Goal: Task Accomplishment & Management: Complete application form

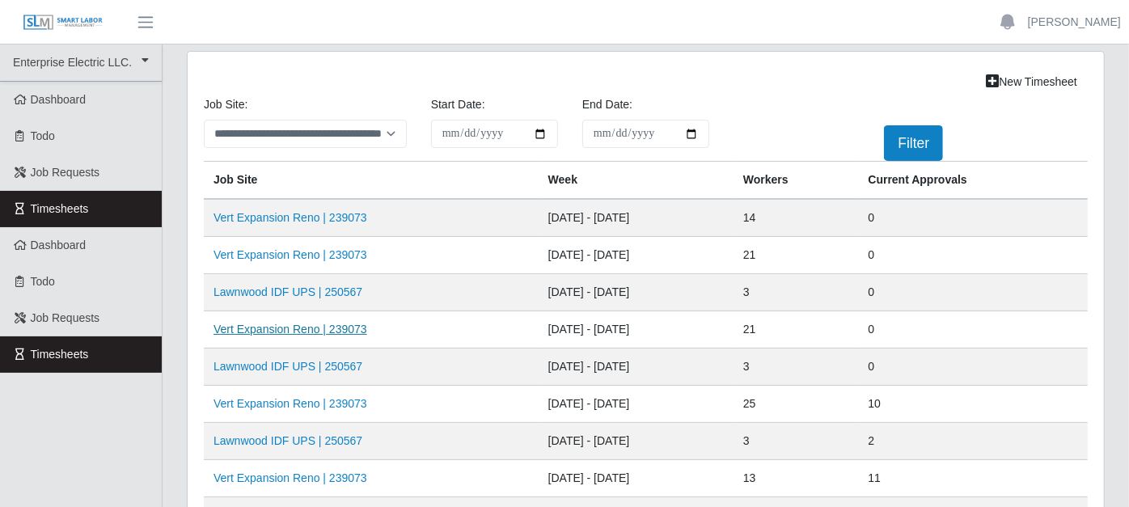
click at [326, 325] on link "Vert Expansion Reno | 239073" at bounding box center [290, 329] width 154 height 13
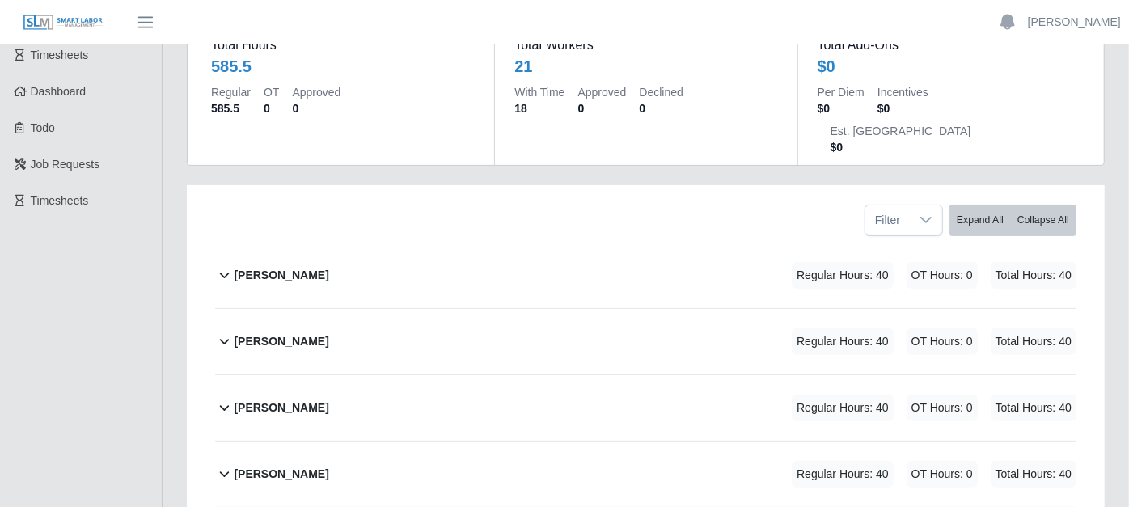
scroll to position [179, 0]
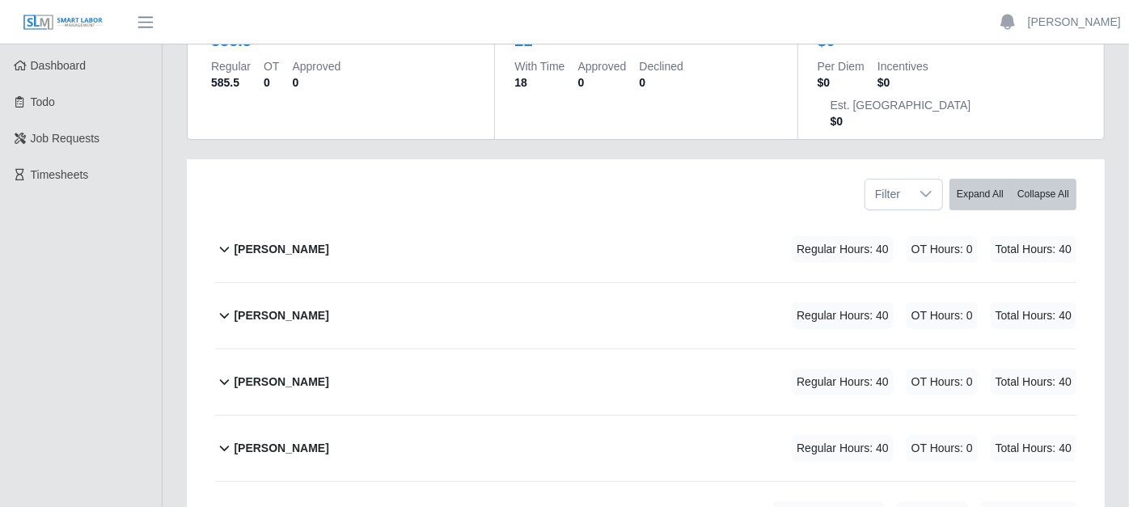
click at [226, 247] on icon at bounding box center [225, 250] width 10 height 6
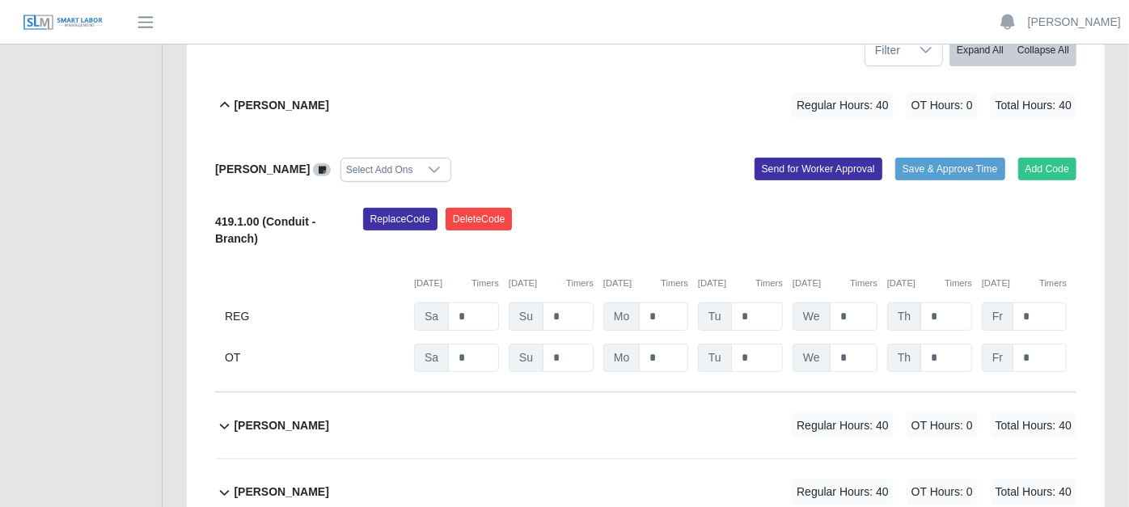
scroll to position [359, 0]
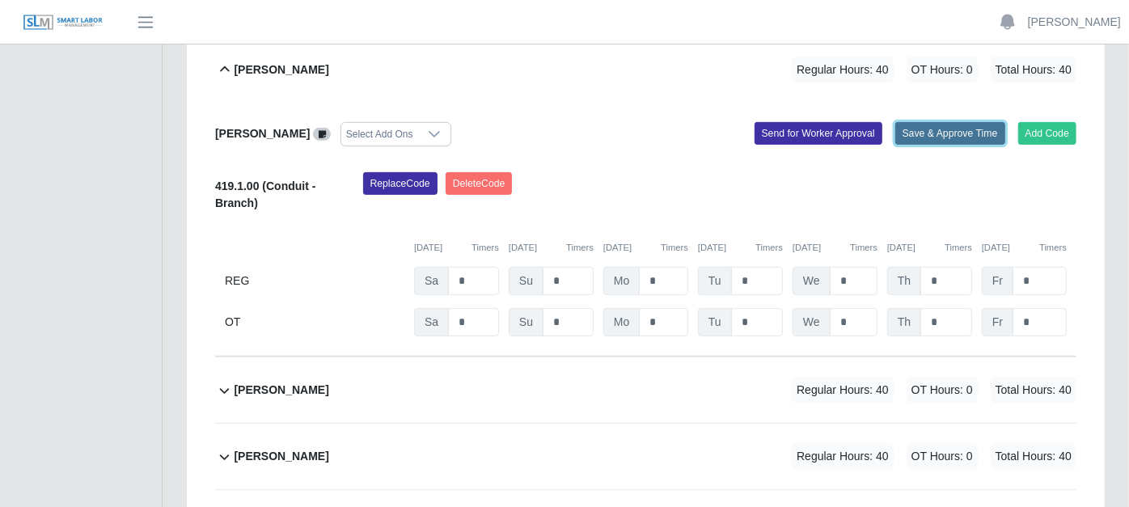
click at [945, 122] on button "Save & Approve Time" at bounding box center [950, 133] width 110 height 23
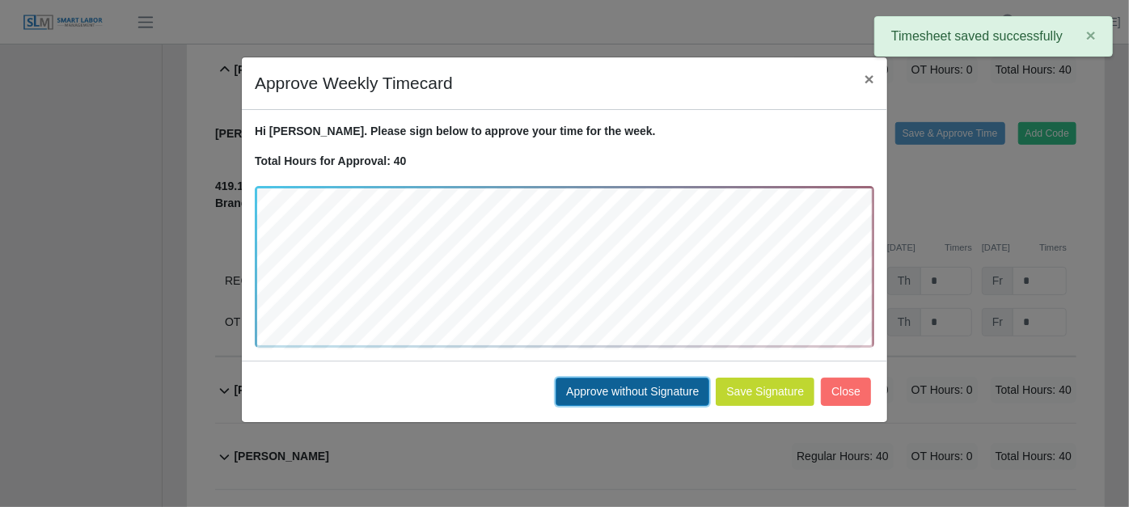
click at [658, 385] on button "Approve without Signature" at bounding box center [632, 392] width 154 height 28
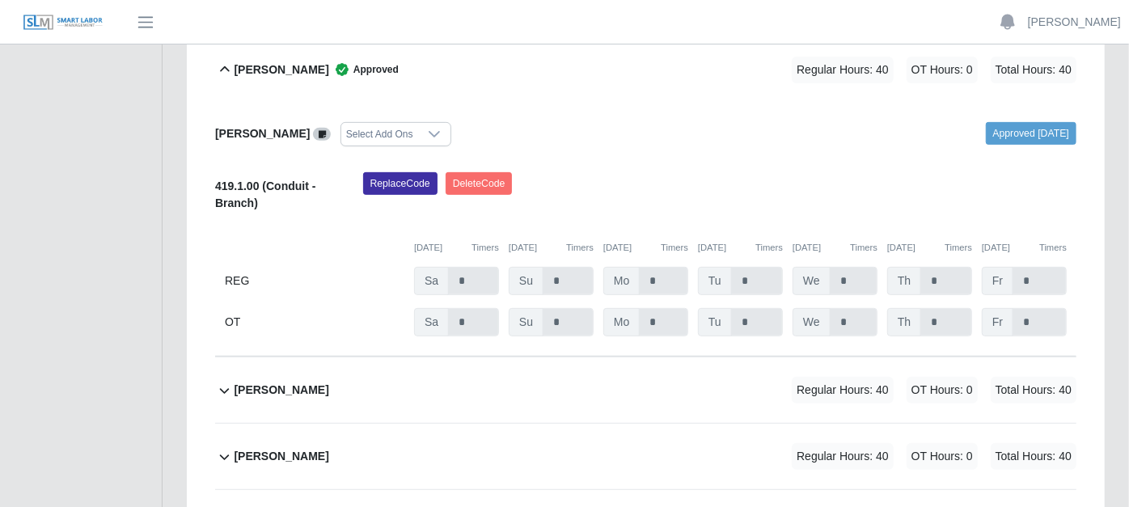
click at [219, 381] on icon at bounding box center [224, 390] width 19 height 19
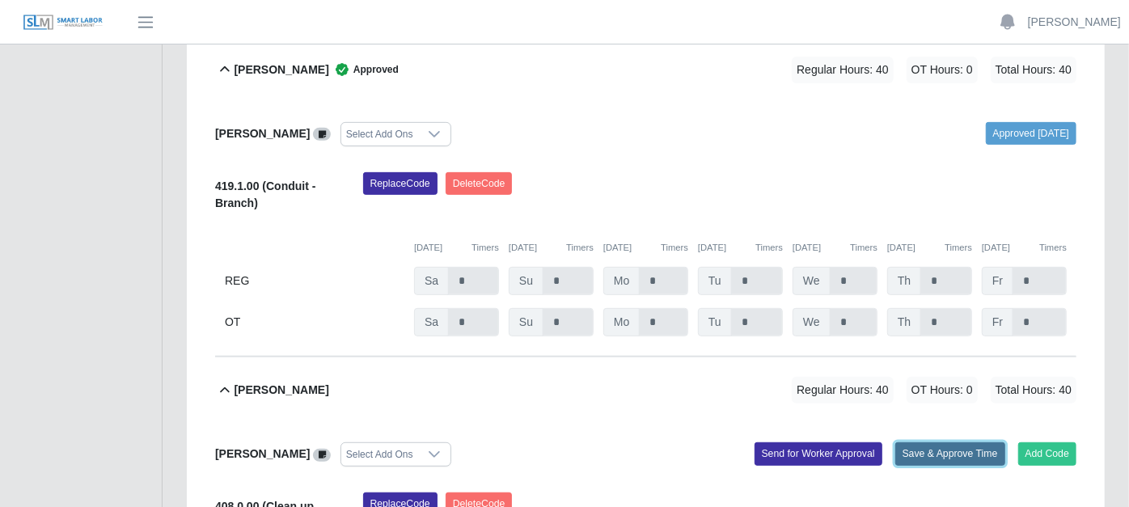
click at [943, 442] on button "Save & Approve Time" at bounding box center [950, 453] width 110 height 23
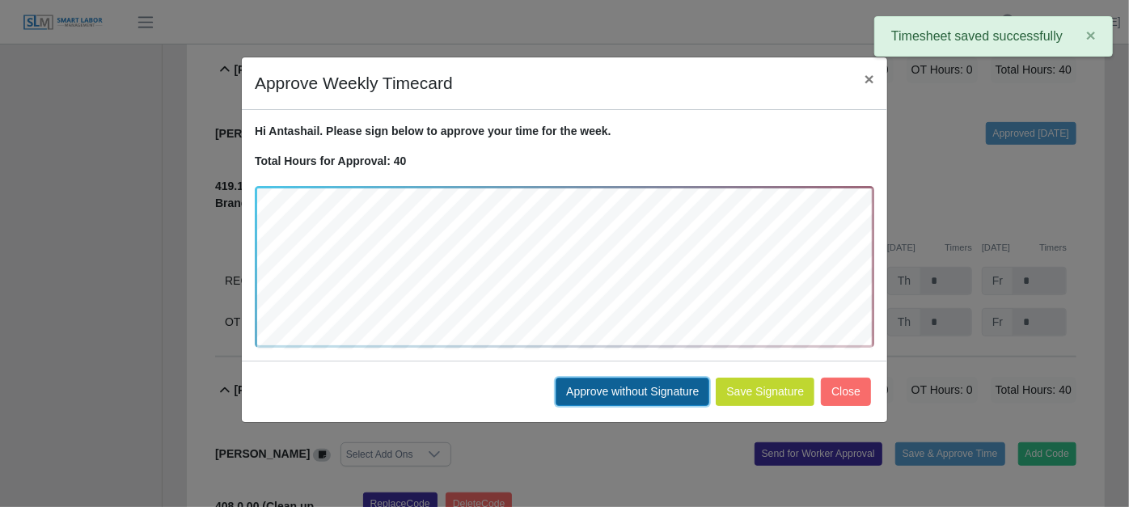
click at [606, 383] on button "Approve without Signature" at bounding box center [632, 392] width 154 height 28
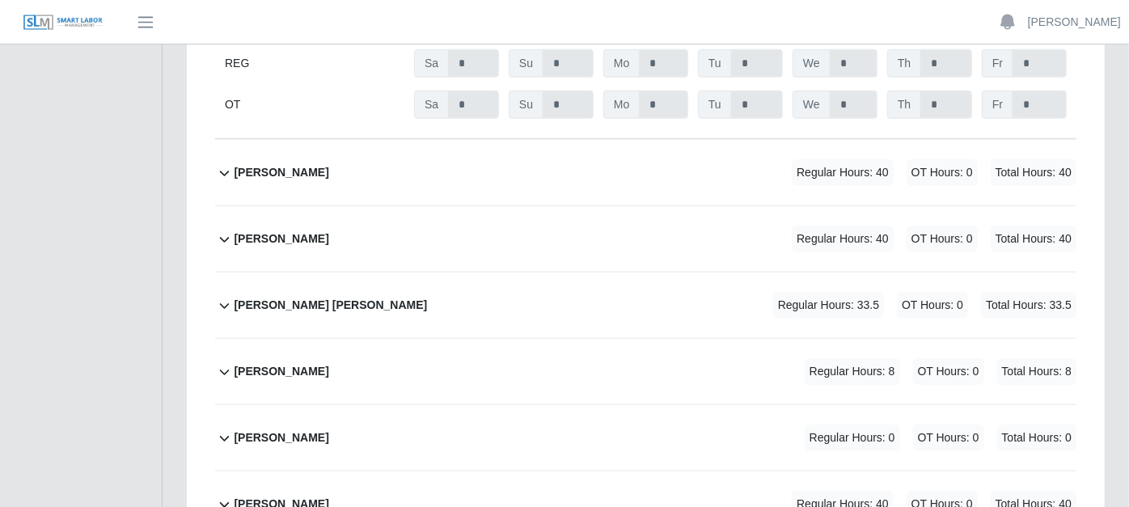
scroll to position [898, 0]
click at [220, 162] on icon at bounding box center [224, 171] width 19 height 19
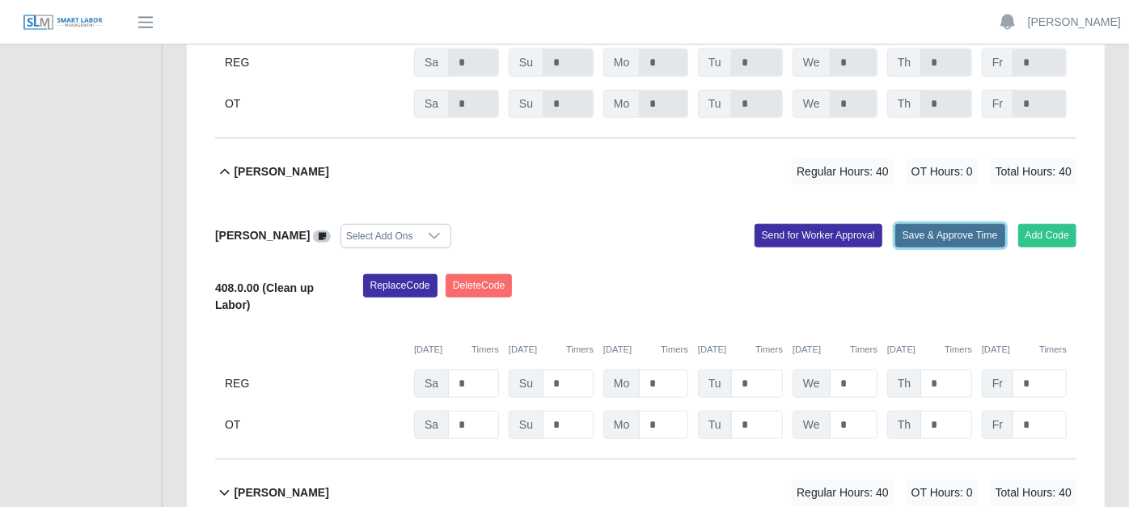
click at [953, 224] on button "Save & Approve Time" at bounding box center [950, 235] width 110 height 23
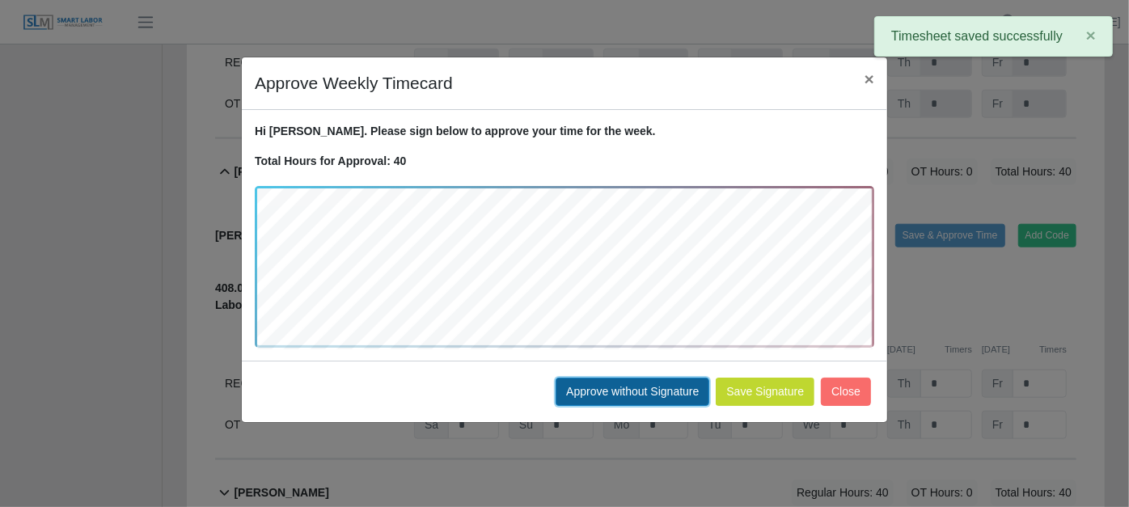
click at [639, 383] on button "Approve without Signature" at bounding box center [632, 392] width 154 height 28
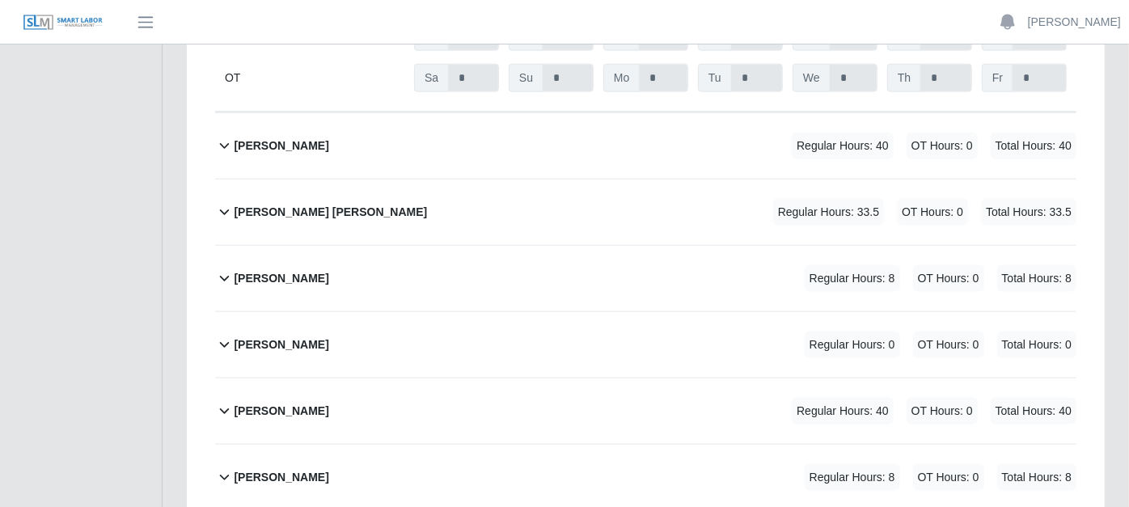
scroll to position [1257, 0]
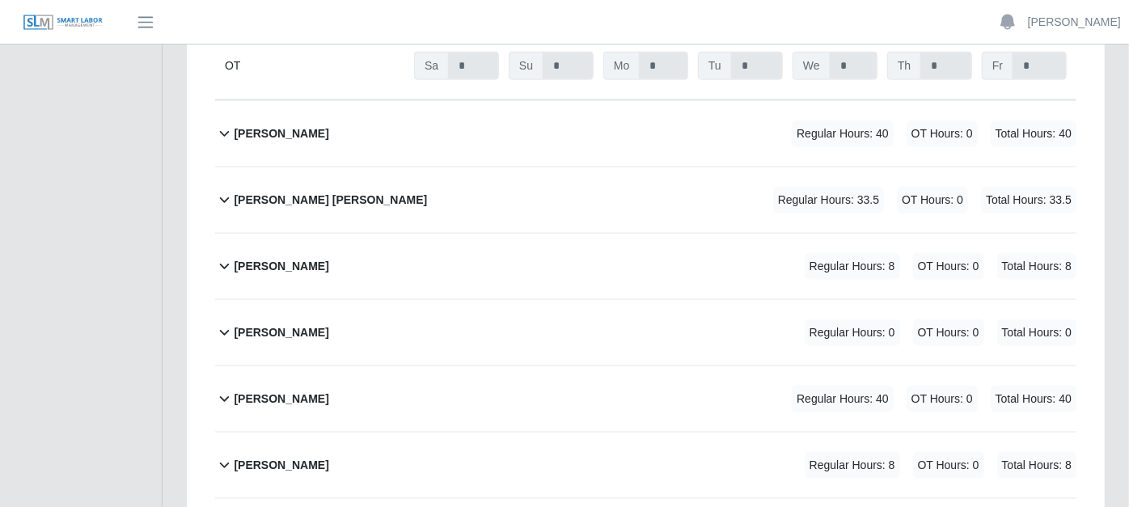
click at [226, 124] on icon at bounding box center [224, 133] width 19 height 19
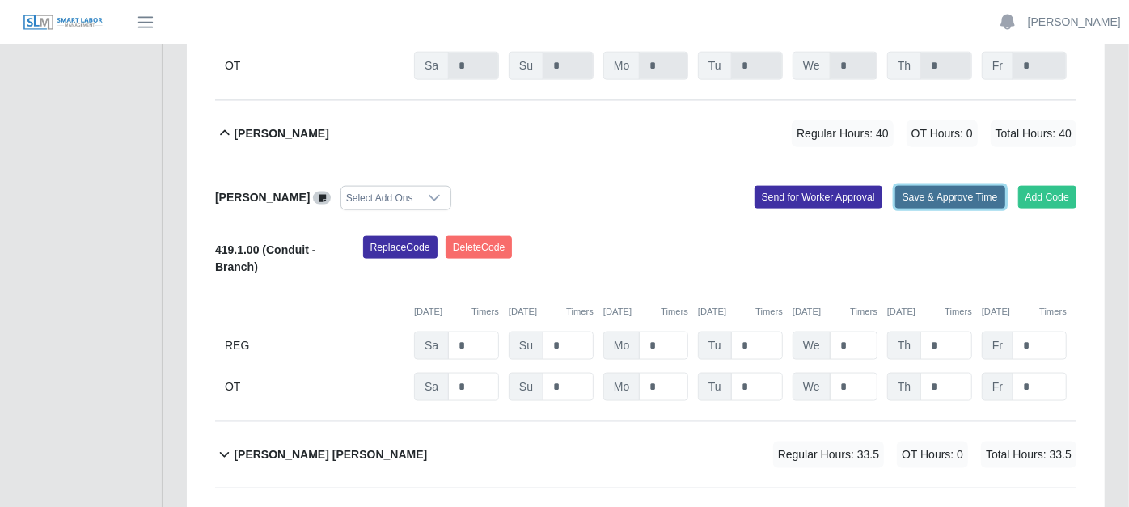
click at [935, 186] on button "Save & Approve Time" at bounding box center [950, 197] width 110 height 23
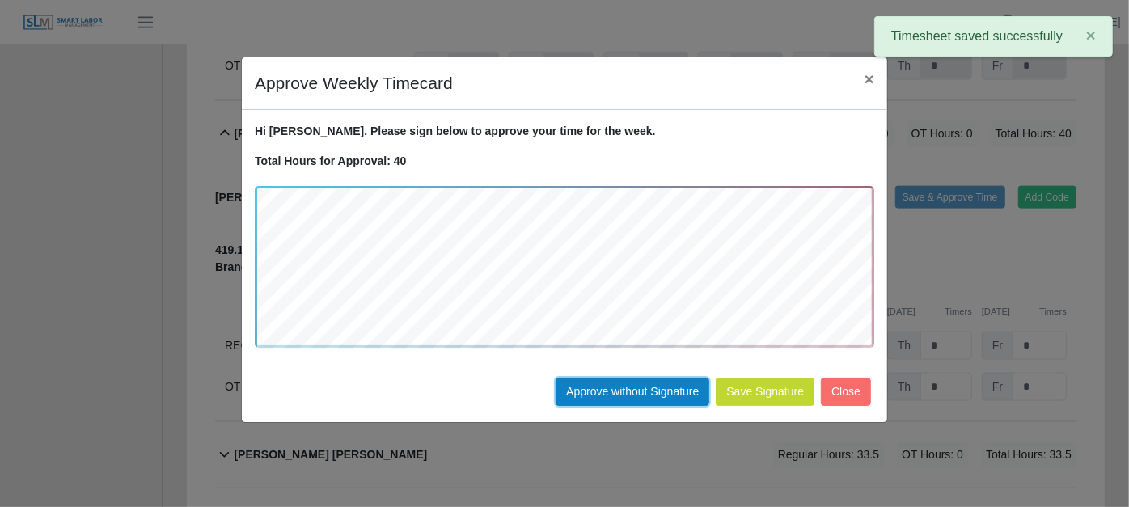
click at [644, 382] on button "Approve without Signature" at bounding box center [632, 392] width 154 height 28
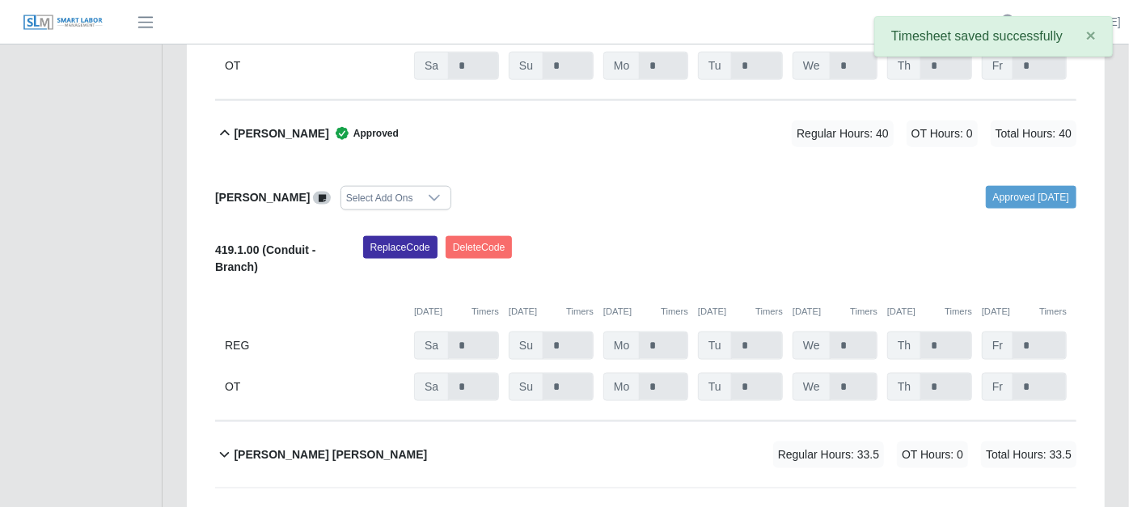
click at [225, 445] on icon at bounding box center [224, 454] width 19 height 19
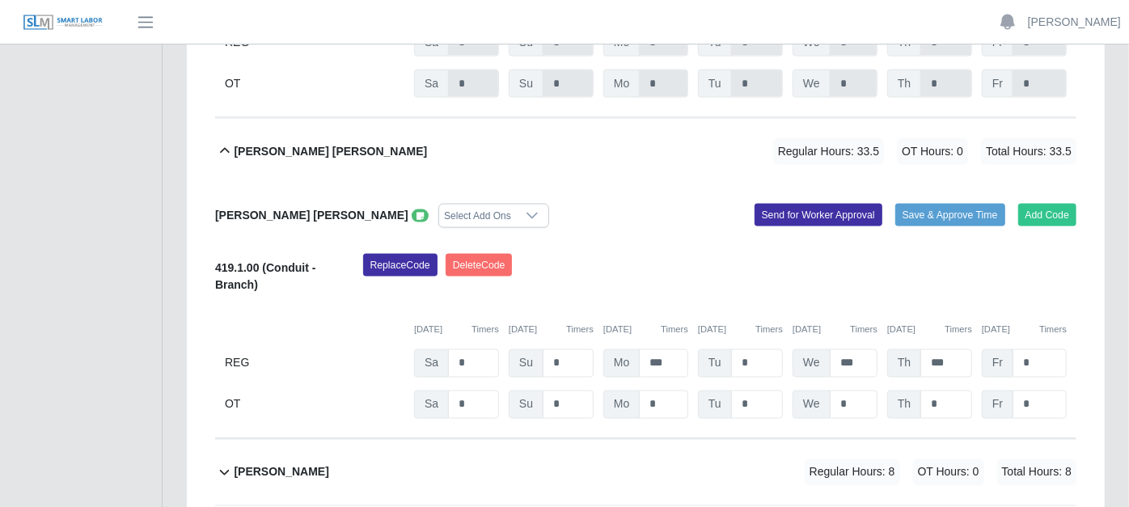
scroll to position [1617, 0]
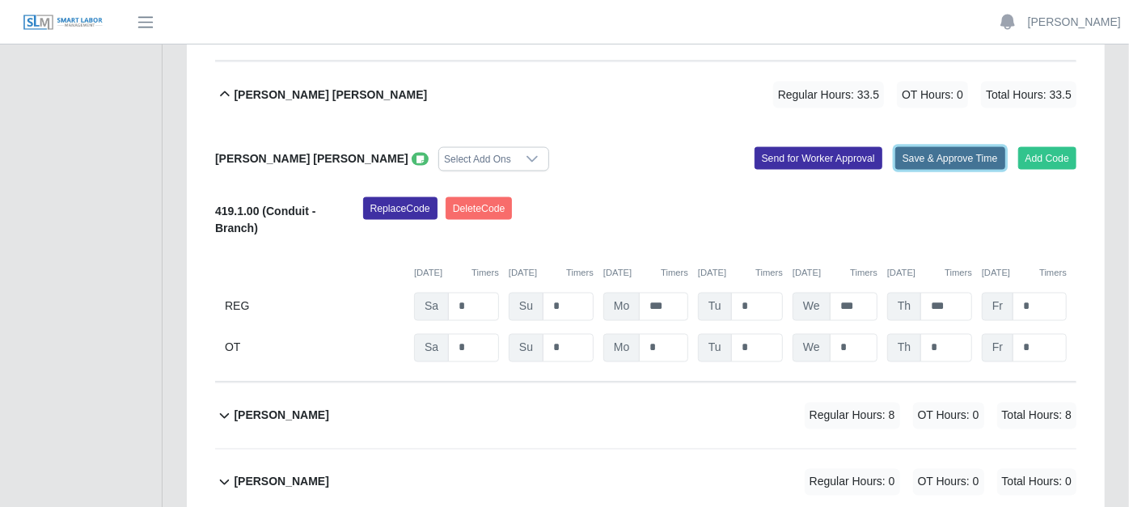
click at [954, 147] on button "Save & Approve Time" at bounding box center [950, 158] width 110 height 23
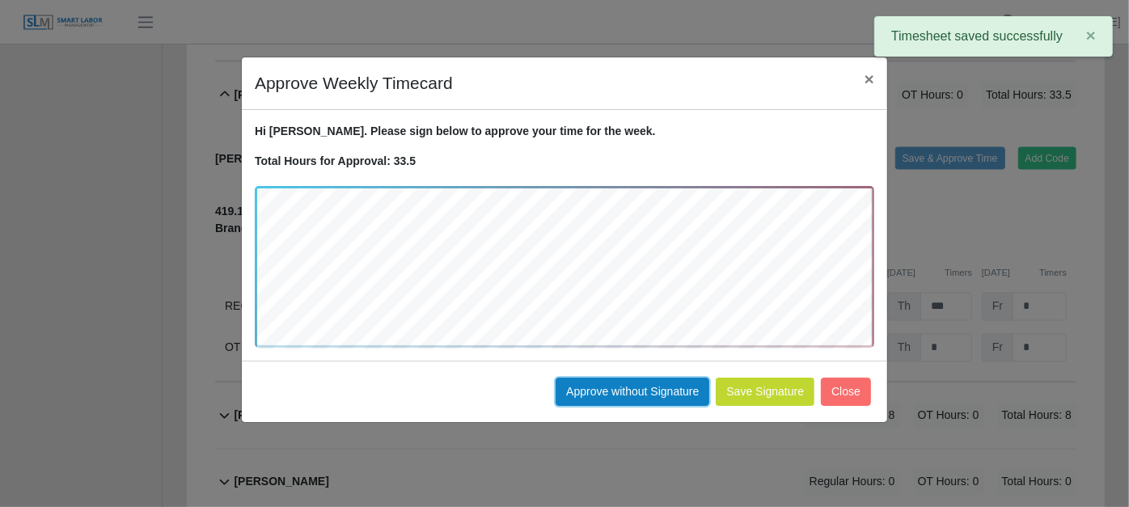
click at [626, 386] on button "Approve without Signature" at bounding box center [632, 392] width 154 height 28
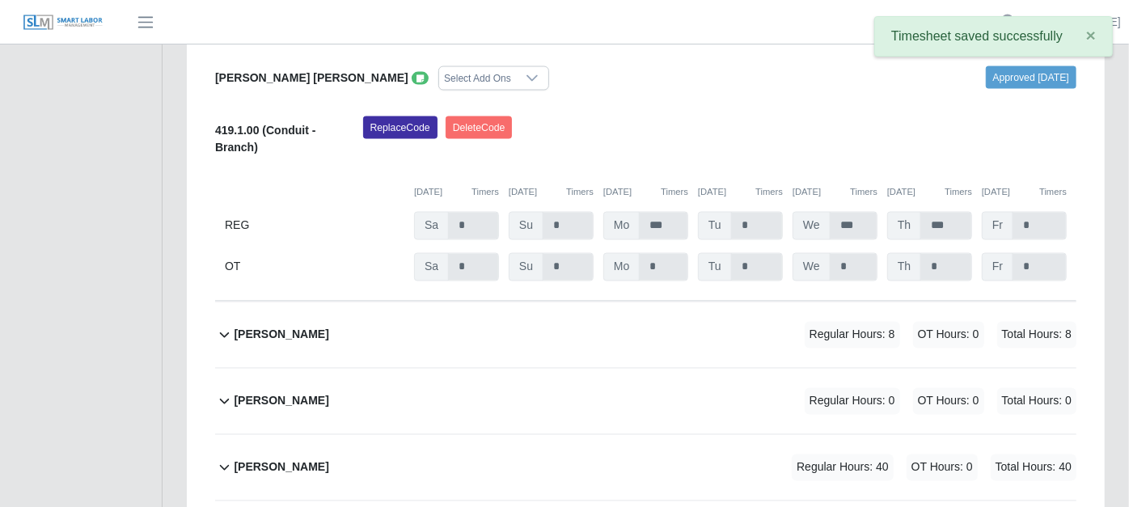
scroll to position [1886, 0]
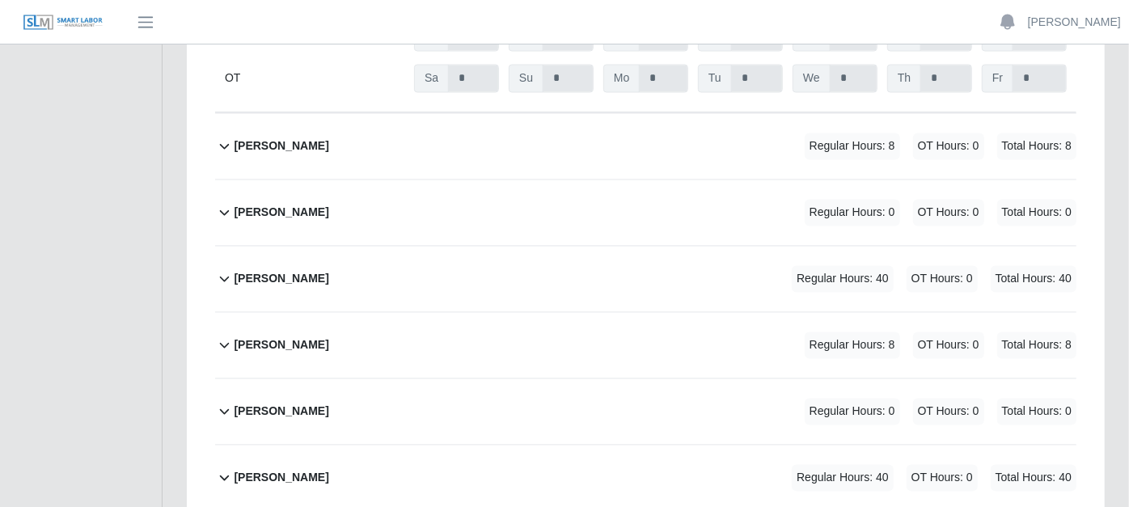
click at [224, 137] on icon at bounding box center [224, 146] width 19 height 19
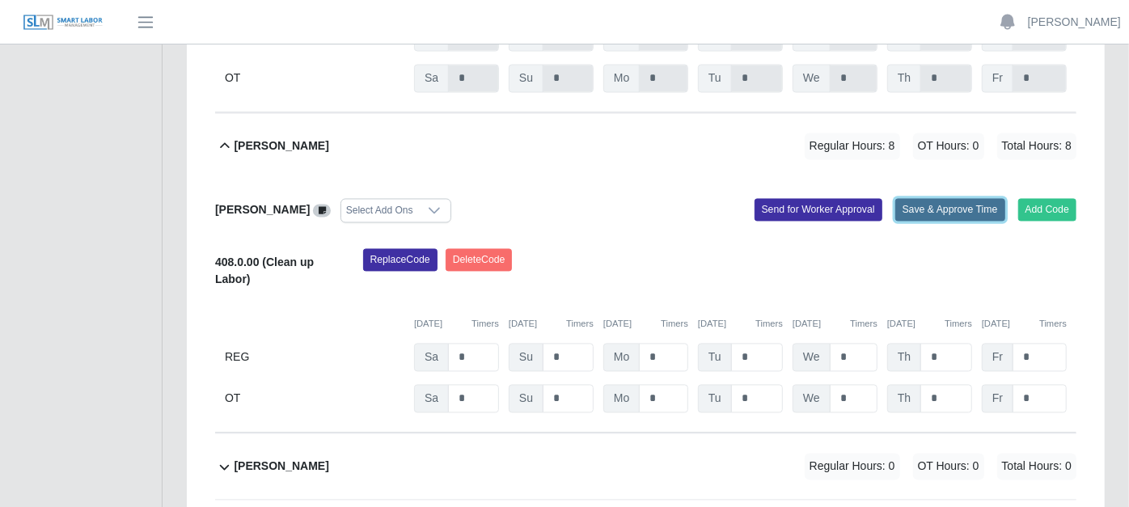
click at [937, 199] on button "Save & Approve Time" at bounding box center [950, 210] width 110 height 23
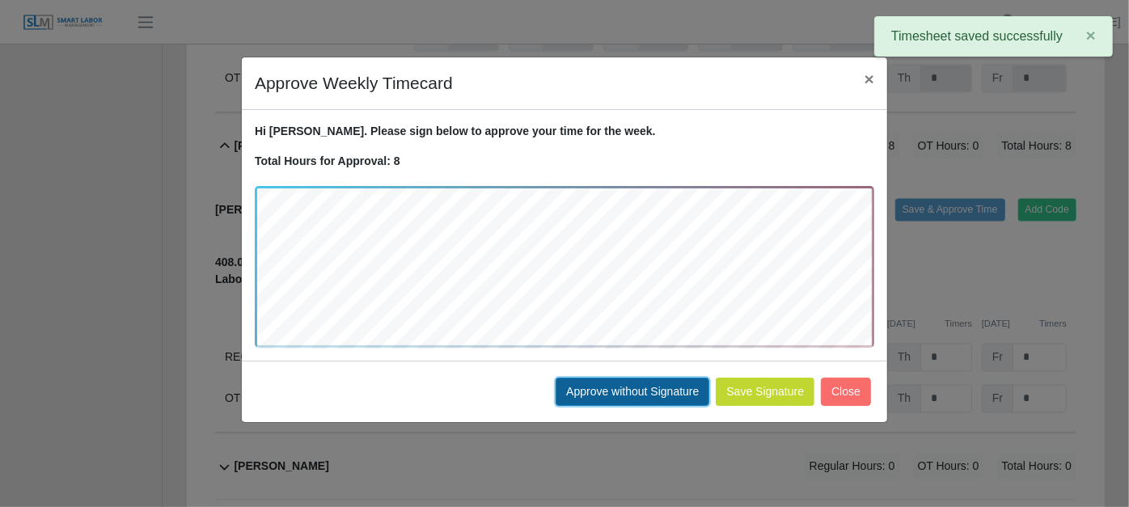
click at [610, 390] on button "Approve without Signature" at bounding box center [632, 392] width 154 height 28
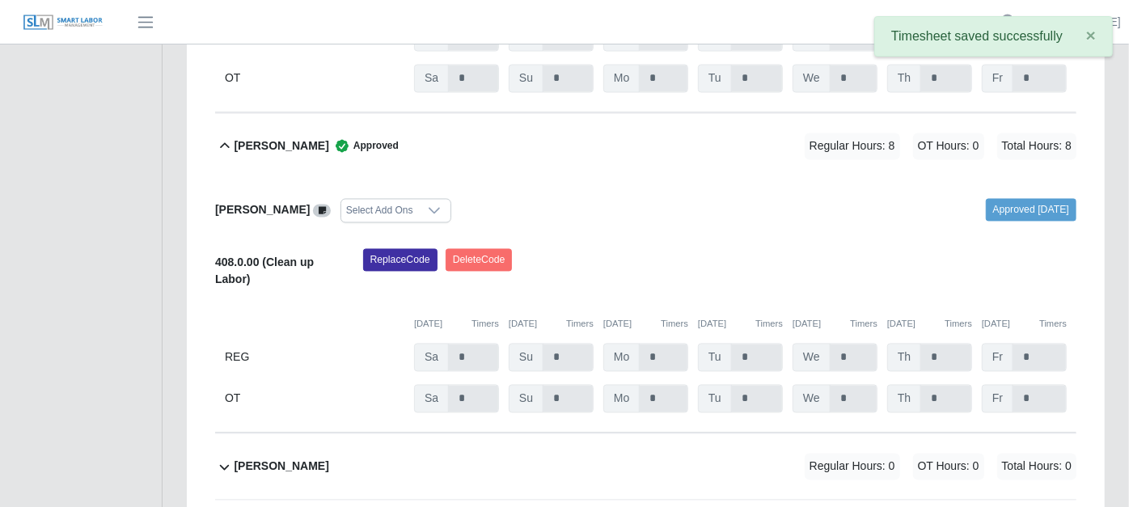
click at [234, 458] on b "[PERSON_NAME]" at bounding box center [281, 466] width 95 height 17
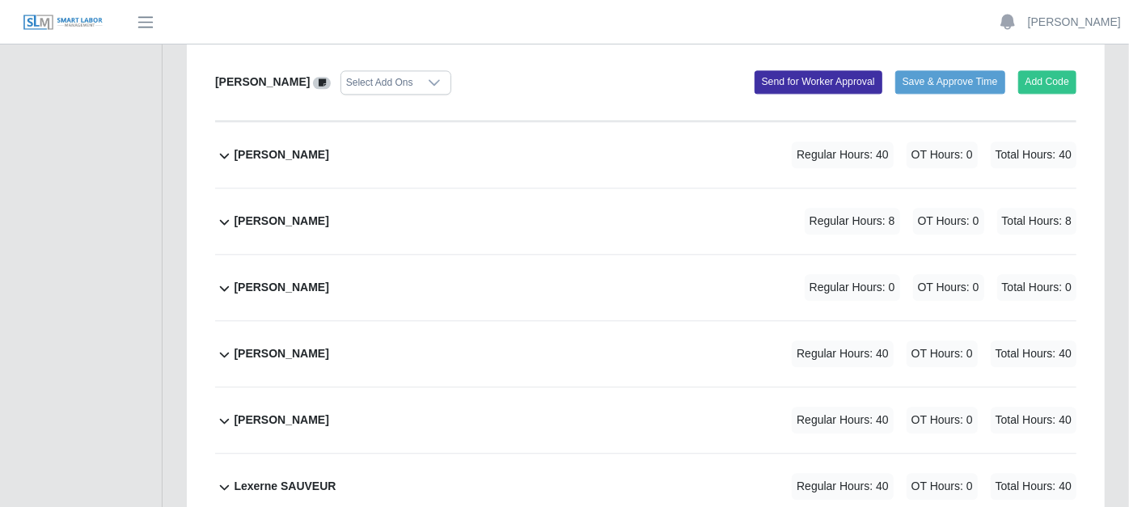
scroll to position [2245, 0]
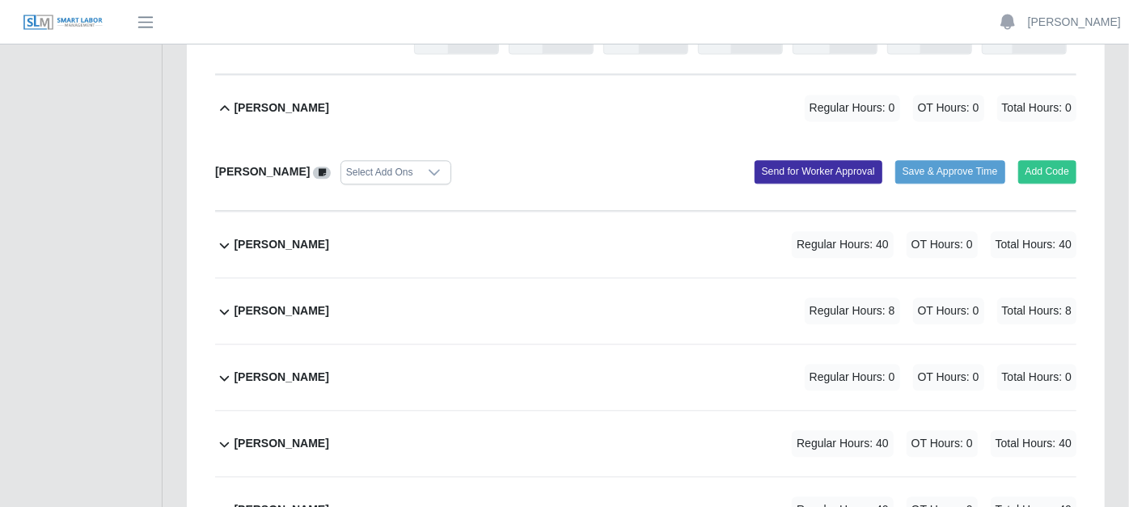
click at [220, 235] on icon at bounding box center [224, 244] width 19 height 19
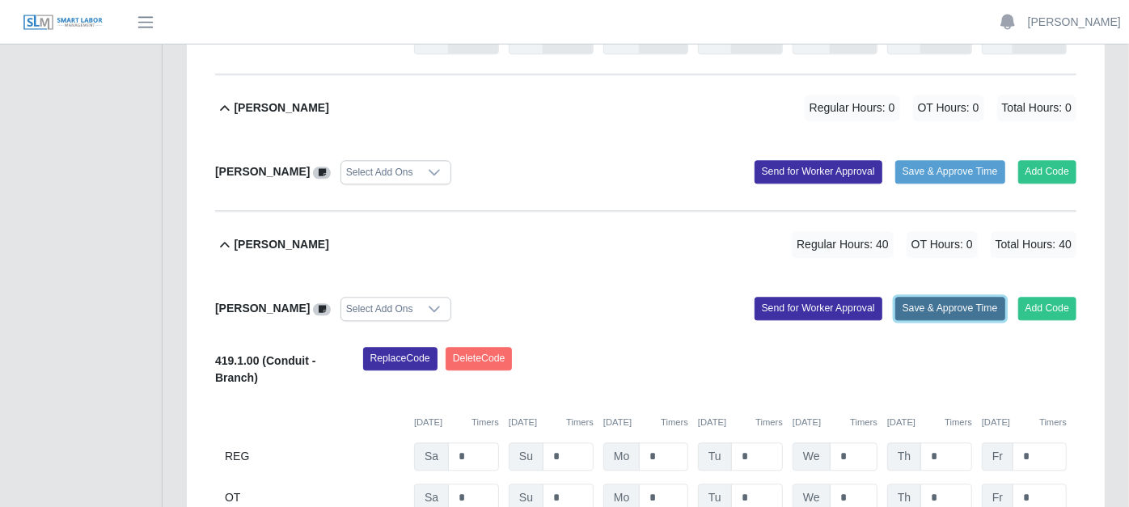
click at [949, 297] on button "Save & Approve Time" at bounding box center [950, 308] width 110 height 23
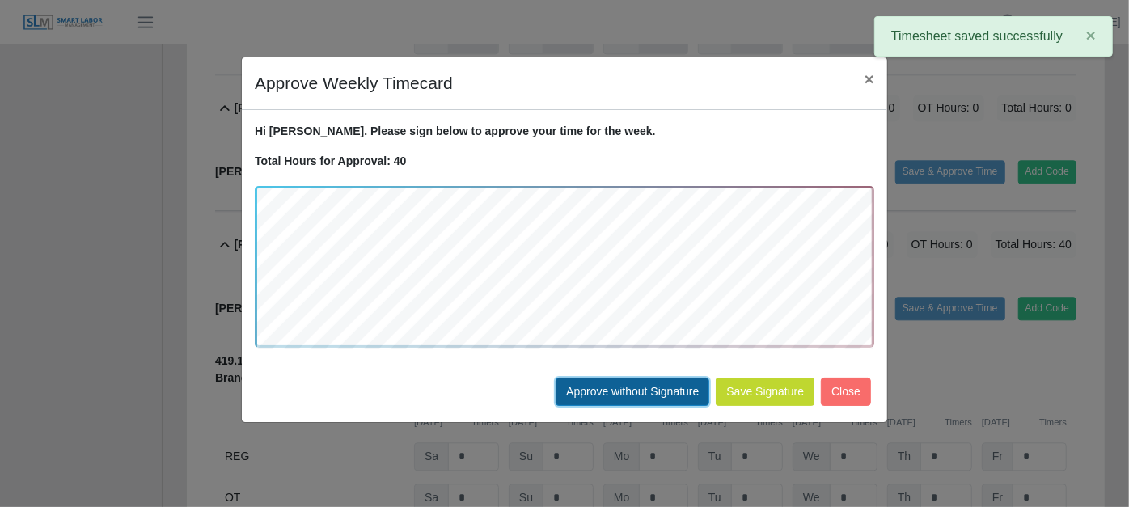
click at [635, 387] on button "Approve without Signature" at bounding box center [632, 392] width 154 height 28
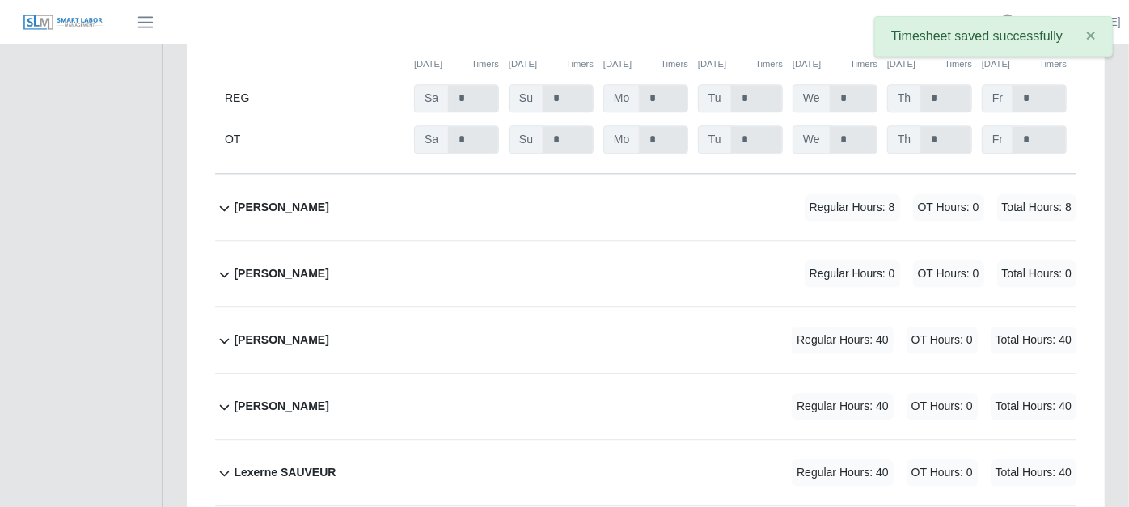
scroll to position [2605, 0]
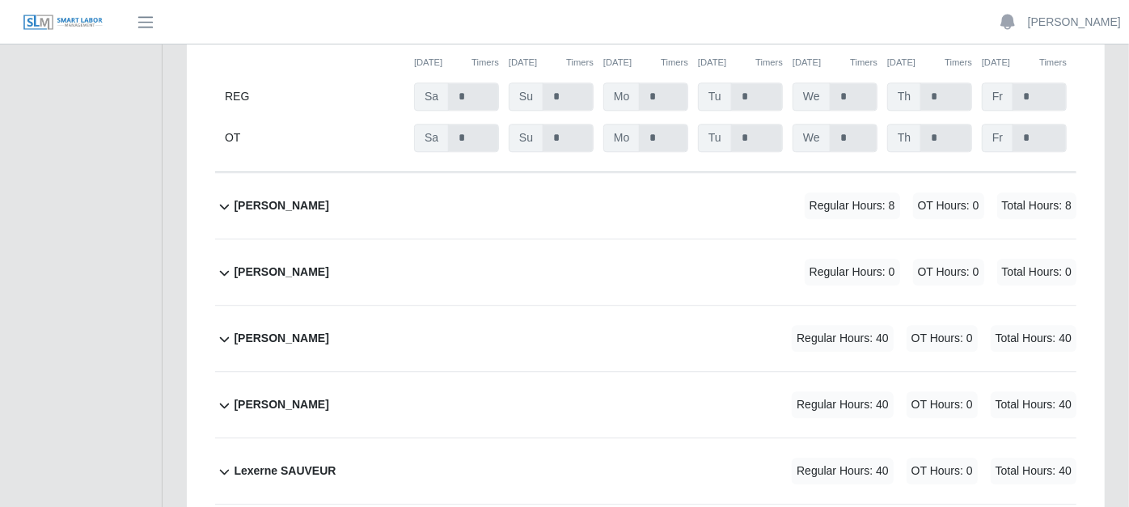
click at [222, 196] on icon at bounding box center [224, 205] width 19 height 19
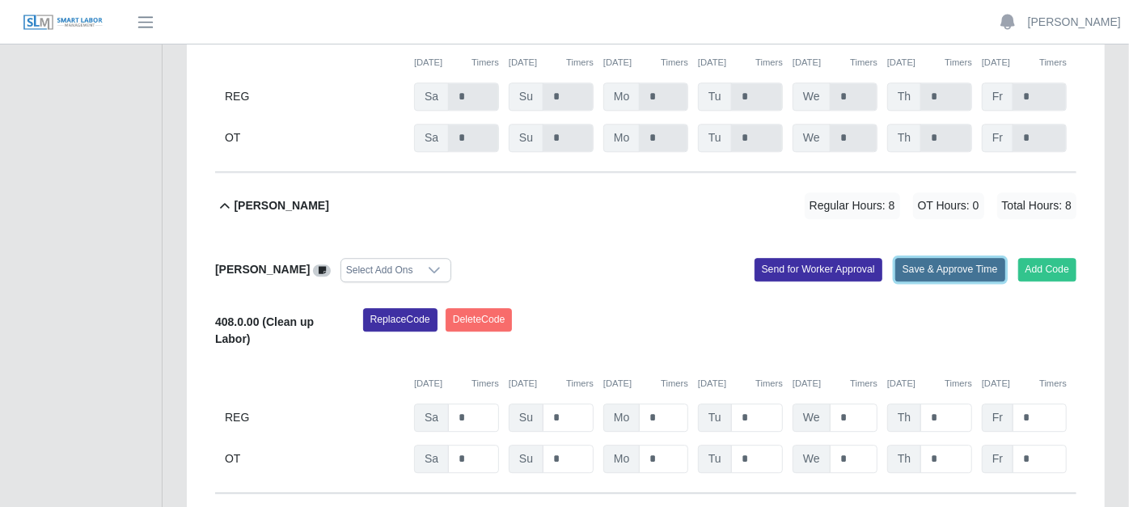
click at [942, 258] on button "Save & Approve Time" at bounding box center [950, 269] width 110 height 23
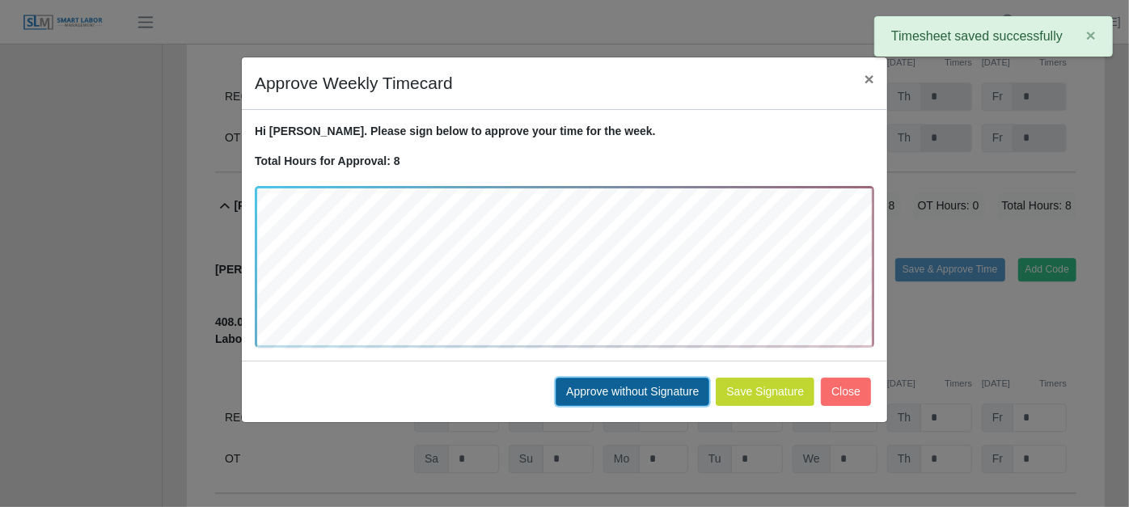
click at [639, 385] on button "Approve without Signature" at bounding box center [632, 392] width 154 height 28
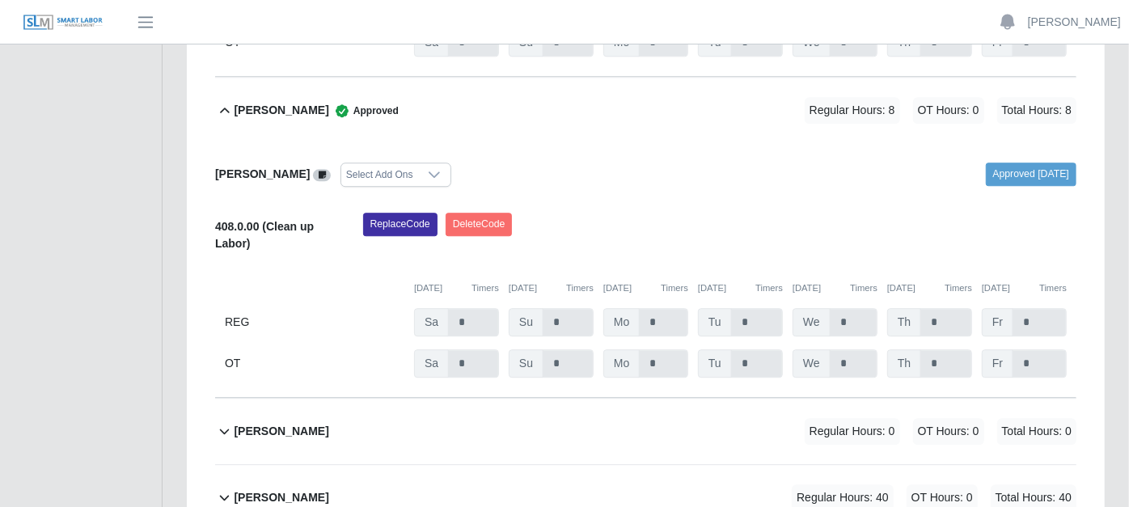
scroll to position [2784, 0]
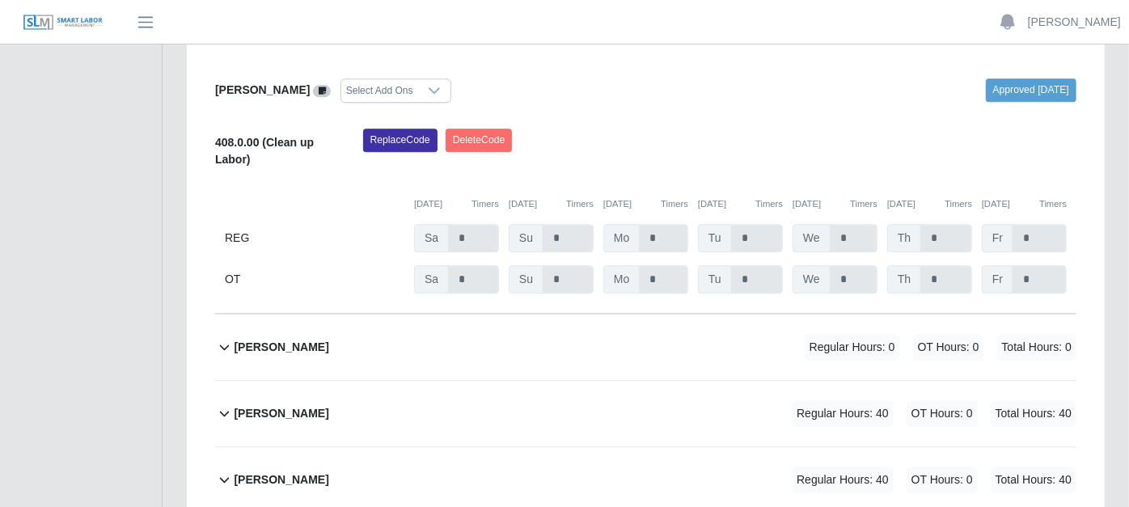
click at [219, 337] on icon at bounding box center [224, 346] width 19 height 19
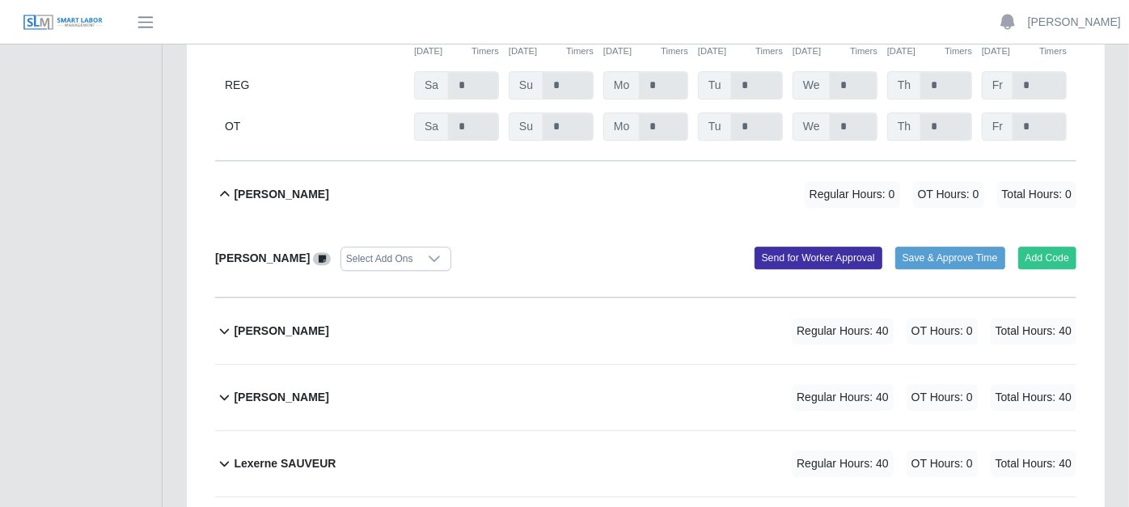
scroll to position [2964, 0]
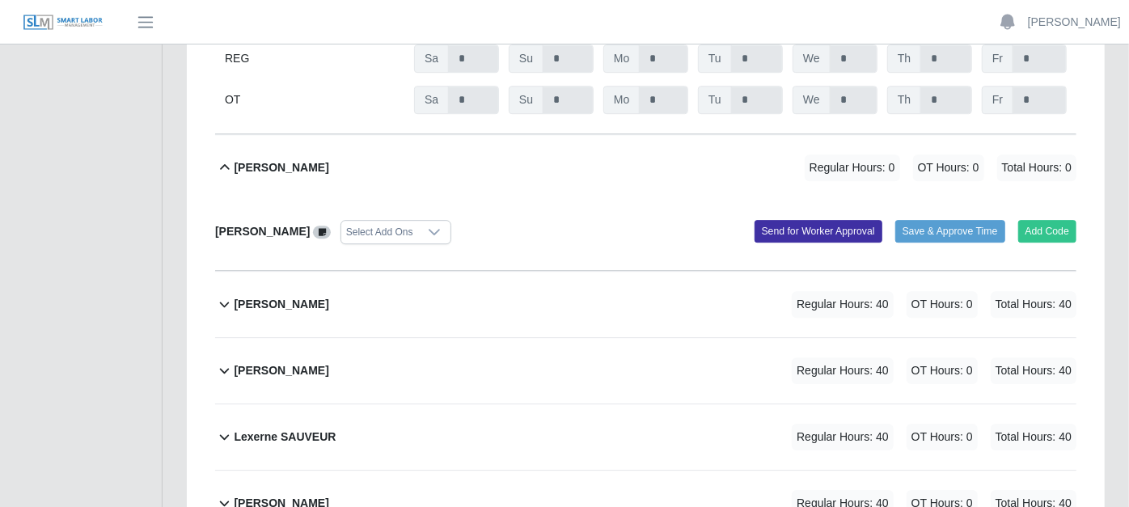
click at [221, 302] on icon at bounding box center [225, 305] width 10 height 6
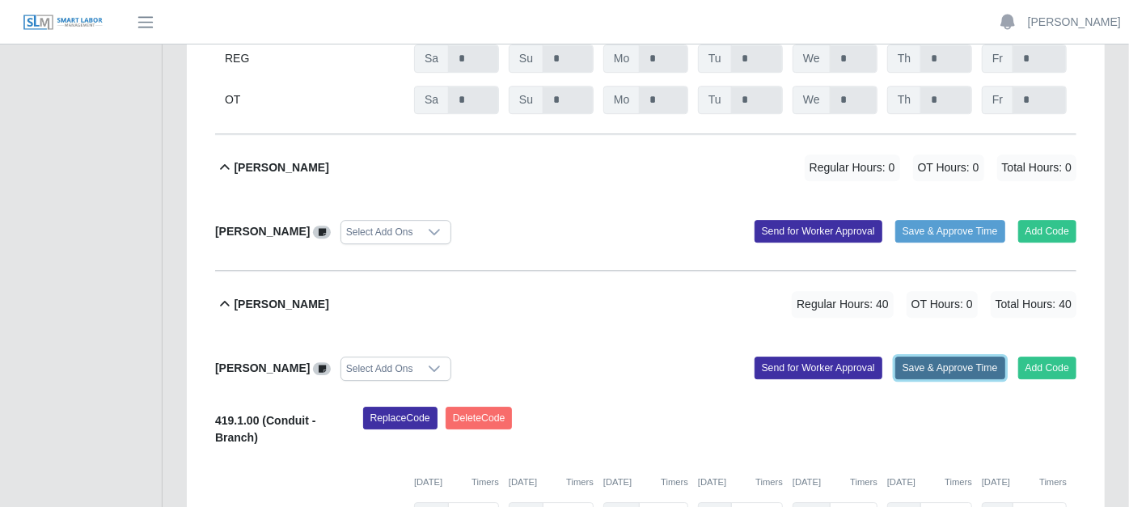
click at [931, 357] on button "Save & Approve Time" at bounding box center [950, 368] width 110 height 23
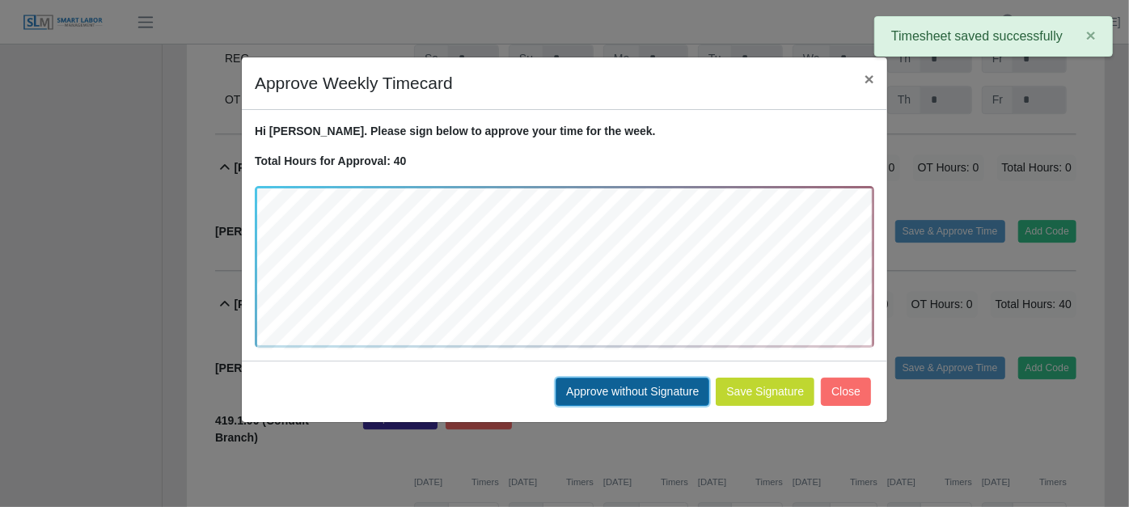
click at [657, 384] on button "Approve without Signature" at bounding box center [632, 392] width 154 height 28
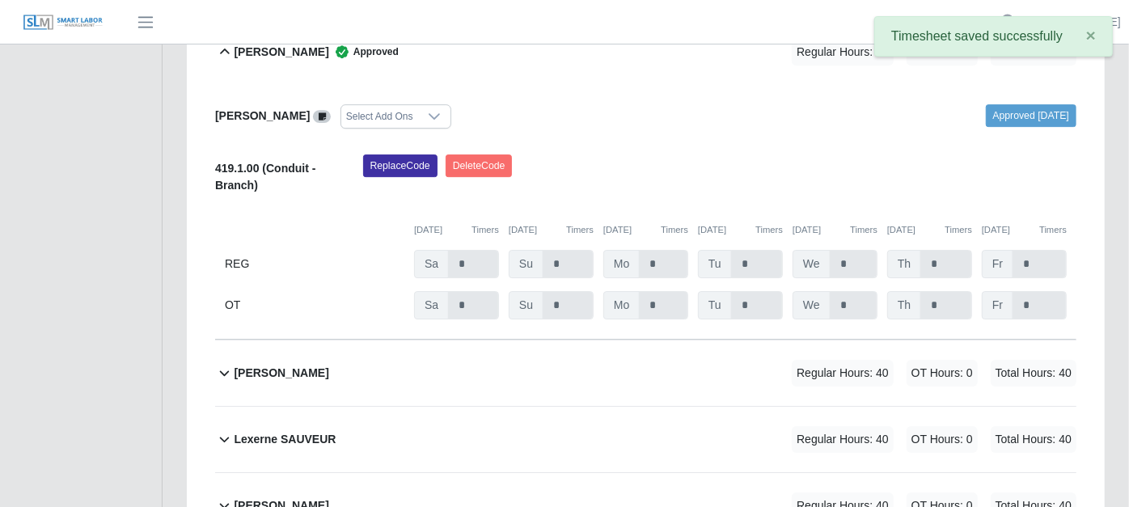
scroll to position [3234, 0]
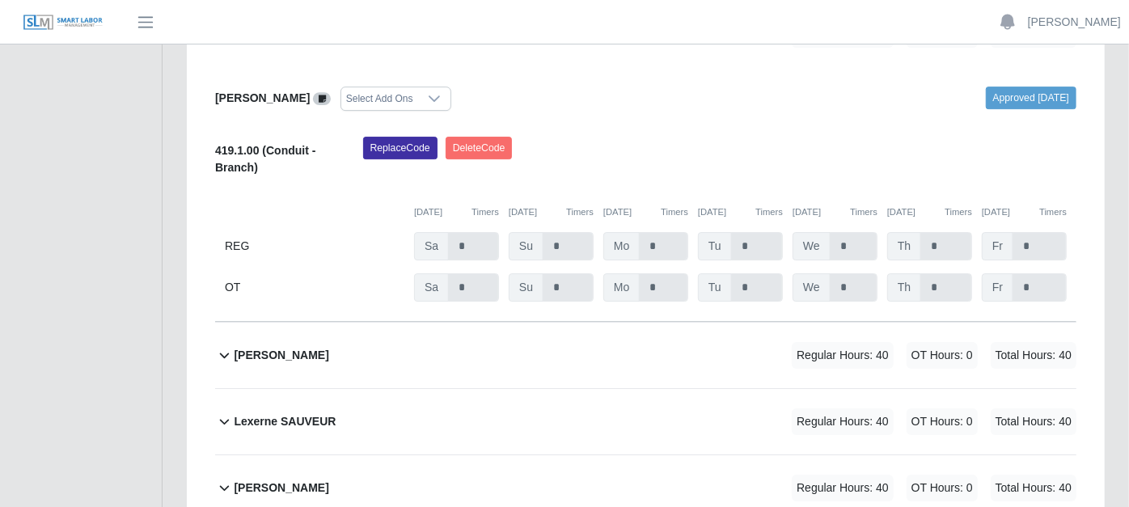
click at [226, 345] on icon at bounding box center [224, 354] width 19 height 19
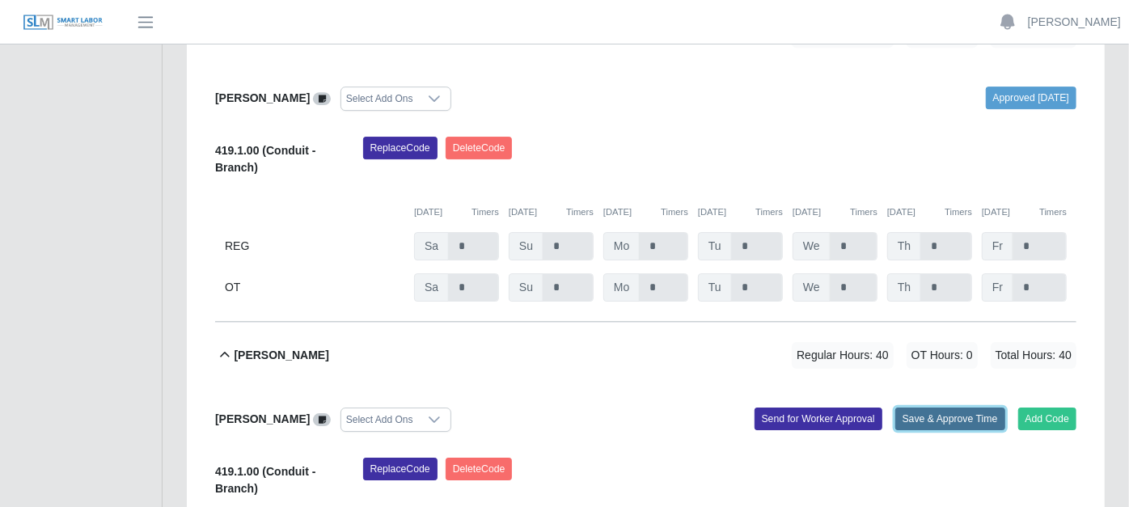
click at [954, 407] on button "Save & Approve Time" at bounding box center [950, 418] width 110 height 23
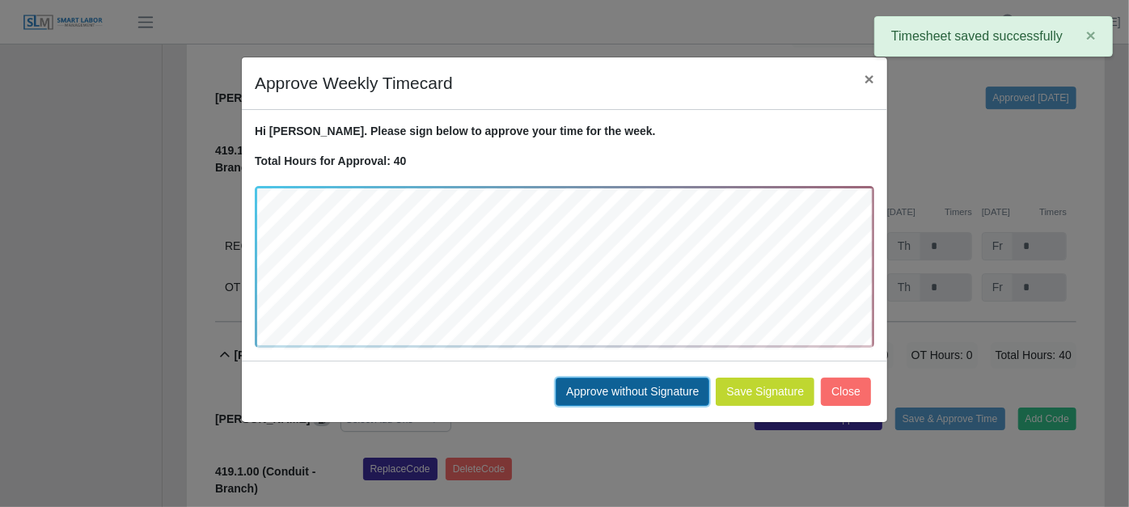
click at [618, 382] on button "Approve without Signature" at bounding box center [632, 392] width 154 height 28
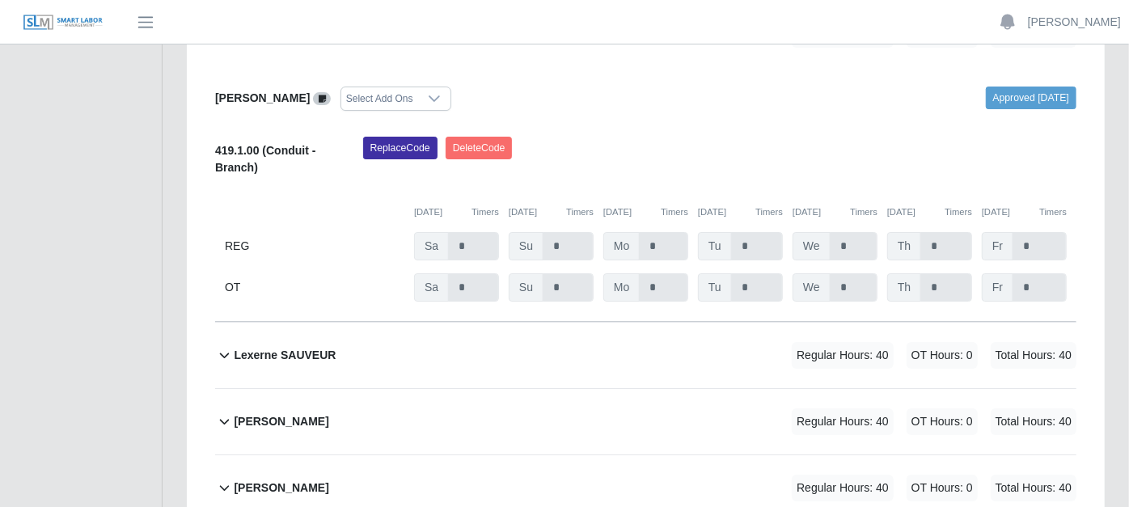
scroll to position [3593, 0]
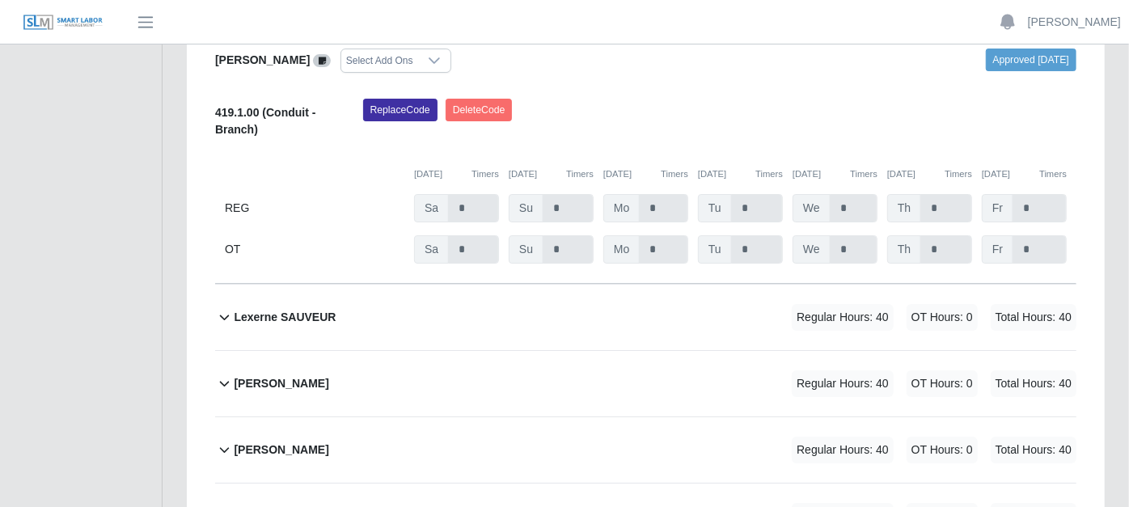
click at [225, 307] on icon at bounding box center [224, 316] width 19 height 19
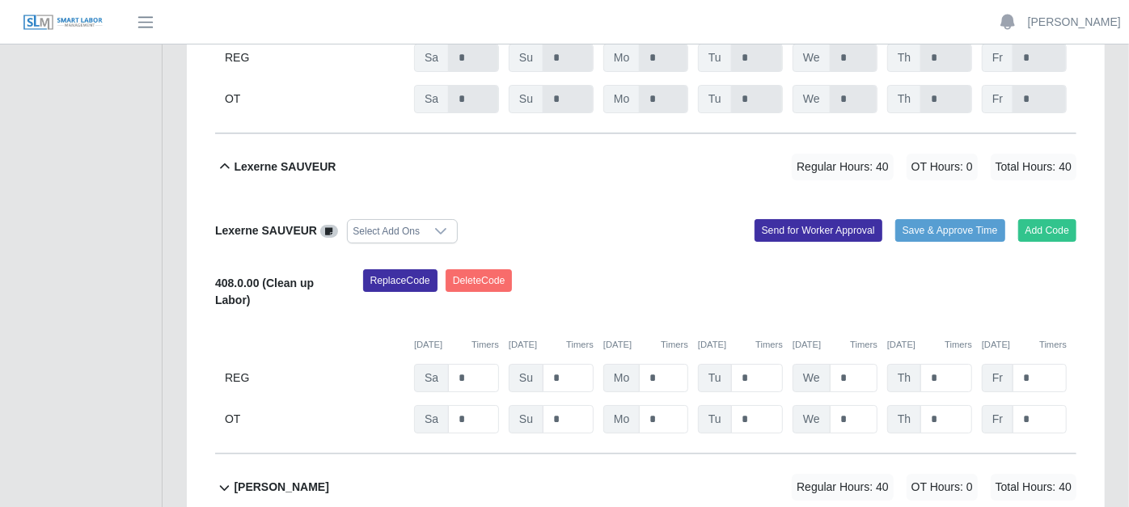
scroll to position [3772, 0]
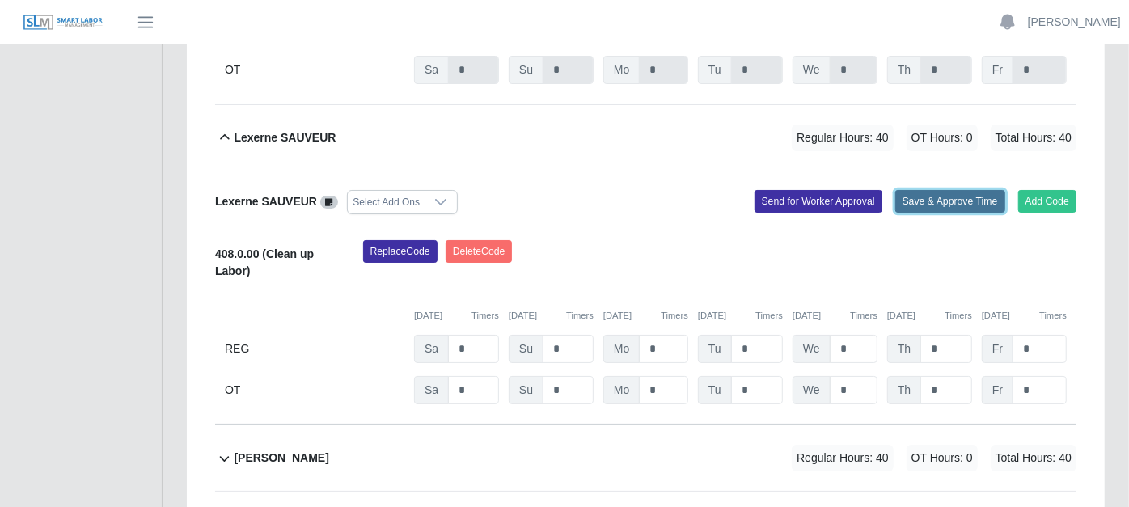
click at [952, 190] on button "Save & Approve Time" at bounding box center [950, 201] width 110 height 23
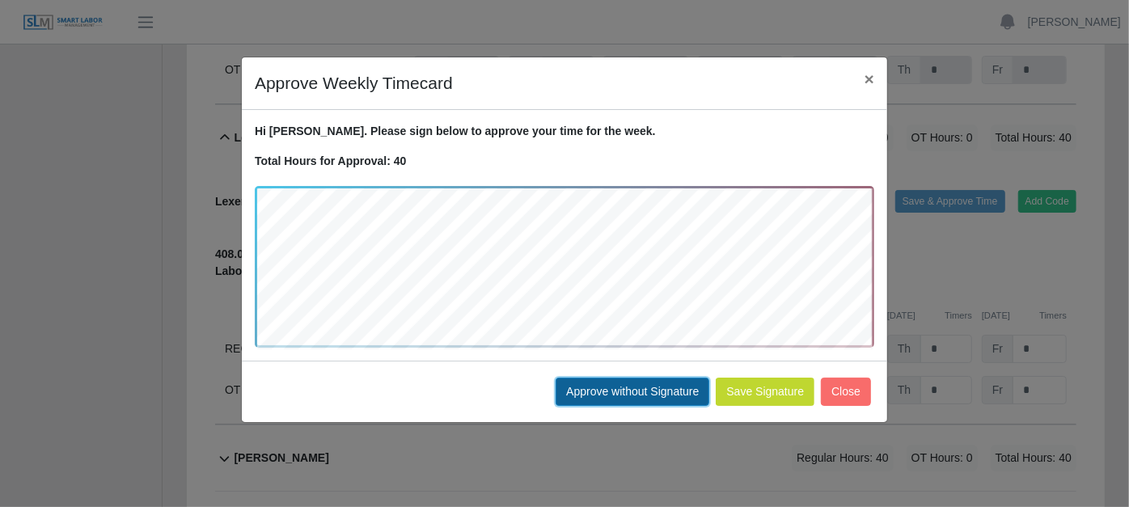
click at [665, 386] on button "Approve without Signature" at bounding box center [632, 392] width 154 height 28
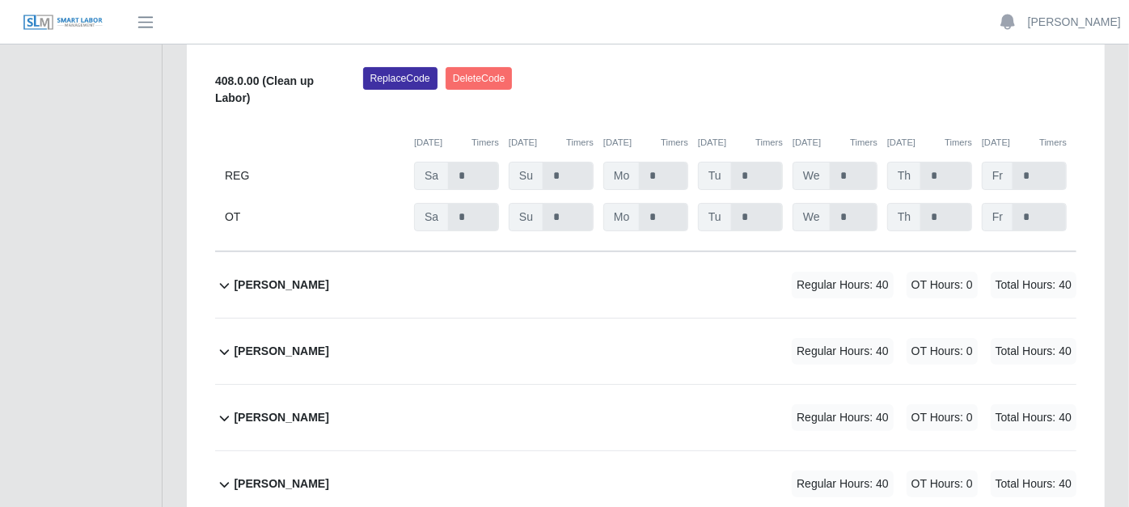
scroll to position [3952, 0]
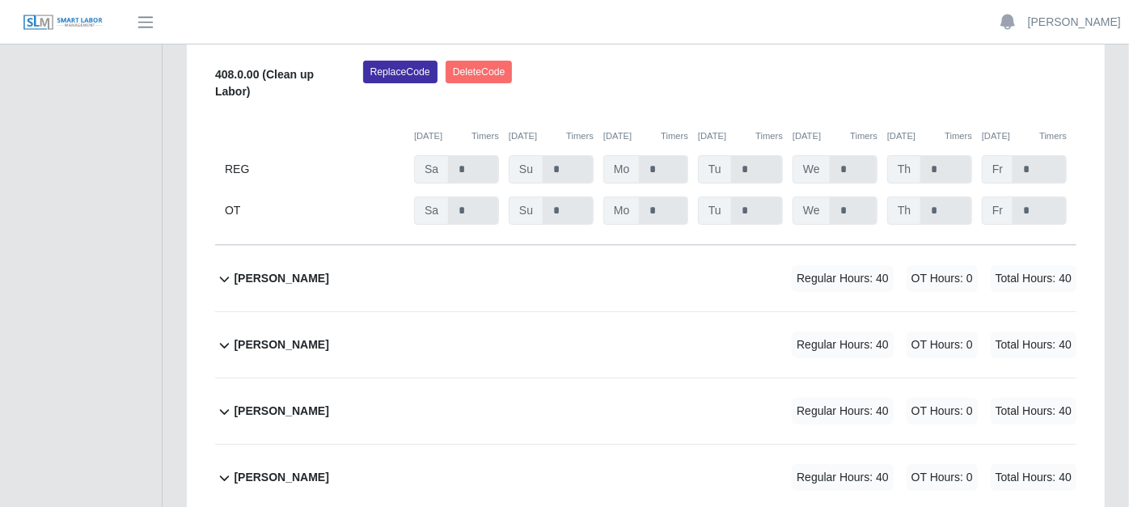
click at [224, 269] on icon at bounding box center [224, 278] width 19 height 19
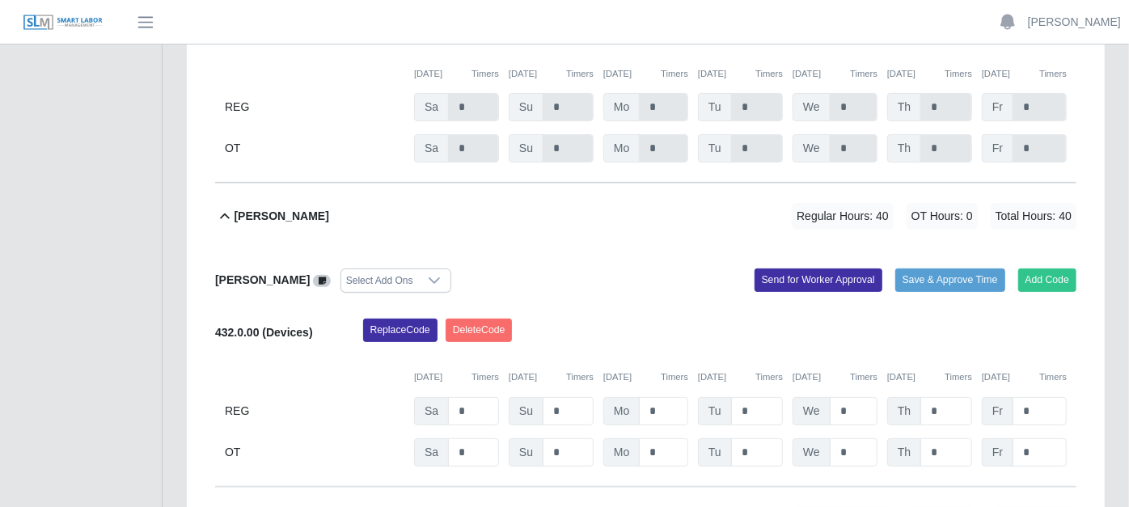
scroll to position [4042, 0]
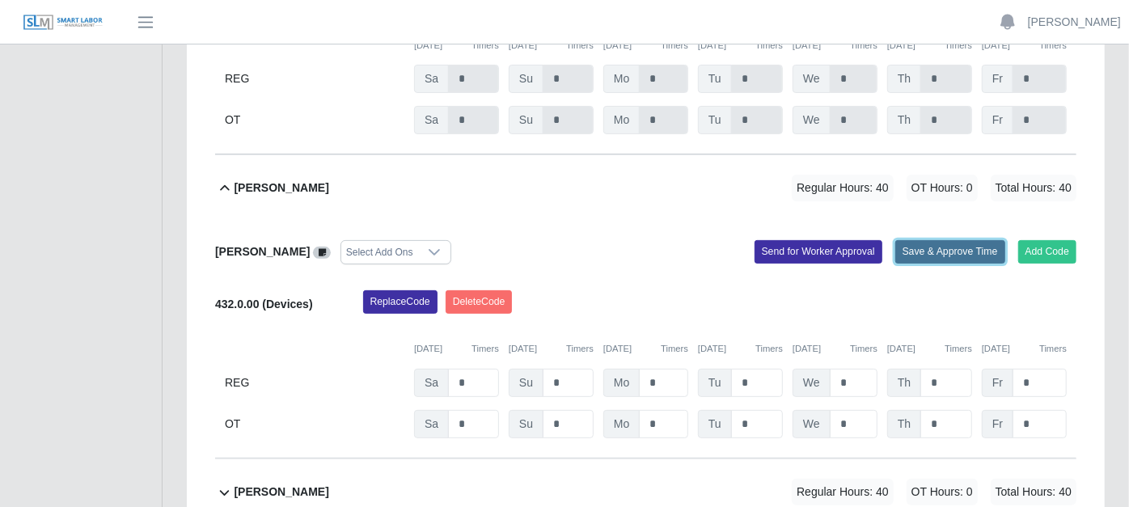
click at [947, 240] on button "Save & Approve Time" at bounding box center [950, 251] width 110 height 23
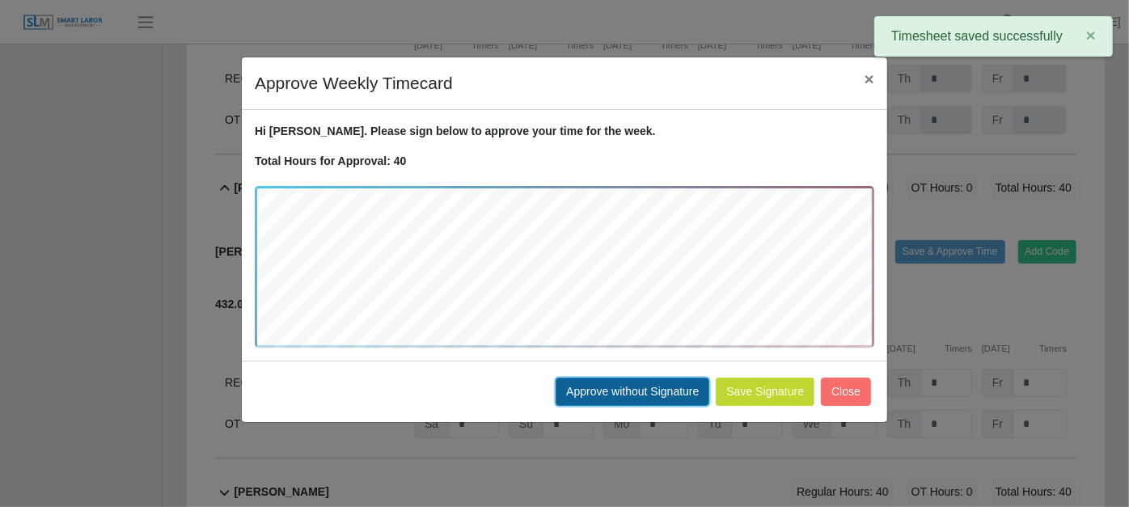
click at [658, 382] on button "Approve without Signature" at bounding box center [632, 392] width 154 height 28
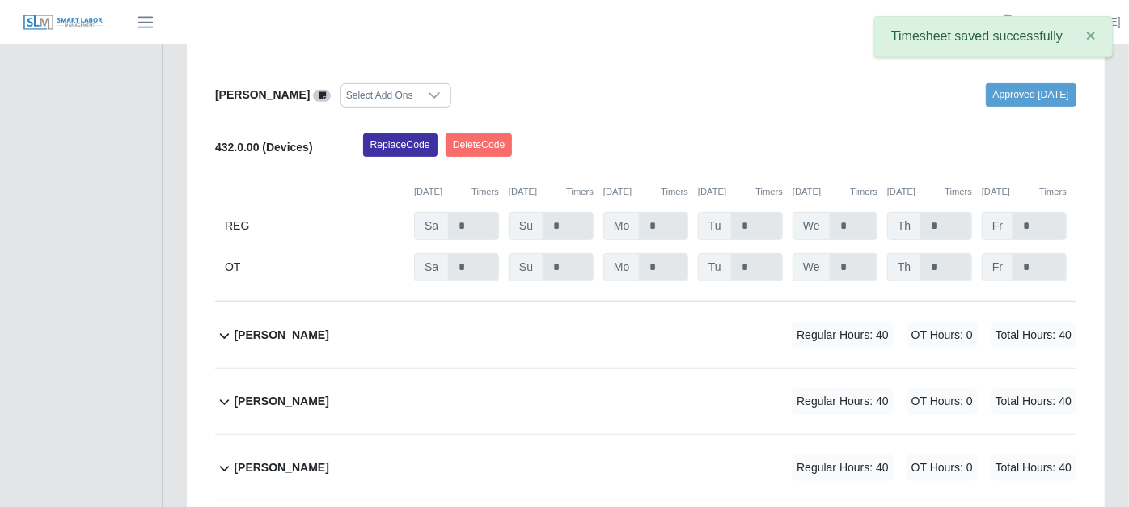
scroll to position [4222, 0]
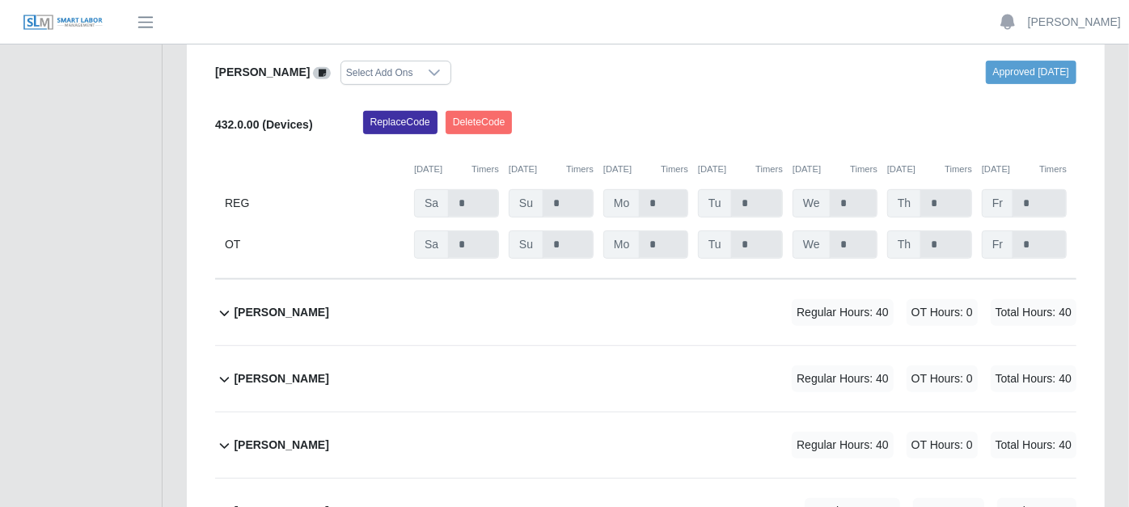
click at [223, 303] on icon at bounding box center [224, 312] width 19 height 19
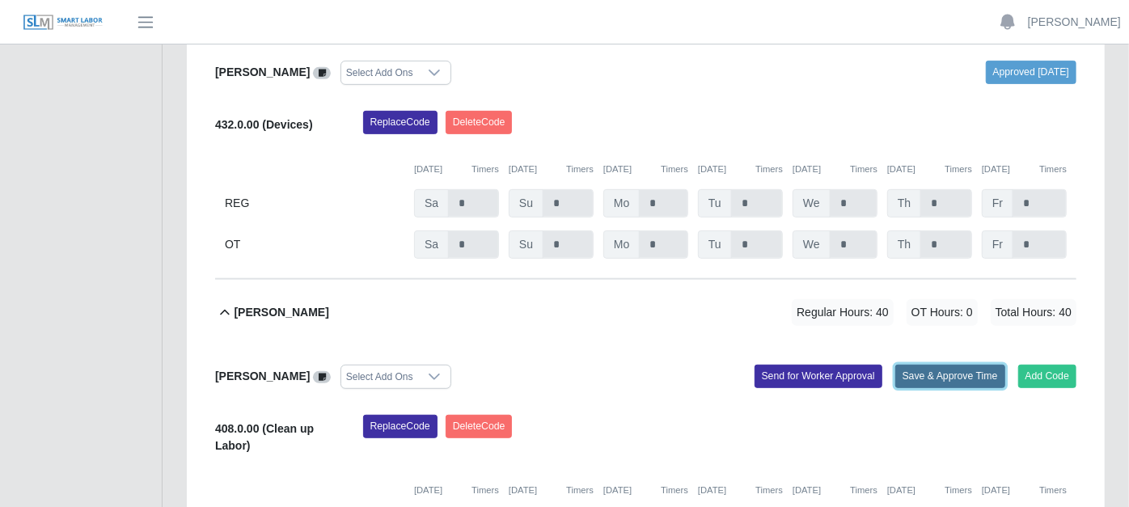
click at [945, 365] on button "Save & Approve Time" at bounding box center [950, 376] width 110 height 23
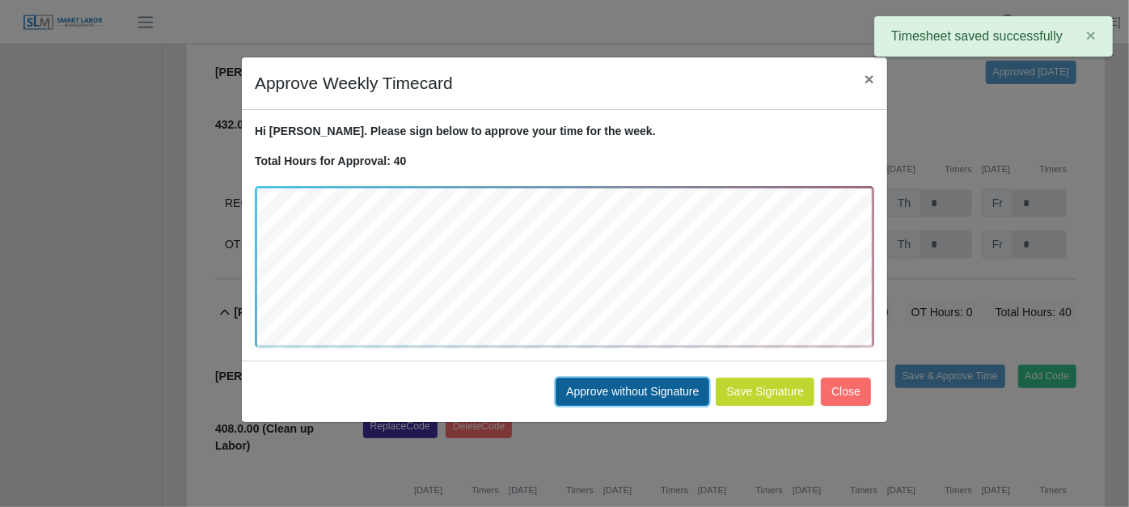
click at [631, 384] on button "Approve without Signature" at bounding box center [632, 392] width 154 height 28
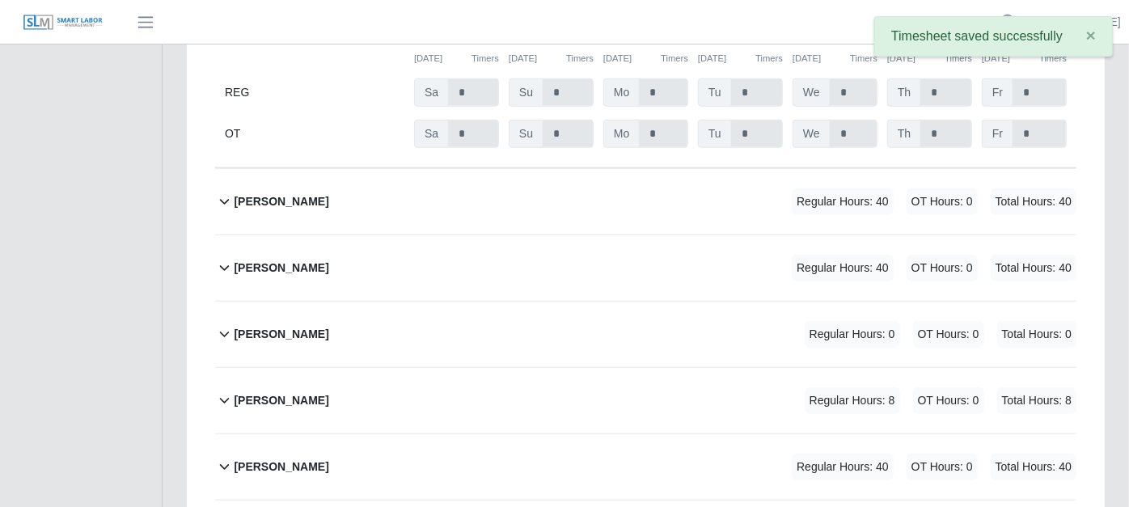
scroll to position [4670, 0]
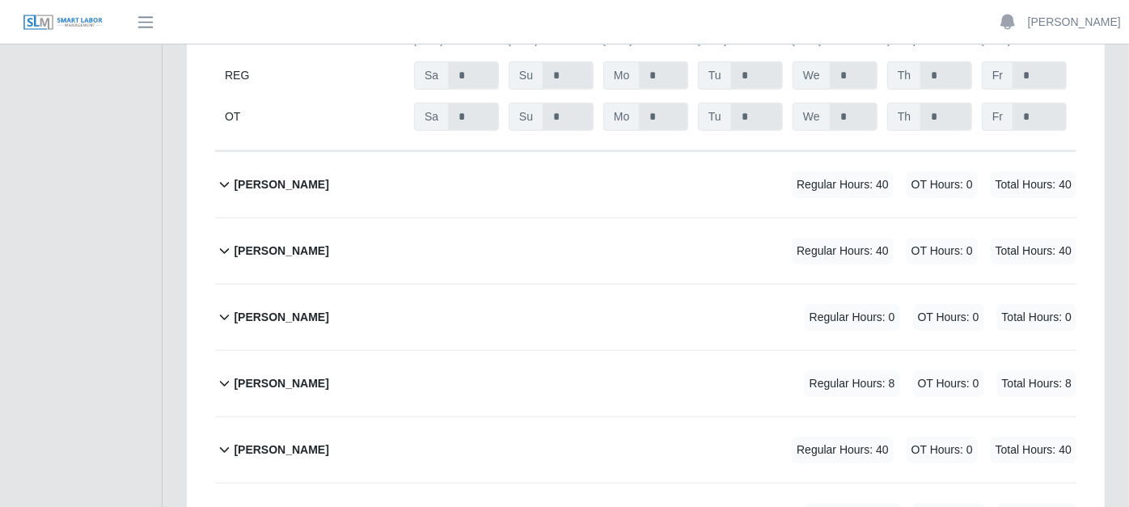
click at [226, 175] on icon at bounding box center [224, 184] width 19 height 19
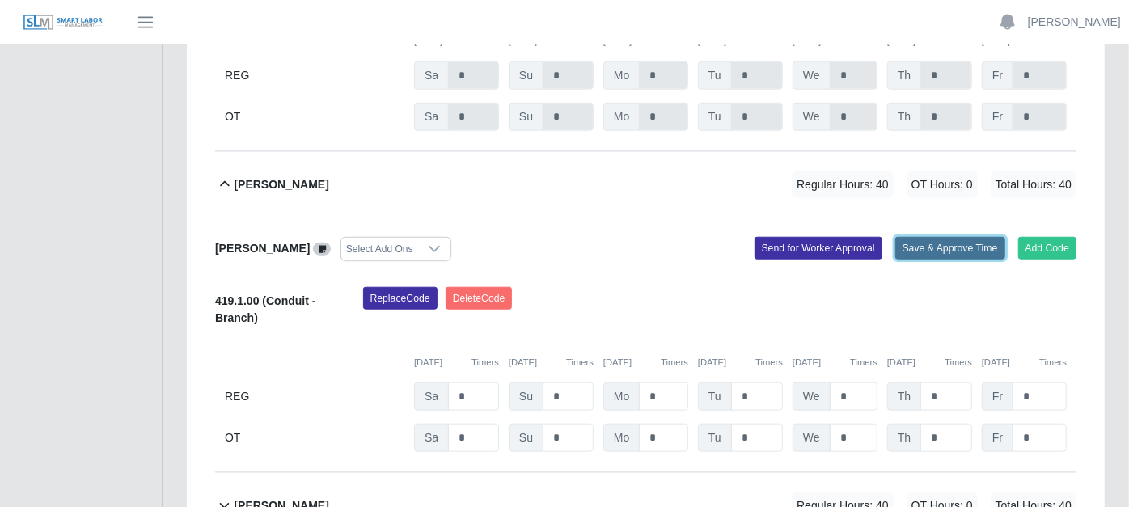
click at [939, 237] on button "Save & Approve Time" at bounding box center [950, 248] width 110 height 23
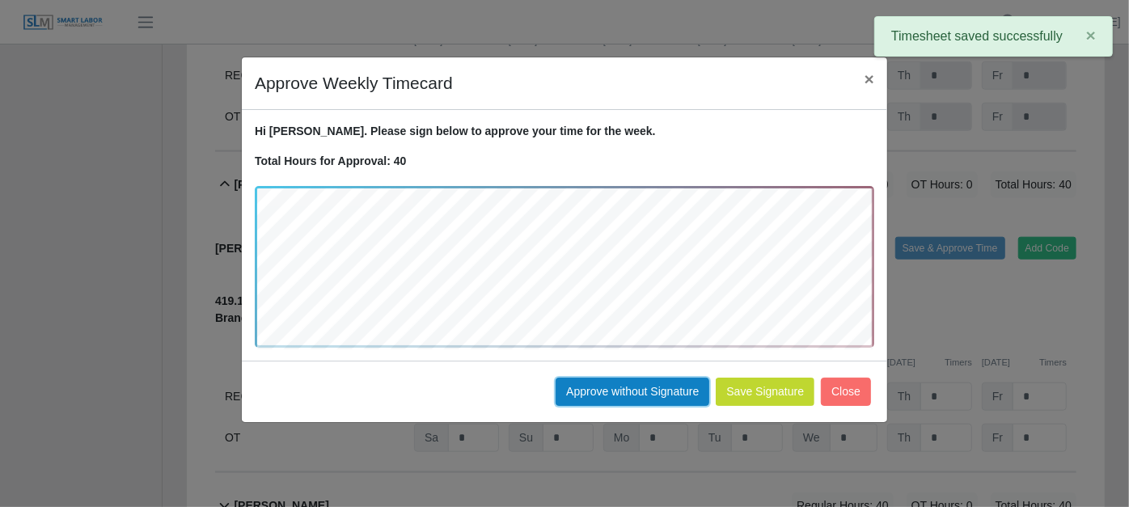
click at [628, 384] on button "Approve without Signature" at bounding box center [632, 392] width 154 height 28
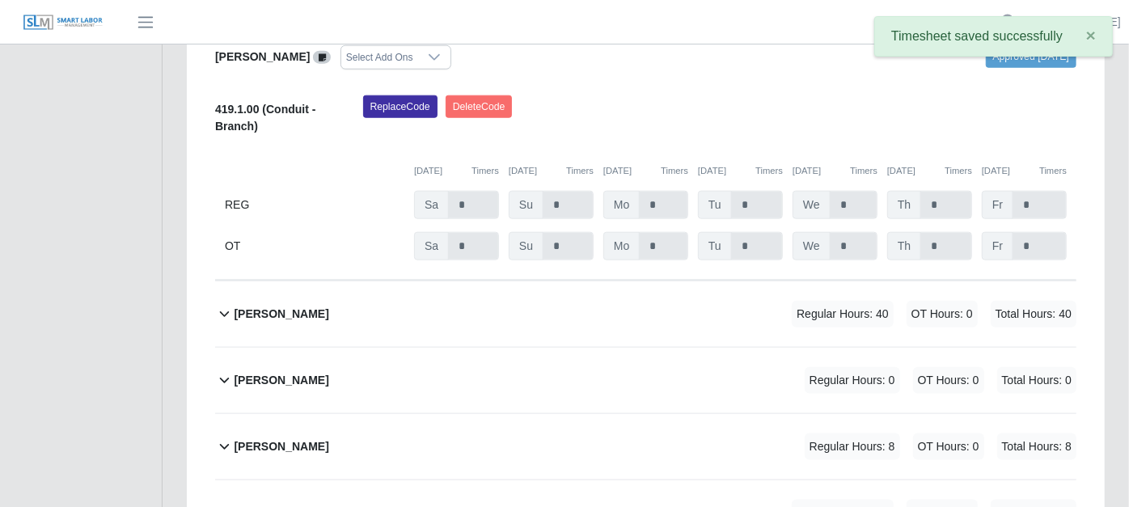
scroll to position [4940, 0]
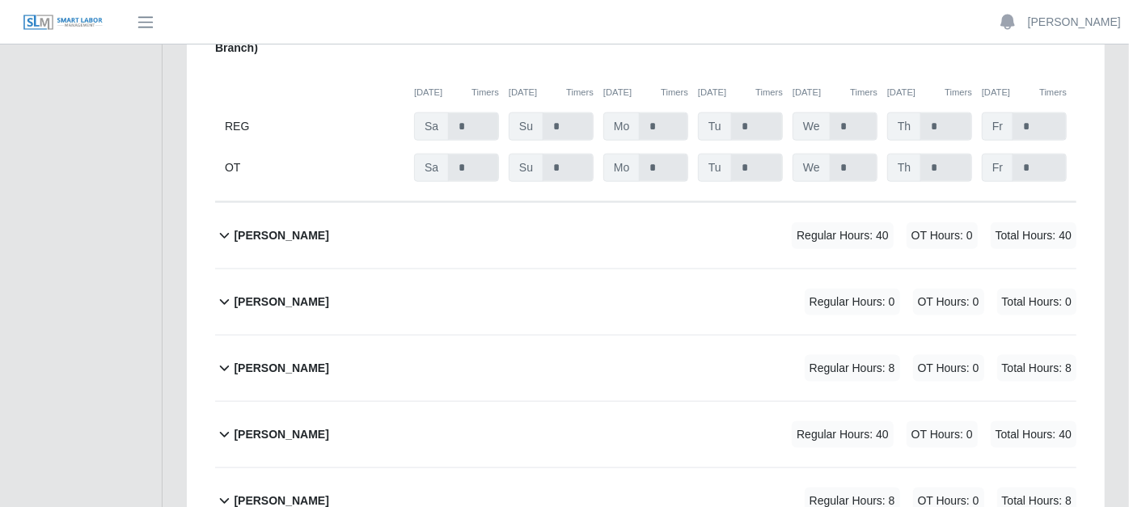
click at [220, 226] on icon at bounding box center [224, 235] width 19 height 19
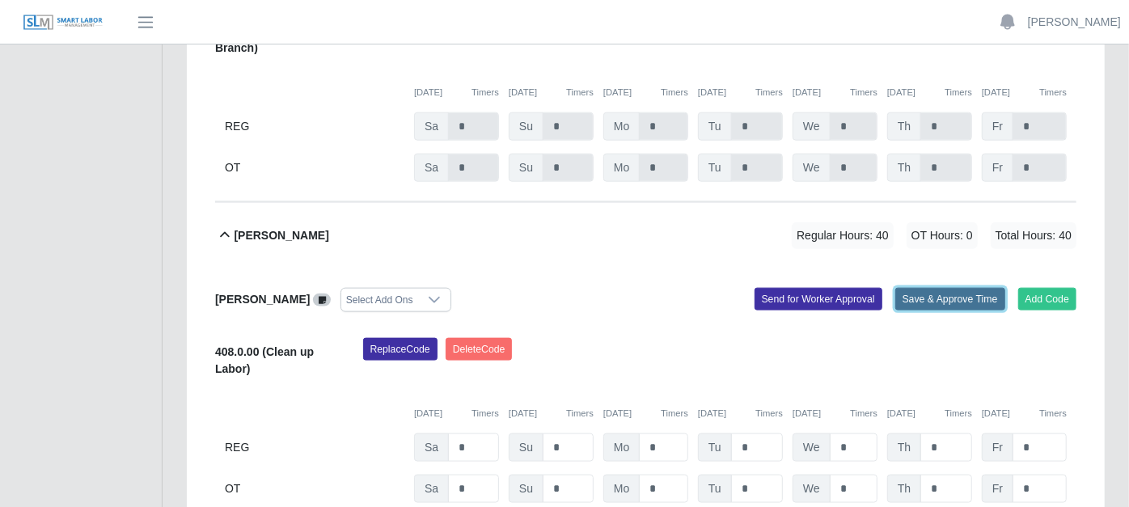
click at [949, 288] on button "Save & Approve Time" at bounding box center [950, 299] width 110 height 23
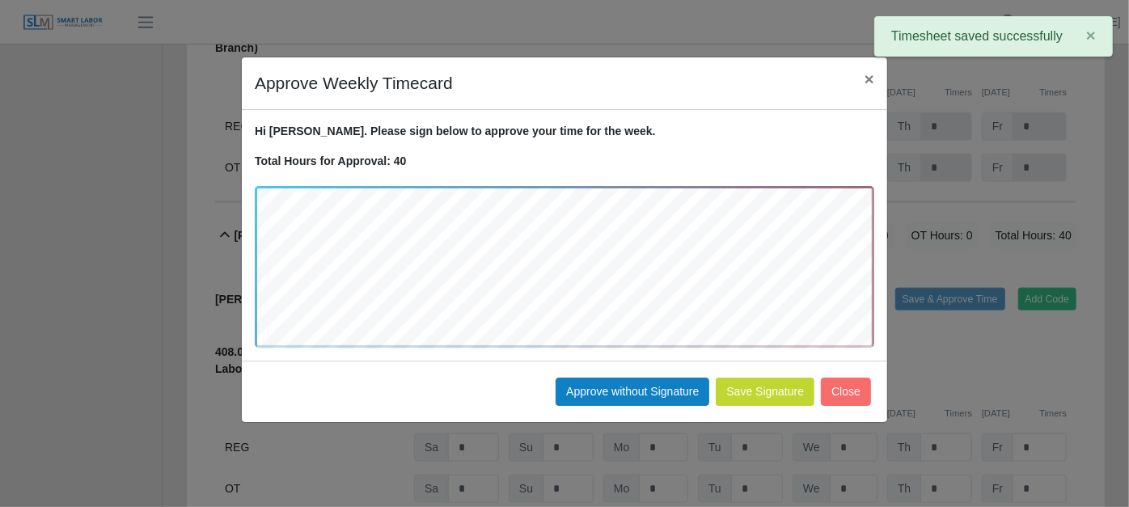
click at [653, 374] on div "Save Signature Approve without Signature Close" at bounding box center [564, 391] width 645 height 61
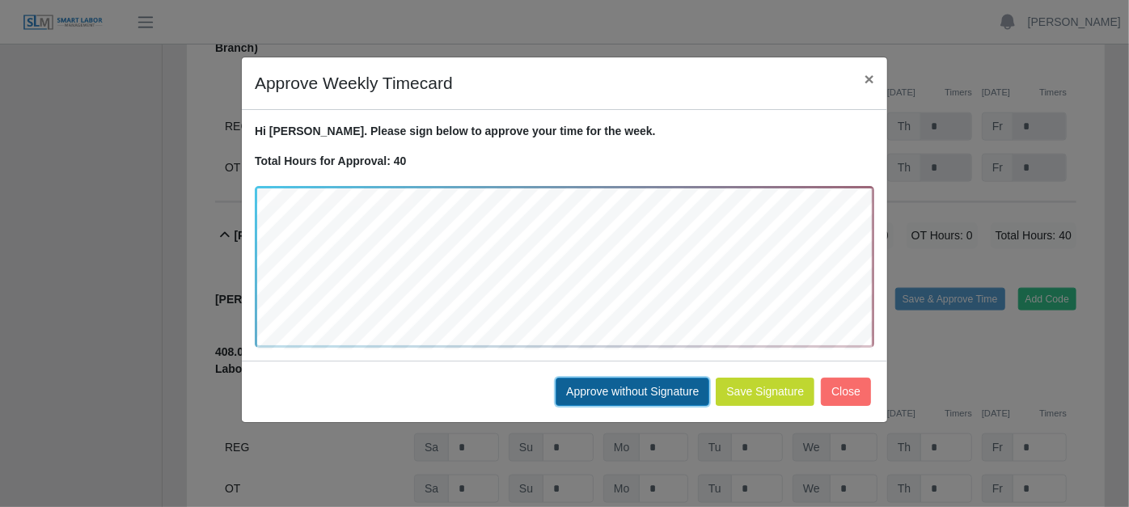
click at [648, 388] on button "Approve without Signature" at bounding box center [632, 392] width 154 height 28
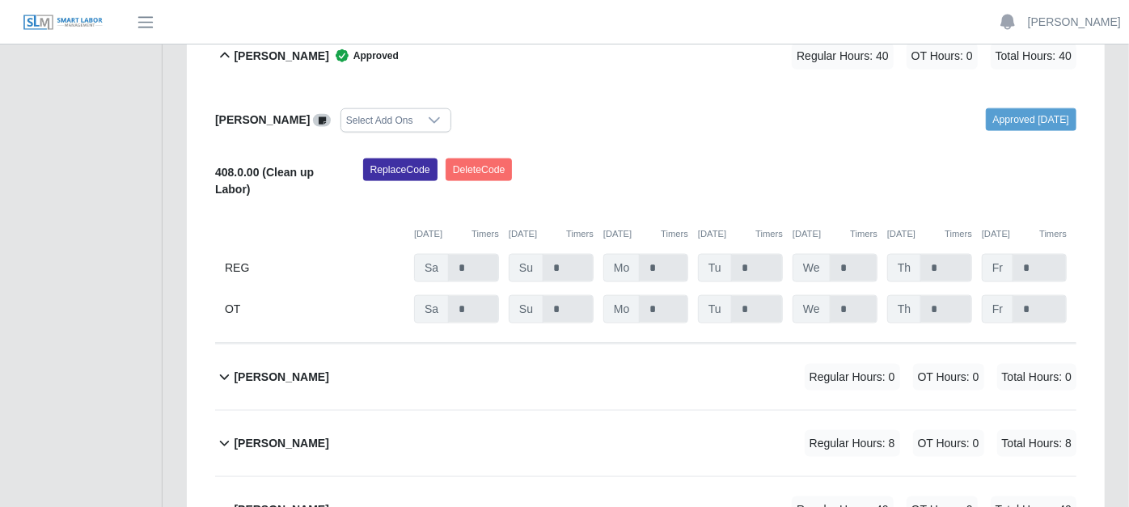
scroll to position [5210, 0]
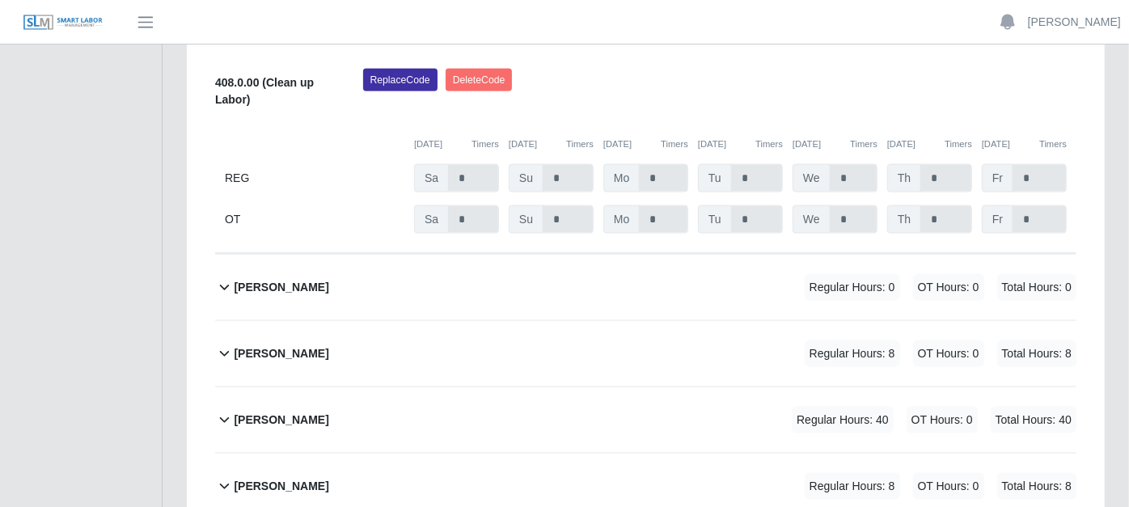
click at [226, 352] on icon at bounding box center [225, 355] width 10 height 6
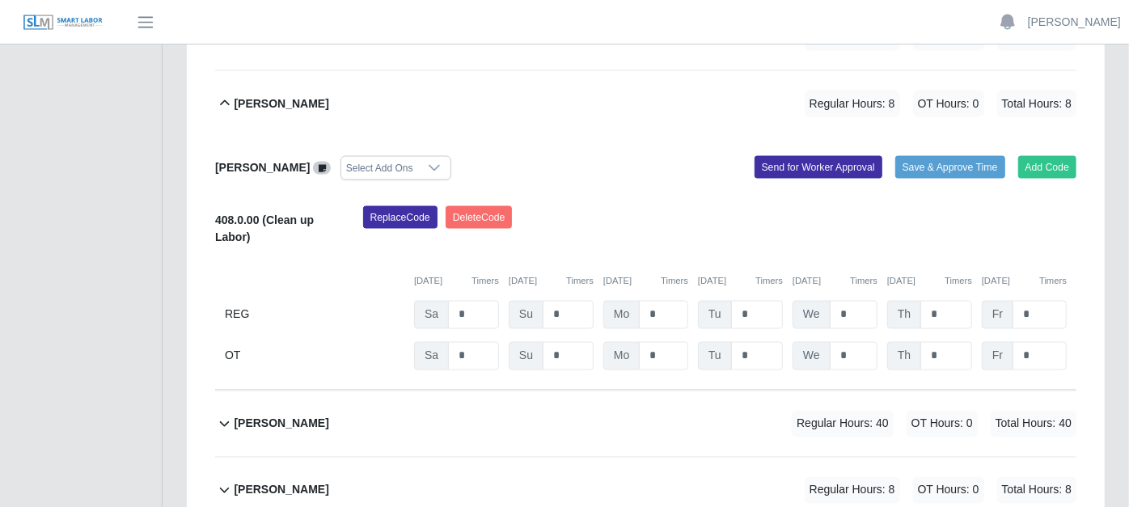
scroll to position [5463, 0]
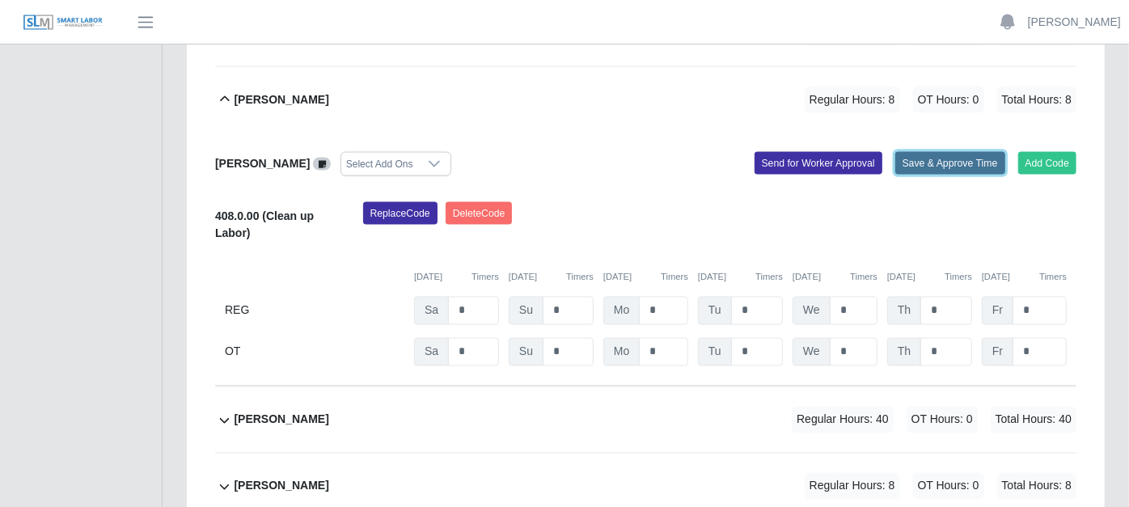
click at [952, 152] on button "Save & Approve Time" at bounding box center [950, 163] width 110 height 23
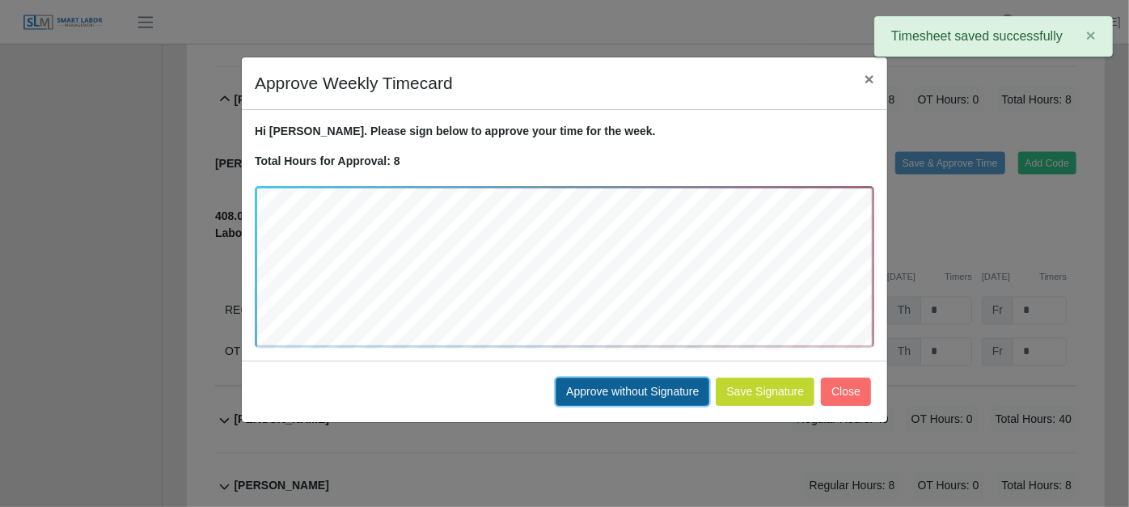
click at [648, 394] on button "Approve without Signature" at bounding box center [632, 392] width 154 height 28
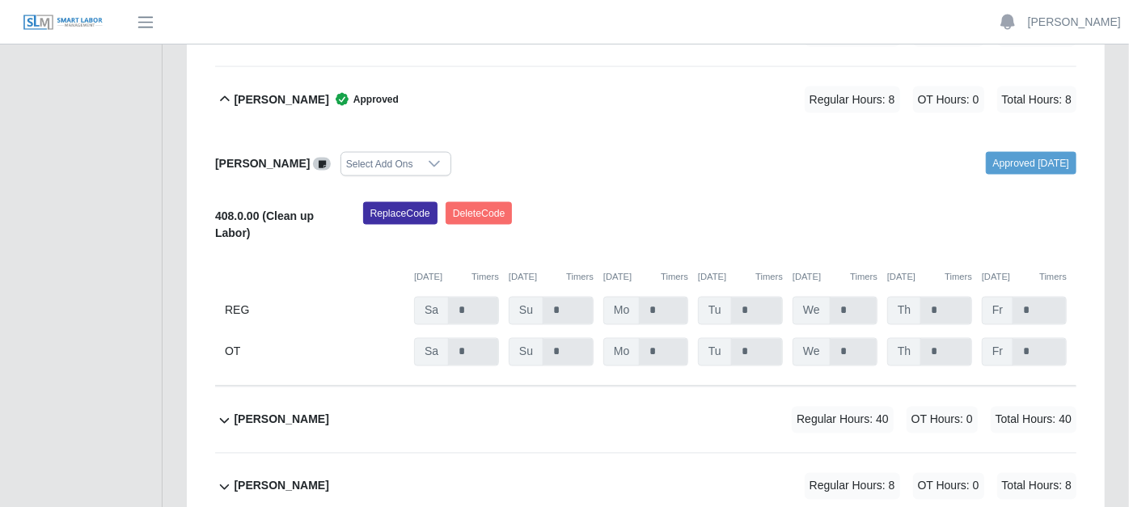
click at [223, 411] on icon at bounding box center [224, 420] width 19 height 19
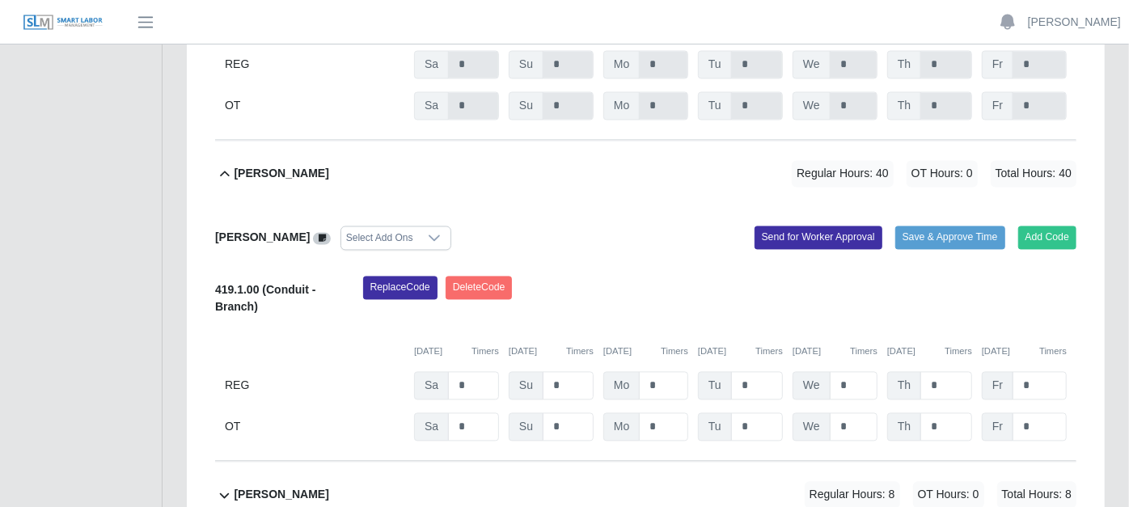
scroll to position [5717, 0]
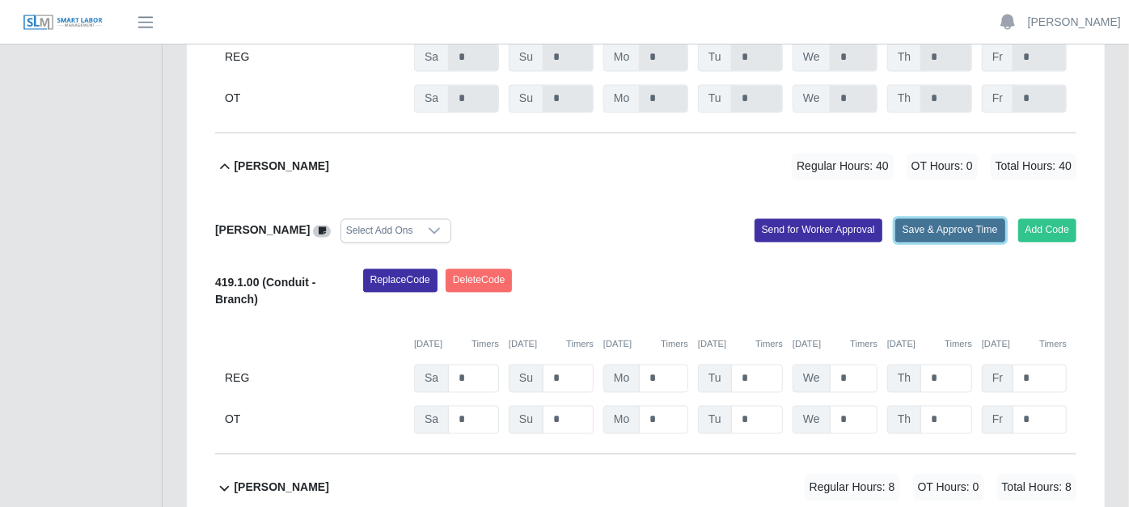
click at [954, 218] on button "Save & Approve Time" at bounding box center [950, 229] width 110 height 23
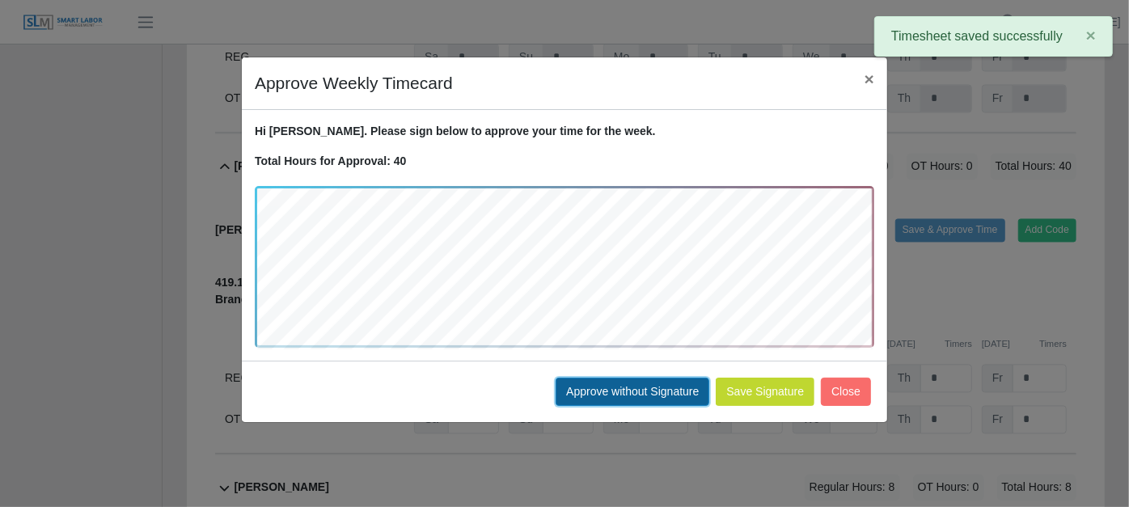
click at [639, 386] on button "Approve without Signature" at bounding box center [632, 392] width 154 height 28
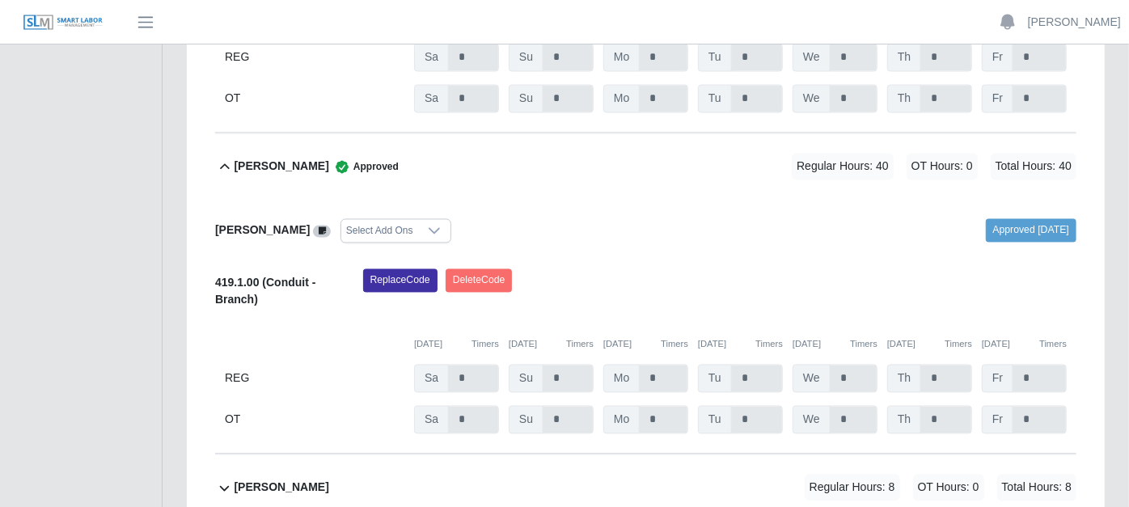
click at [226, 478] on icon at bounding box center [224, 487] width 19 height 19
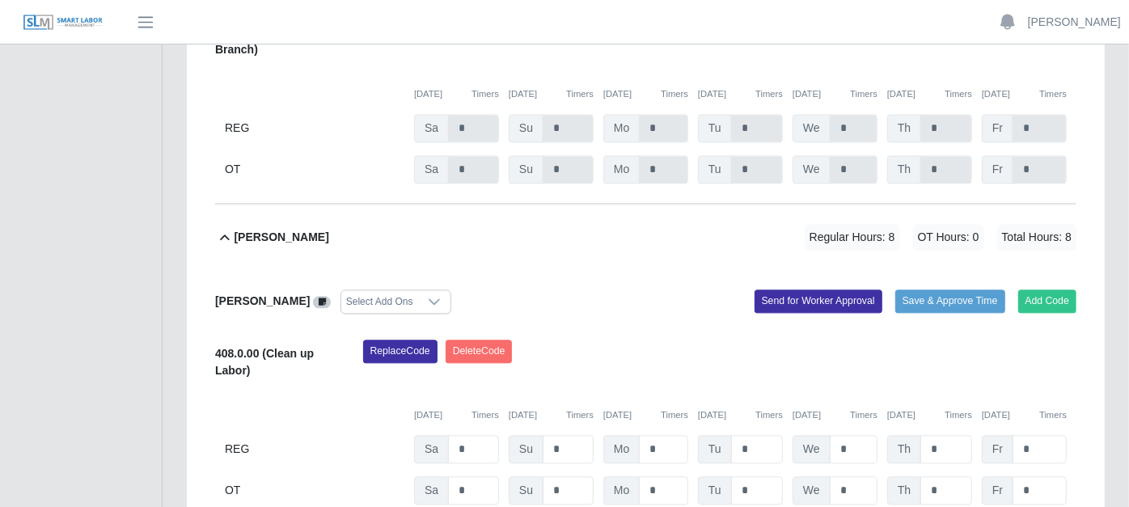
scroll to position [5971, 0]
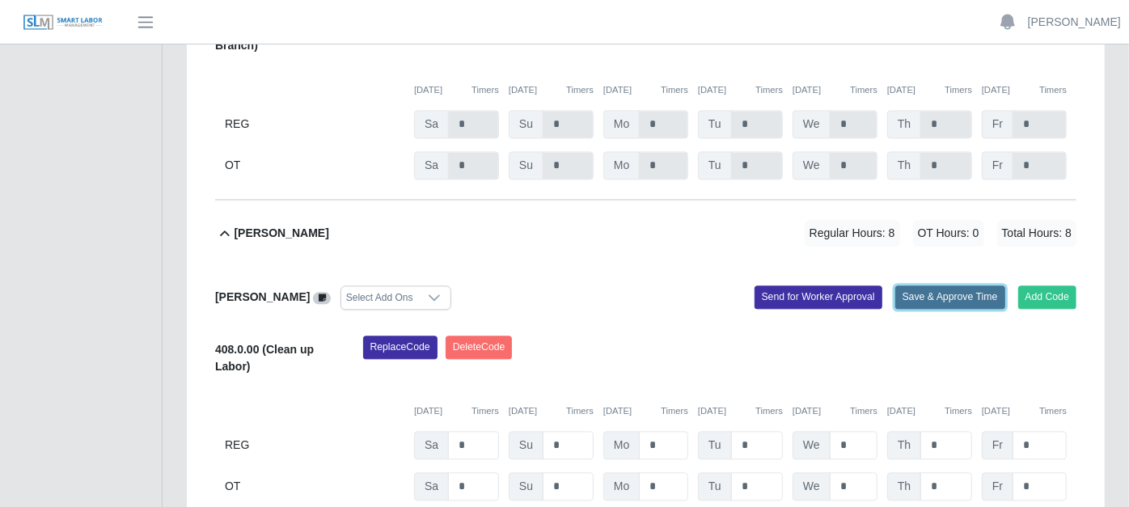
click at [960, 285] on button "Save & Approve Time" at bounding box center [950, 296] width 110 height 23
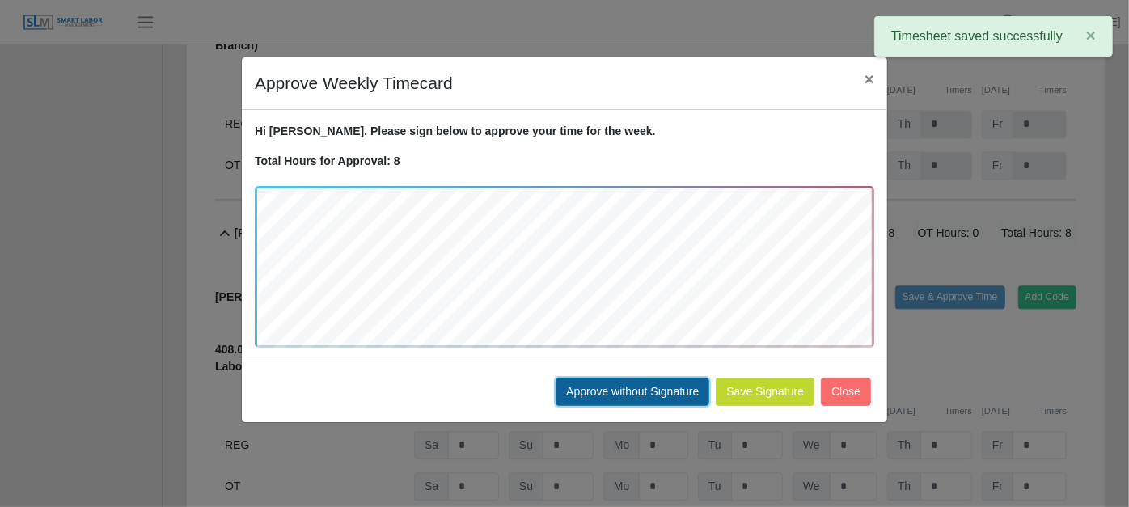
click at [653, 388] on button "Approve without Signature" at bounding box center [632, 392] width 154 height 28
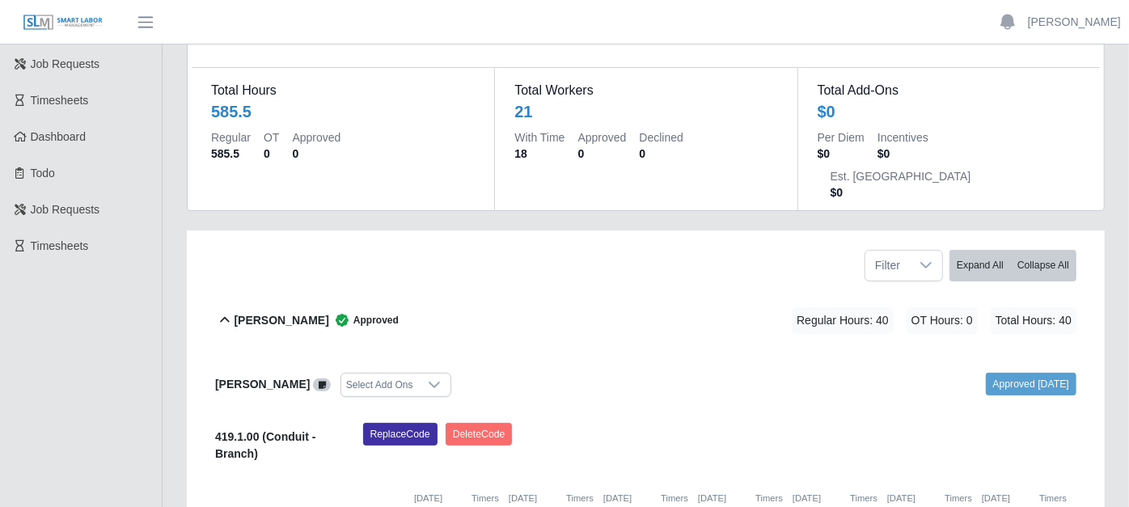
scroll to position [0, 0]
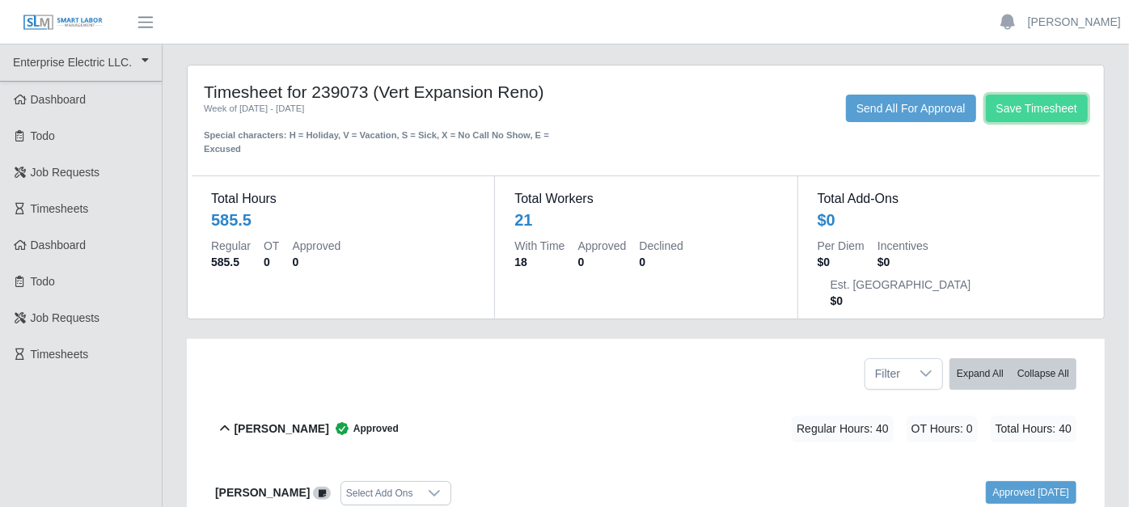
click at [1023, 103] on button "Save Timesheet" at bounding box center [1036, 108] width 102 height 27
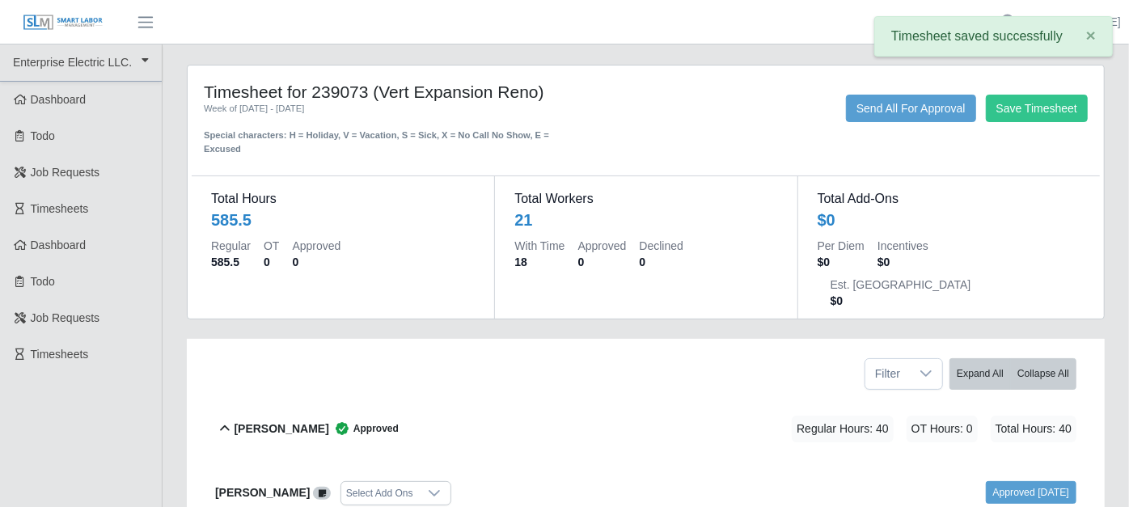
click at [986, 178] on div "Total Add-Ons $0 Per Diem $0 Incentives $0 Est. Fringe $0" at bounding box center [948, 247] width 302 height 142
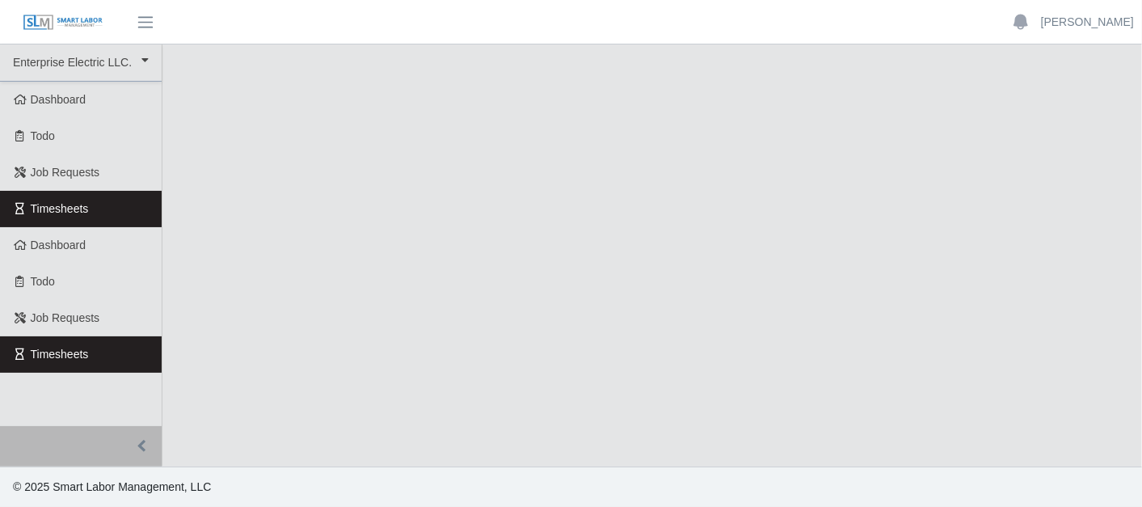
select select "***"
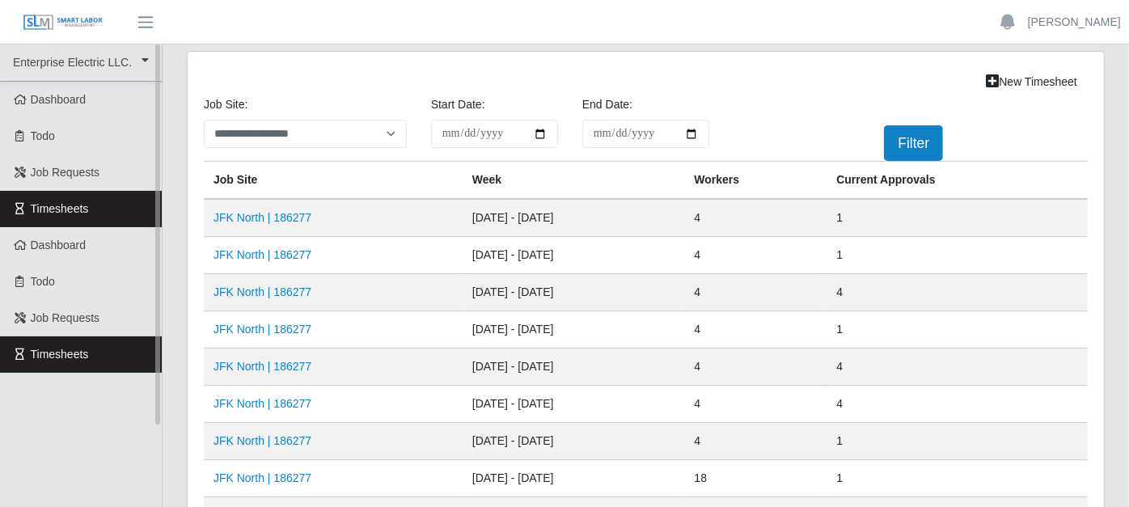
click at [135, 205] on link "Timesheets" at bounding box center [81, 209] width 162 height 36
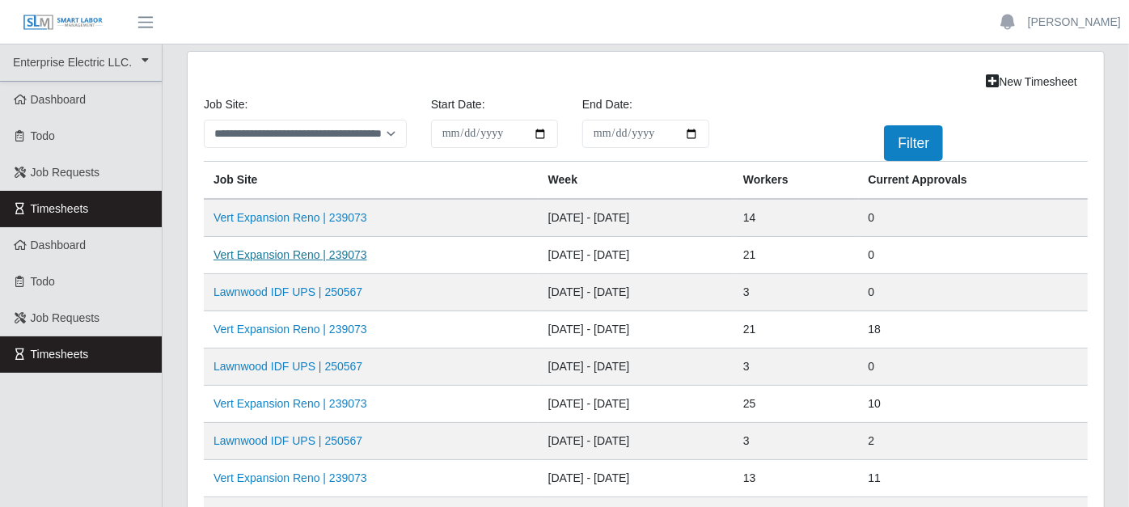
click at [263, 251] on link "Vert Expansion Reno | 239073" at bounding box center [290, 254] width 154 height 13
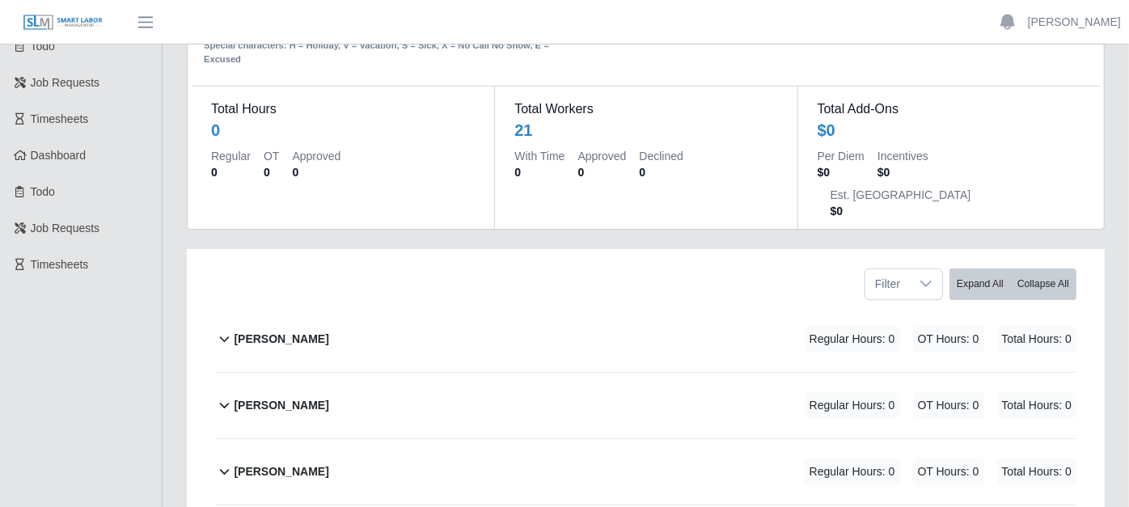
scroll to position [179, 0]
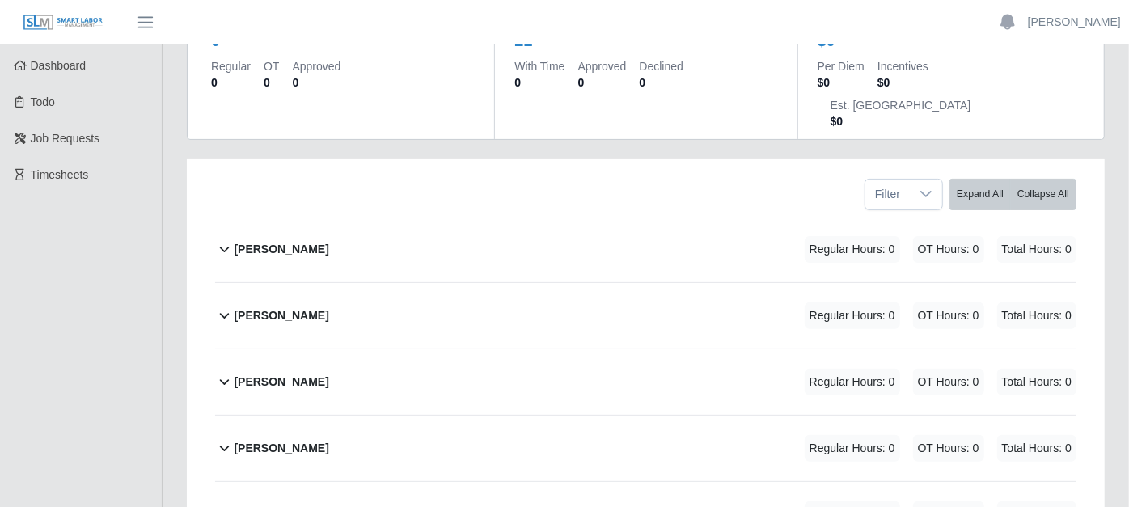
click at [220, 239] on icon at bounding box center [224, 248] width 19 height 19
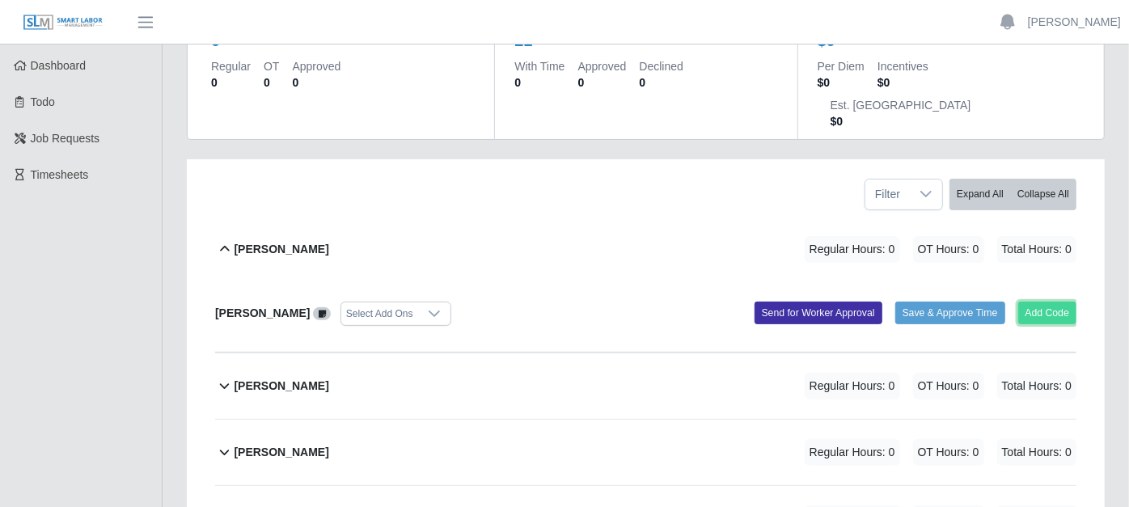
click at [1053, 302] on button "Add Code" at bounding box center [1047, 313] width 59 height 23
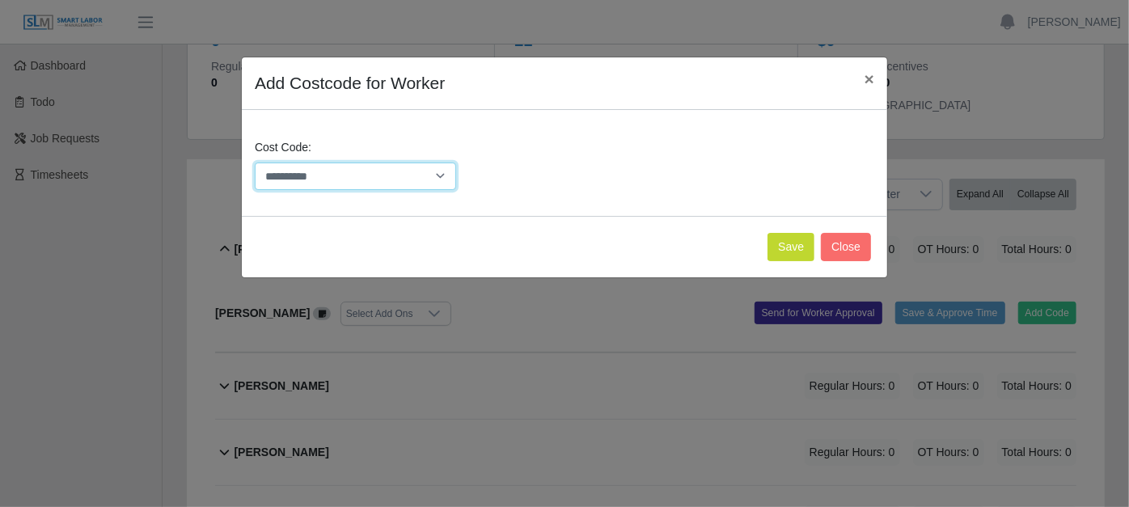
click at [449, 179] on select "**********" at bounding box center [355, 176] width 201 height 28
select select "**********"
click at [255, 162] on select "**********" at bounding box center [355, 176] width 201 height 28
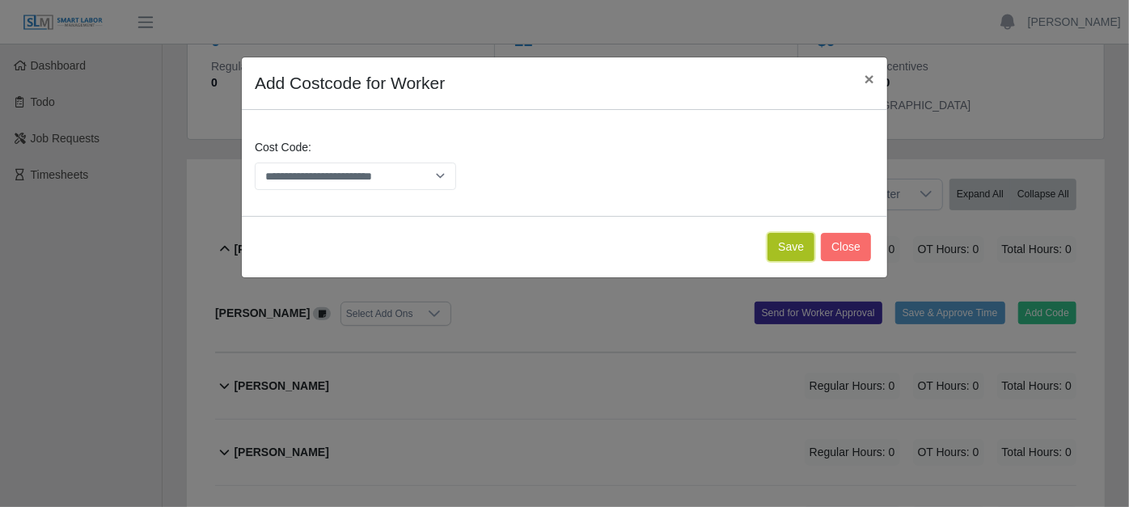
click at [781, 243] on button "Save" at bounding box center [790, 247] width 47 height 28
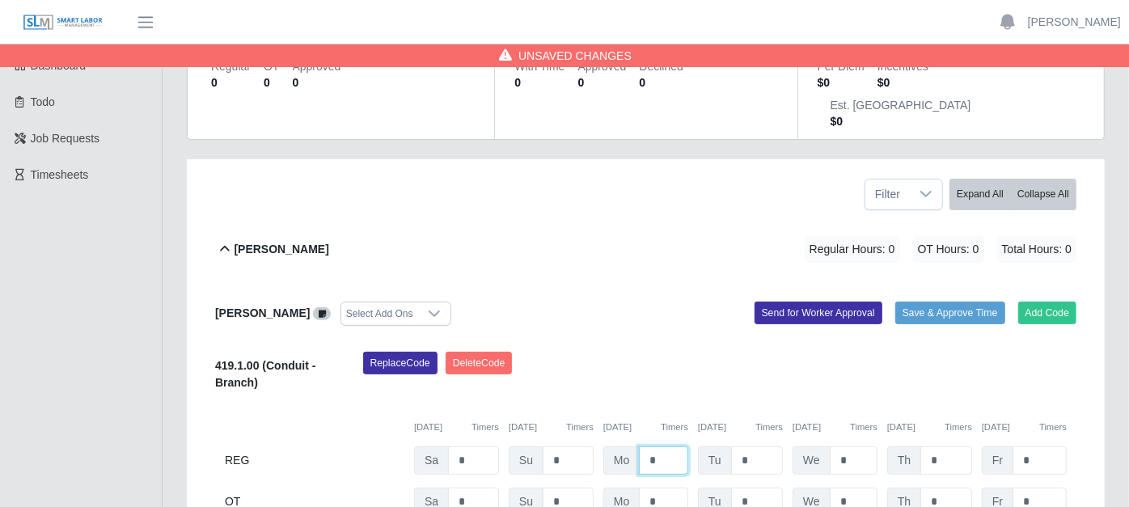
click at [670, 446] on input "*" at bounding box center [663, 460] width 49 height 28
type input "*"
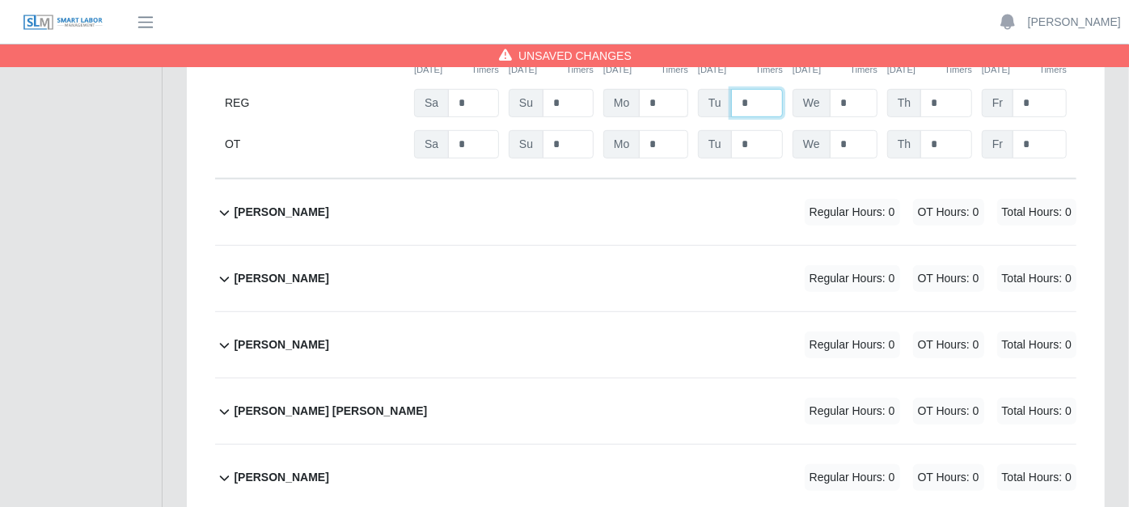
scroll to position [538, 0]
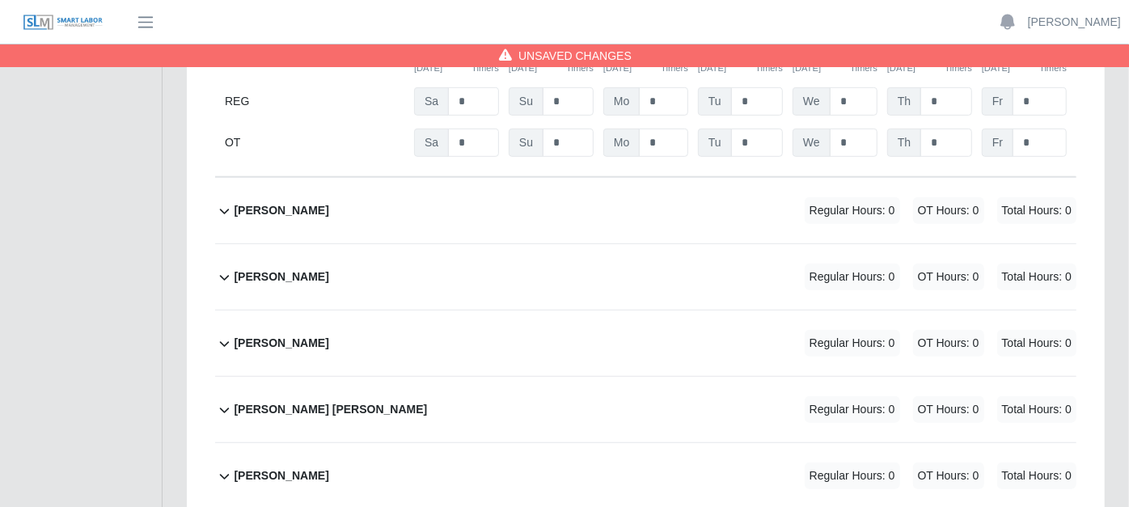
click at [220, 334] on icon at bounding box center [224, 343] width 19 height 19
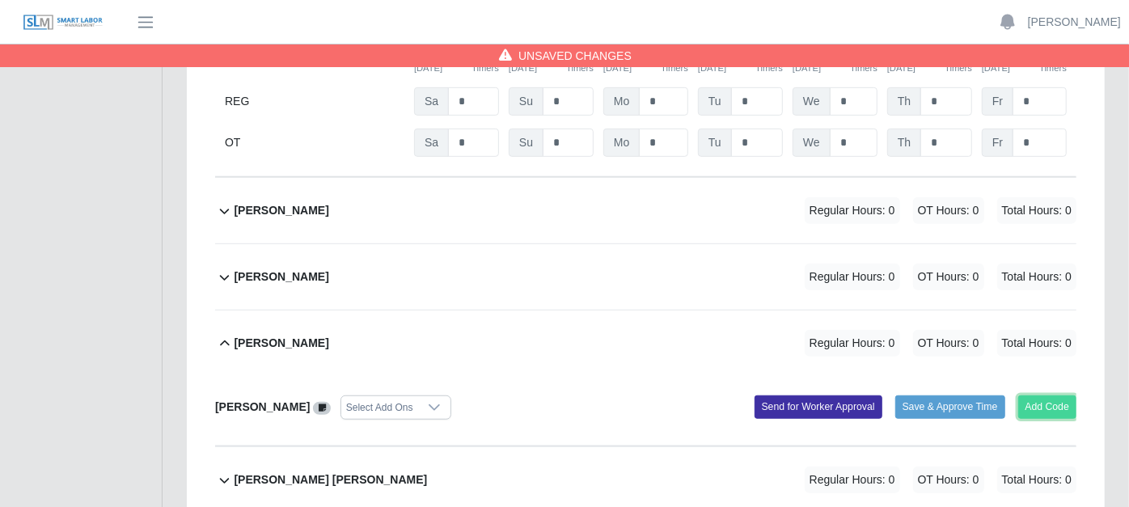
click at [1041, 395] on button "Add Code" at bounding box center [1047, 406] width 59 height 23
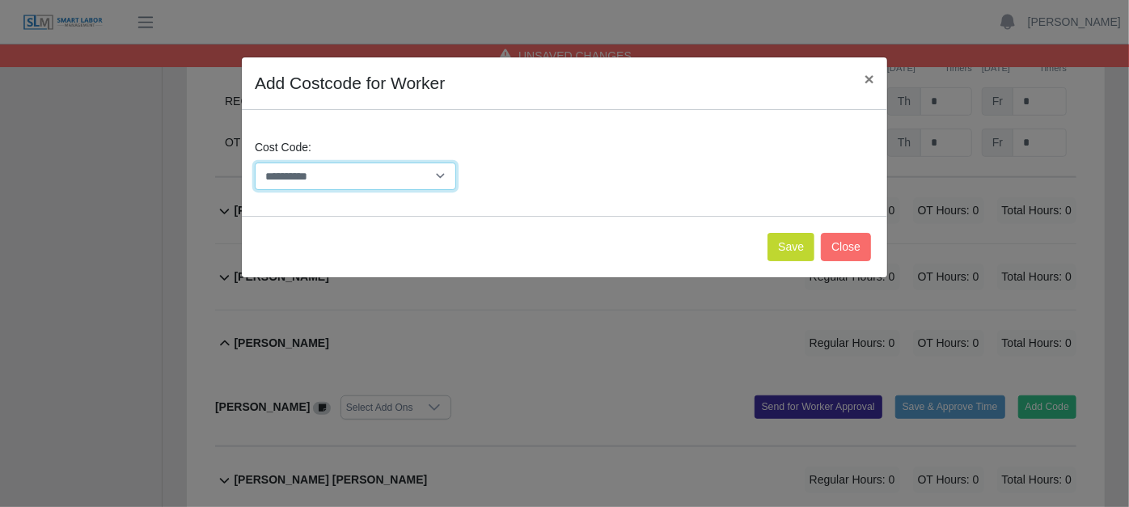
click at [443, 175] on select "**********" at bounding box center [355, 176] width 201 height 28
select select "**********"
click at [255, 162] on select "**********" at bounding box center [355, 176] width 201 height 28
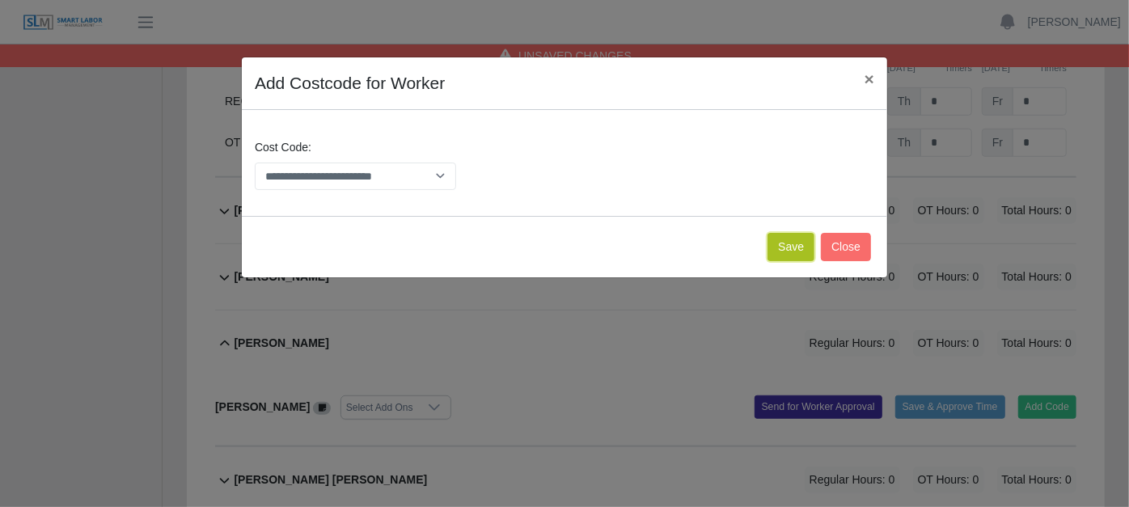
click at [796, 238] on button "Save" at bounding box center [790, 247] width 47 height 28
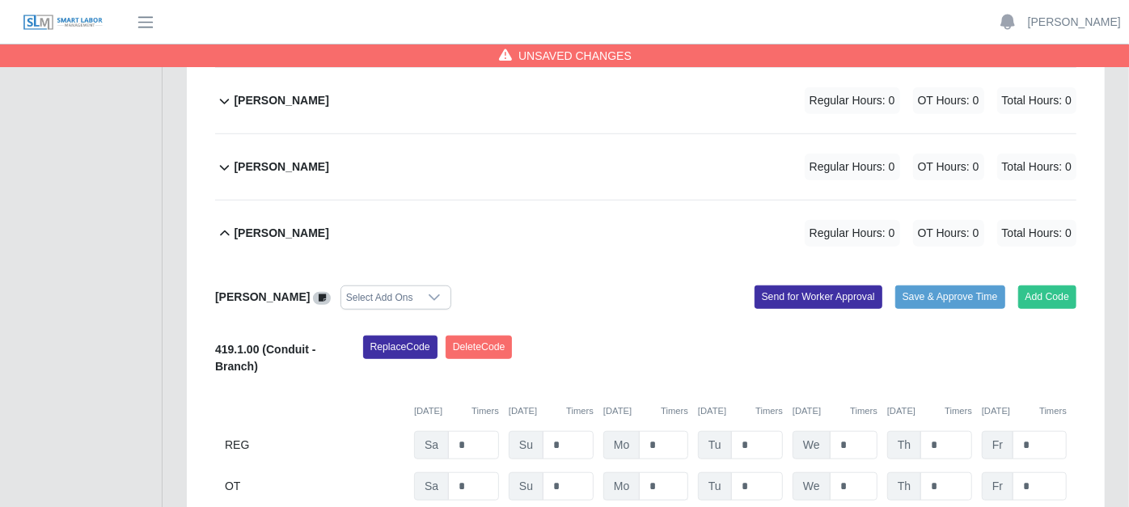
scroll to position [808, 0]
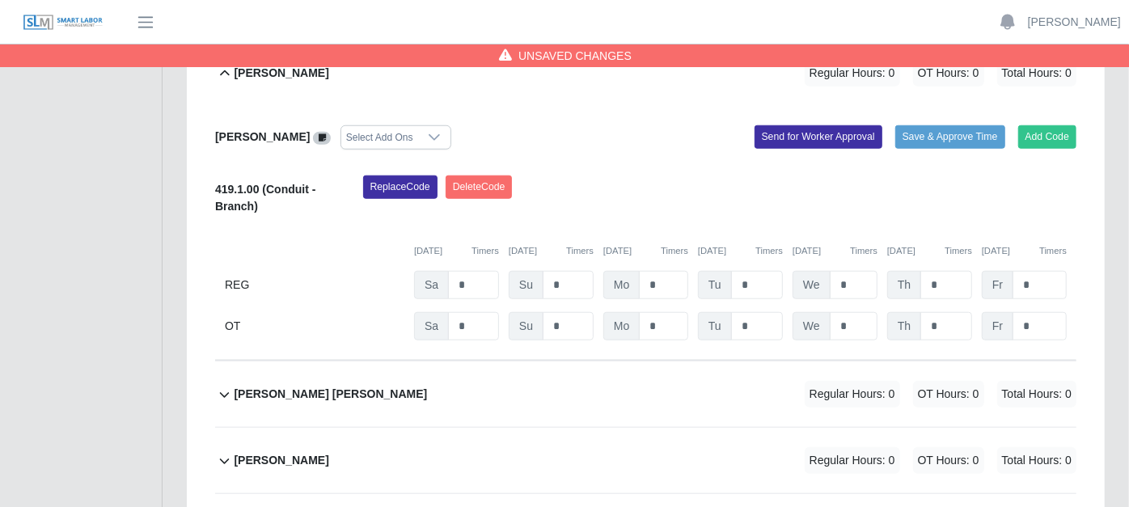
click at [319, 133] on icon at bounding box center [322, 137] width 7 height 9
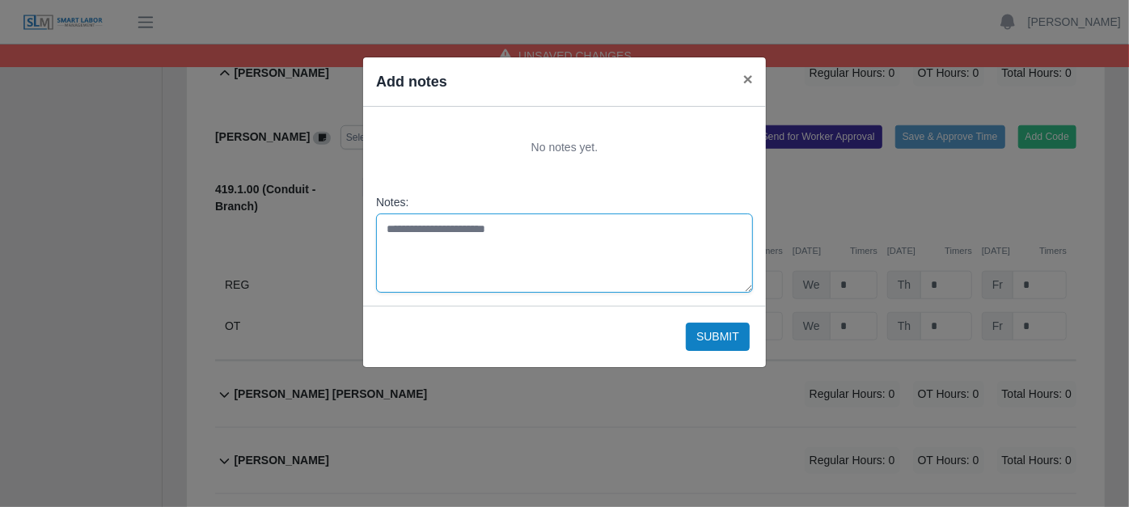
click at [409, 230] on textarea "Notes:" at bounding box center [564, 252] width 377 height 79
type textarea "**********"
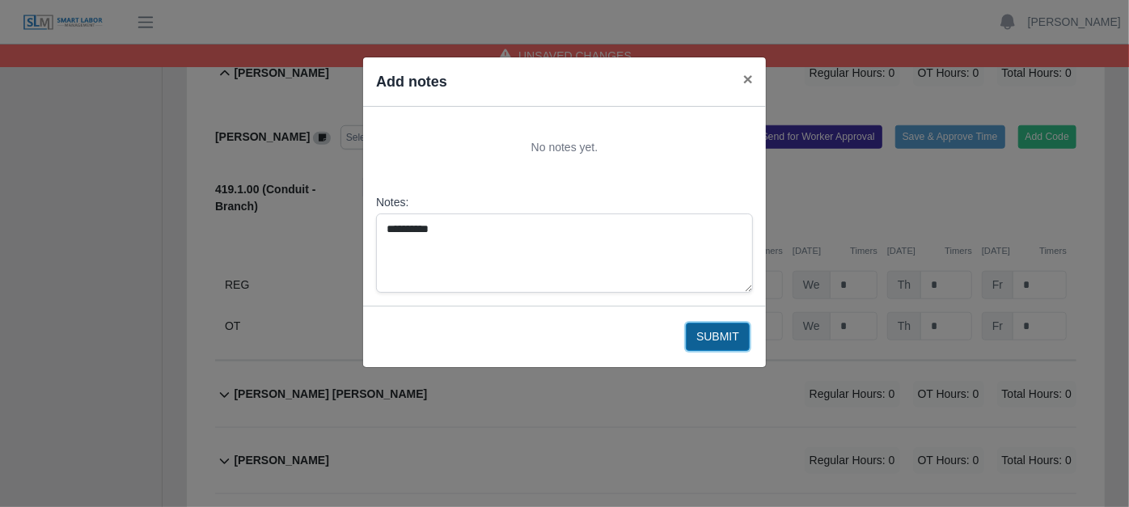
click at [721, 344] on button "Submit" at bounding box center [718, 337] width 64 height 28
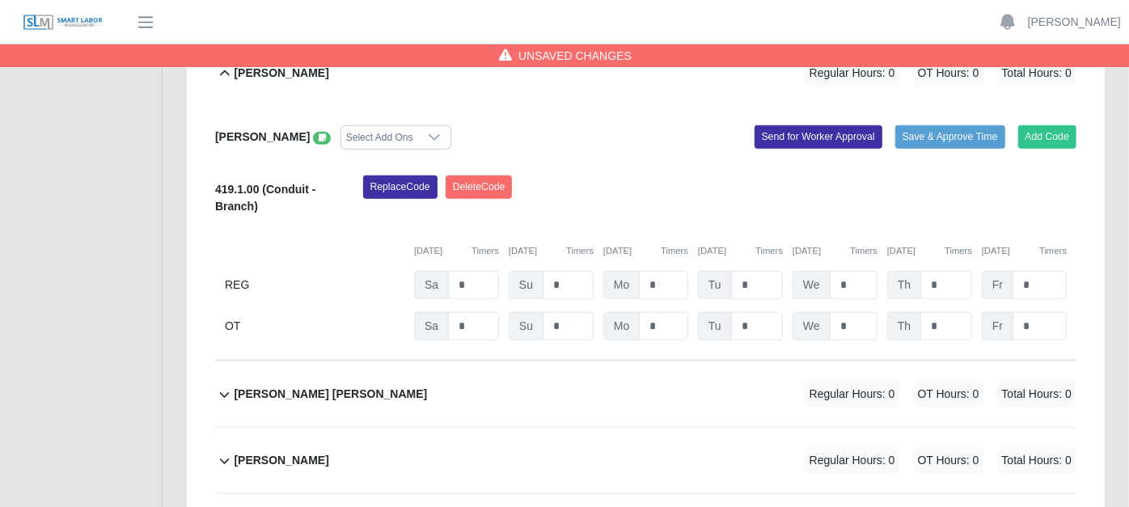
scroll to position [898, 0]
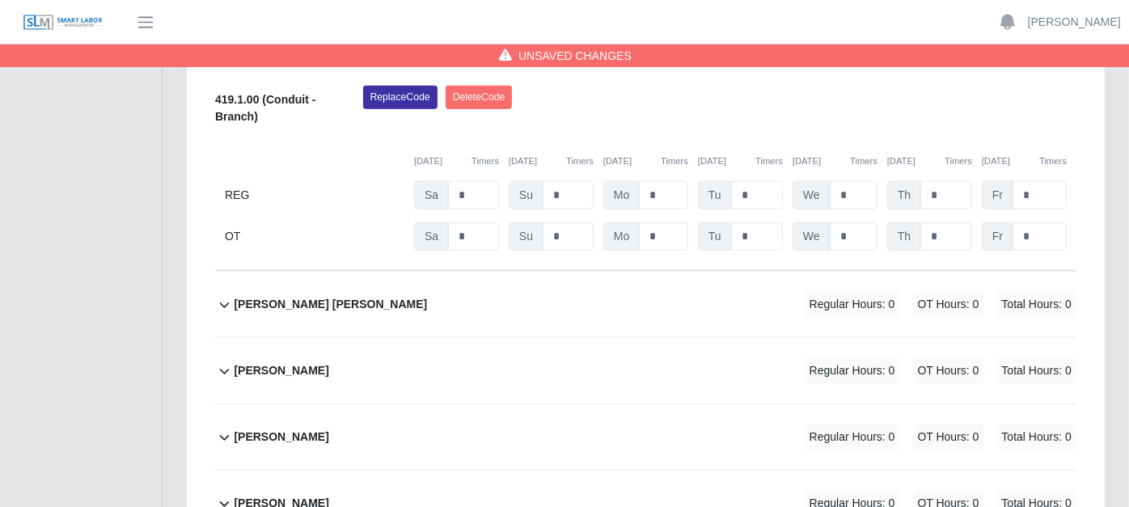
click at [222, 295] on icon at bounding box center [224, 304] width 19 height 19
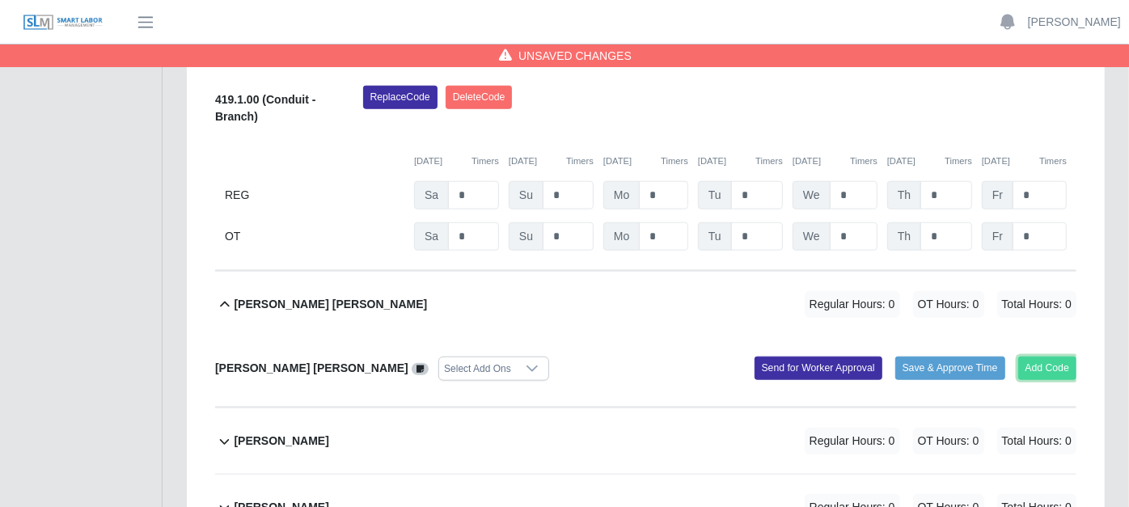
click at [1036, 357] on button "Add Code" at bounding box center [1047, 368] width 59 height 23
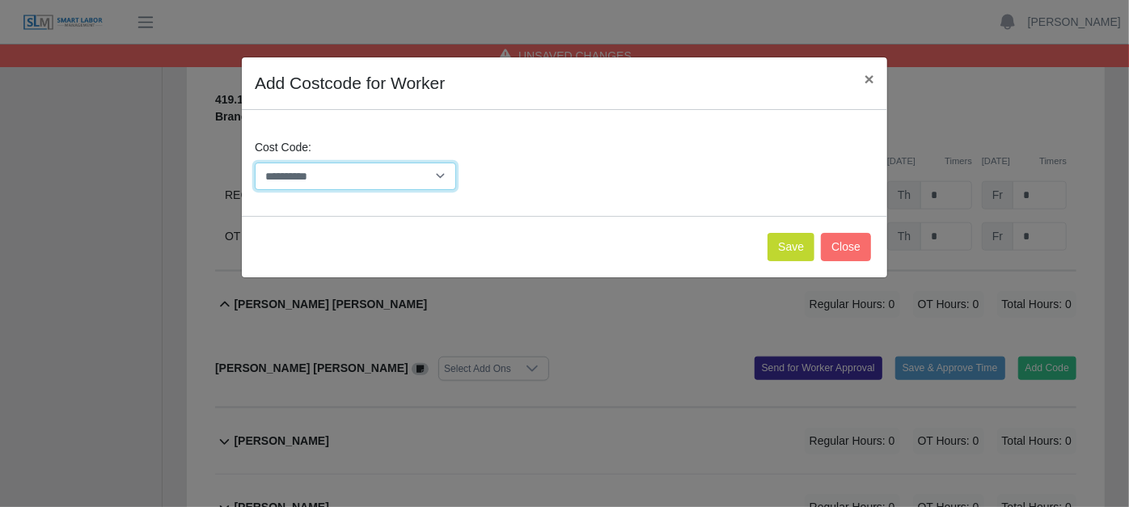
click at [433, 175] on select "**********" at bounding box center [355, 176] width 201 height 28
select select "**********"
click at [255, 162] on select "**********" at bounding box center [355, 176] width 201 height 28
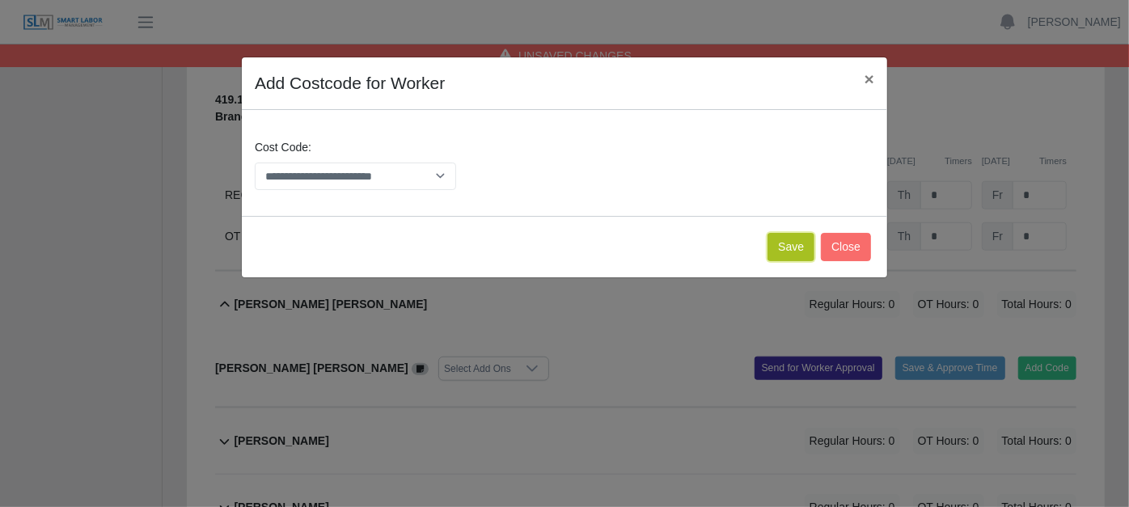
click at [789, 246] on button "Save" at bounding box center [790, 247] width 47 height 28
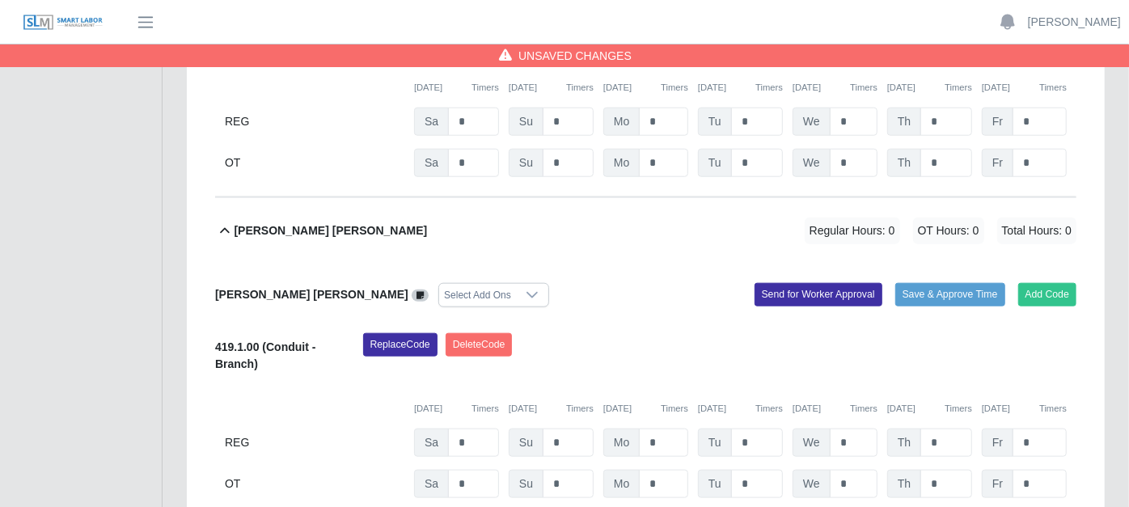
scroll to position [988, 0]
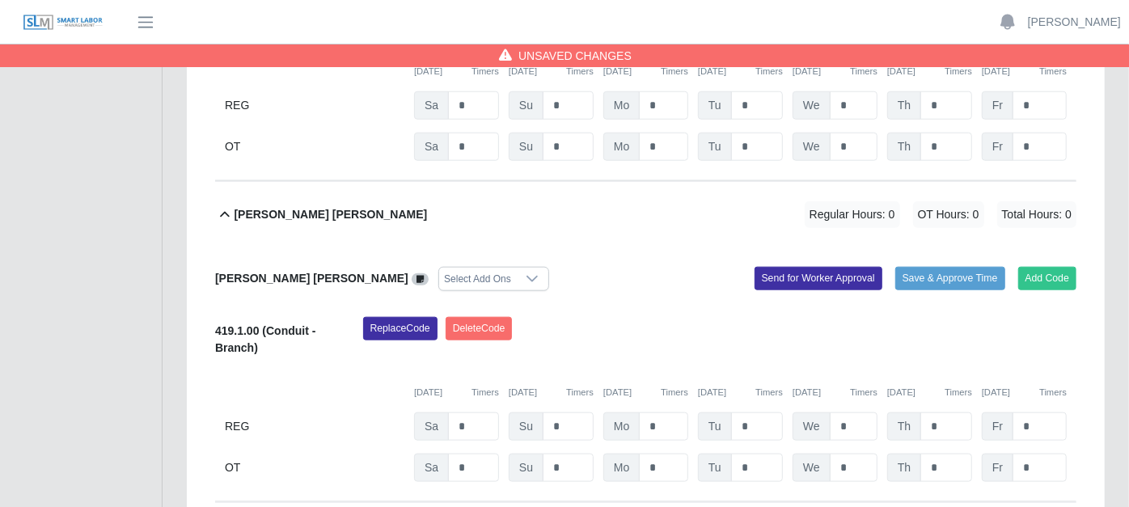
click at [416, 275] on icon at bounding box center [419, 279] width 7 height 9
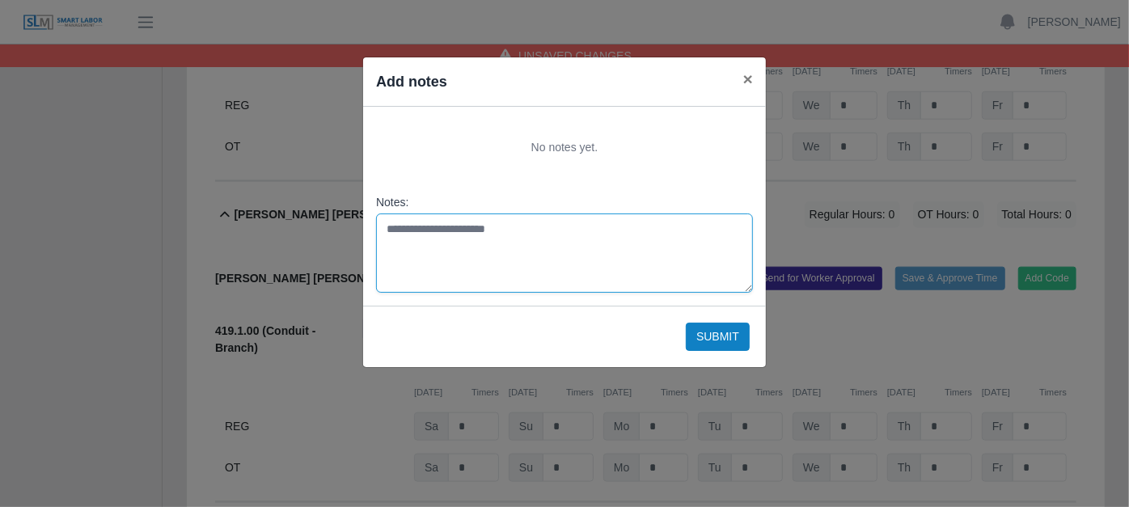
click at [409, 221] on textarea "Notes:" at bounding box center [564, 252] width 377 height 79
click at [414, 227] on textarea "**********" at bounding box center [564, 252] width 377 height 79
type textarea "**********"
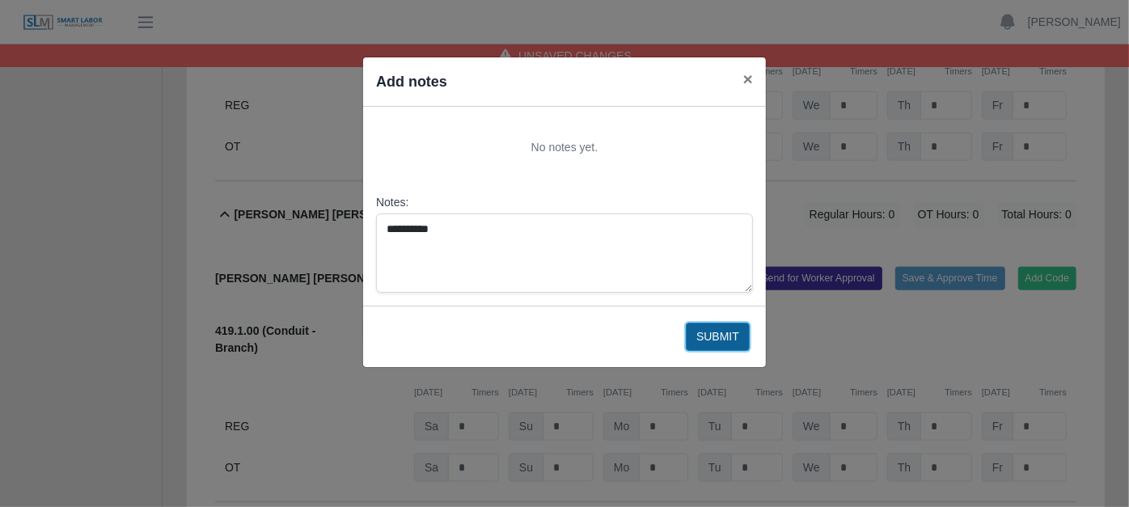
click at [724, 330] on button "Submit" at bounding box center [718, 337] width 64 height 28
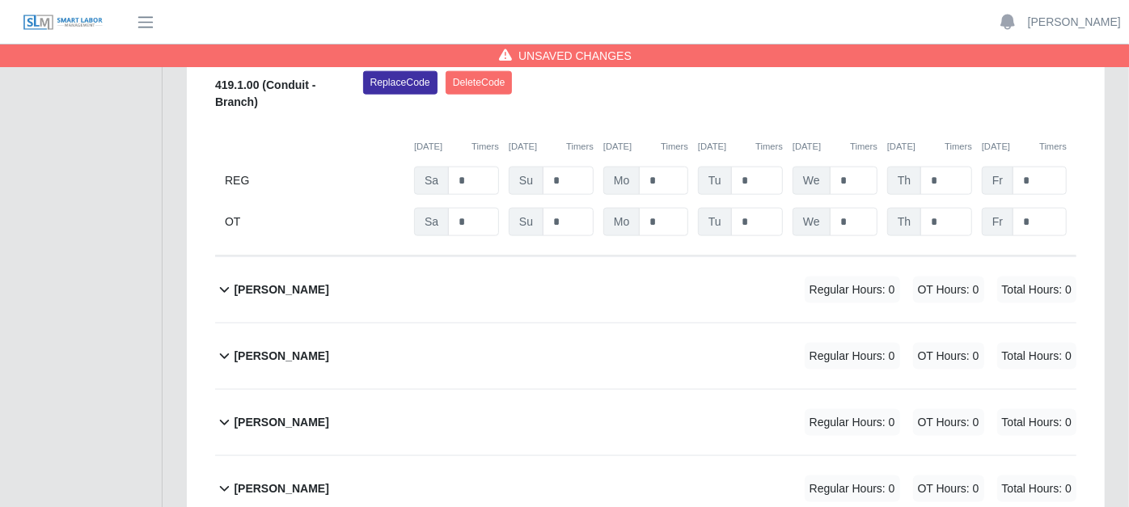
scroll to position [1257, 0]
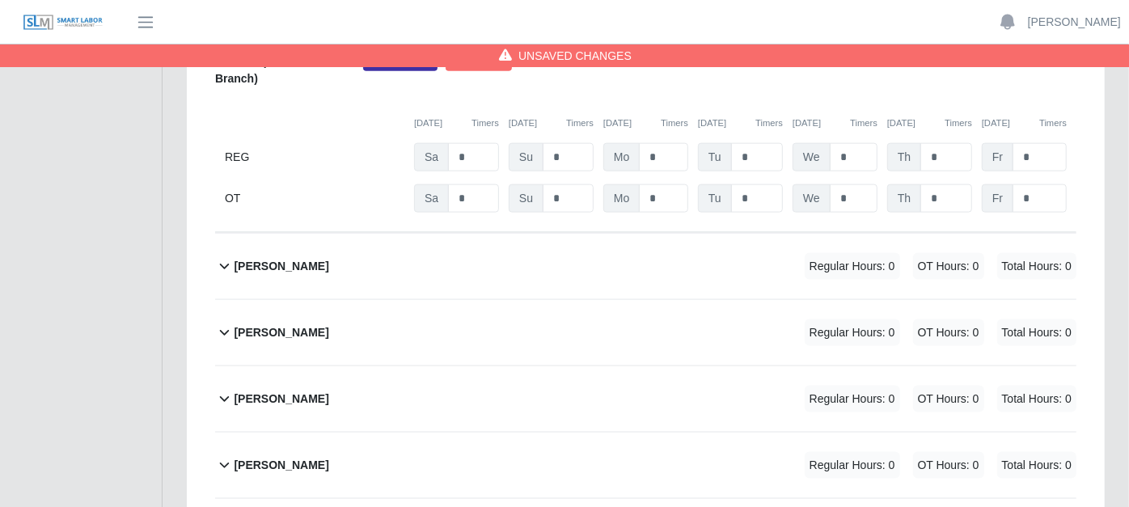
click at [227, 389] on icon at bounding box center [224, 398] width 19 height 19
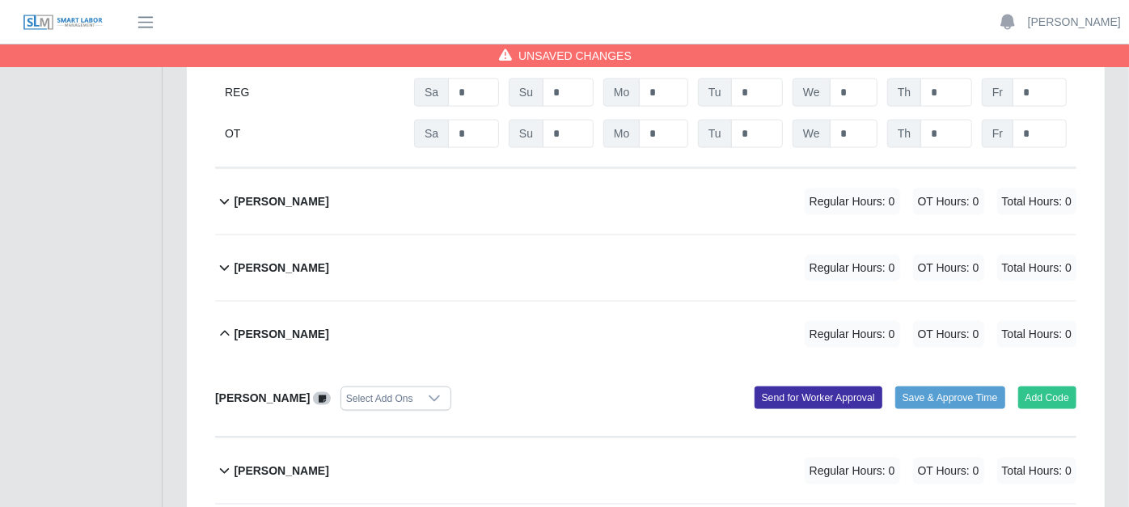
scroll to position [1347, 0]
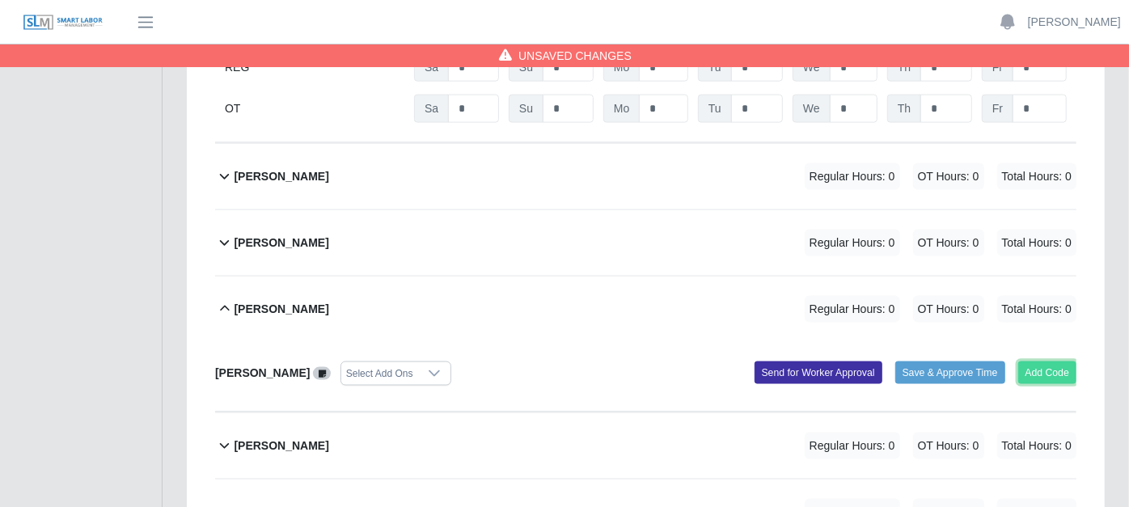
click at [1040, 361] on button "Add Code" at bounding box center [1047, 372] width 59 height 23
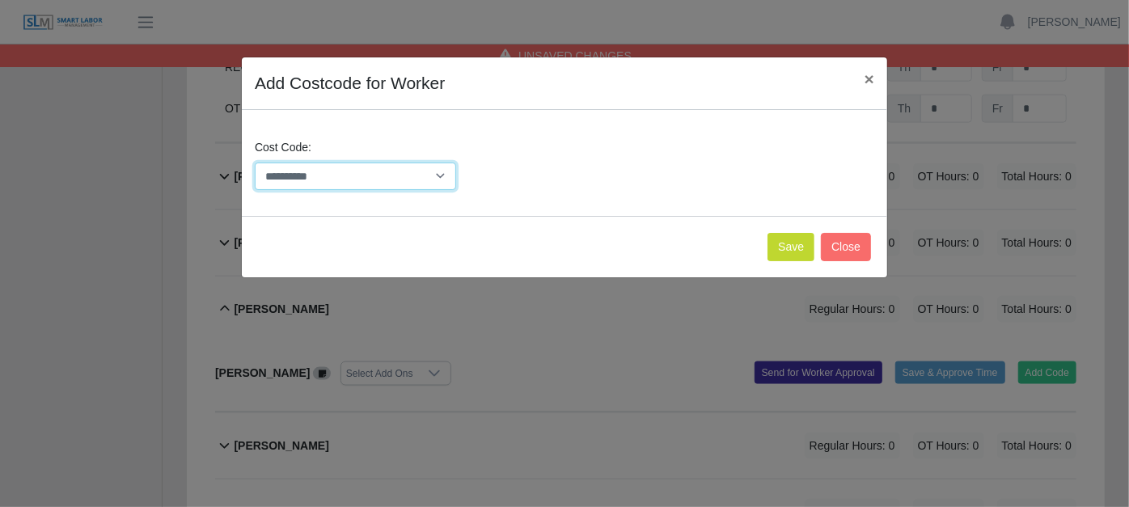
click at [445, 181] on select "**********" at bounding box center [355, 176] width 201 height 28
select select "**********"
click at [255, 162] on select "**********" at bounding box center [355, 176] width 201 height 28
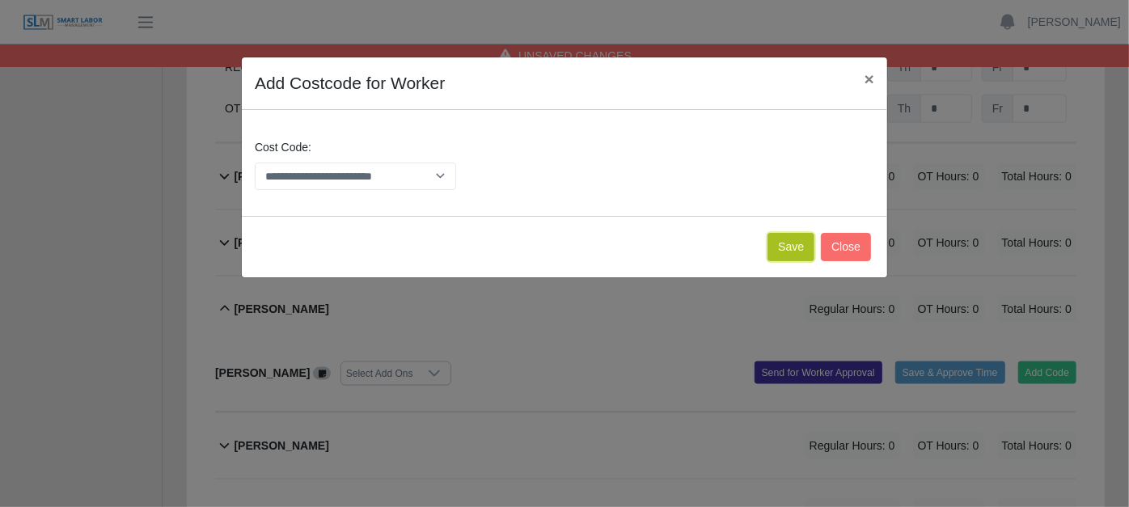
click at [796, 247] on button "Save" at bounding box center [790, 247] width 47 height 28
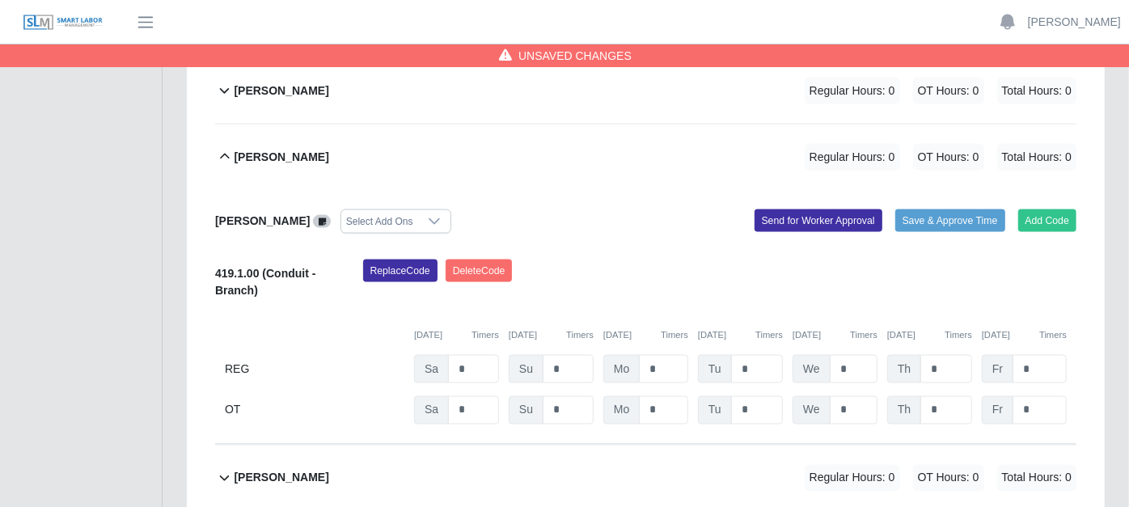
scroll to position [1526, 0]
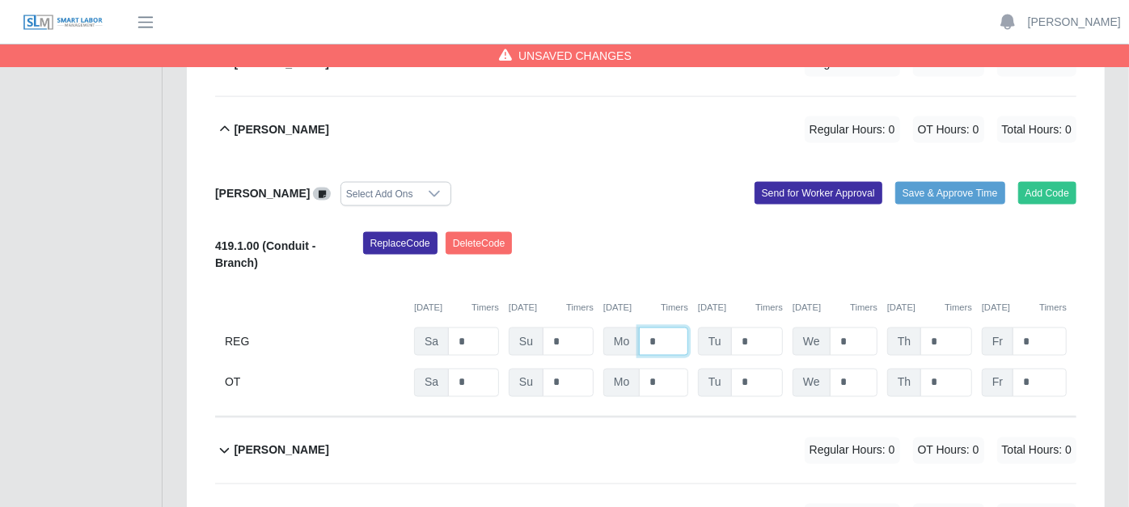
click at [665, 327] on input "*" at bounding box center [663, 341] width 49 height 28
type input "*"
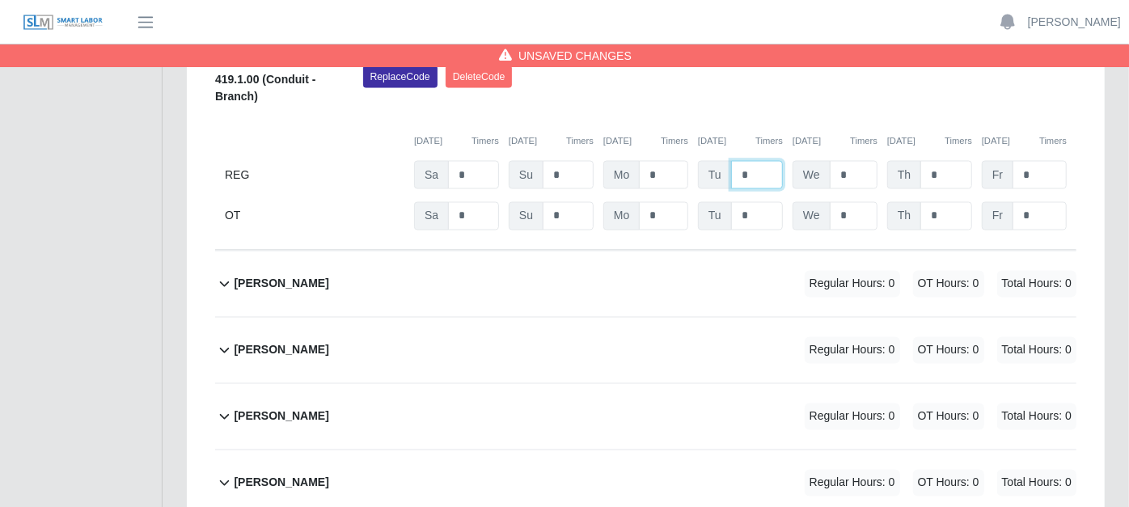
scroll to position [1707, 0]
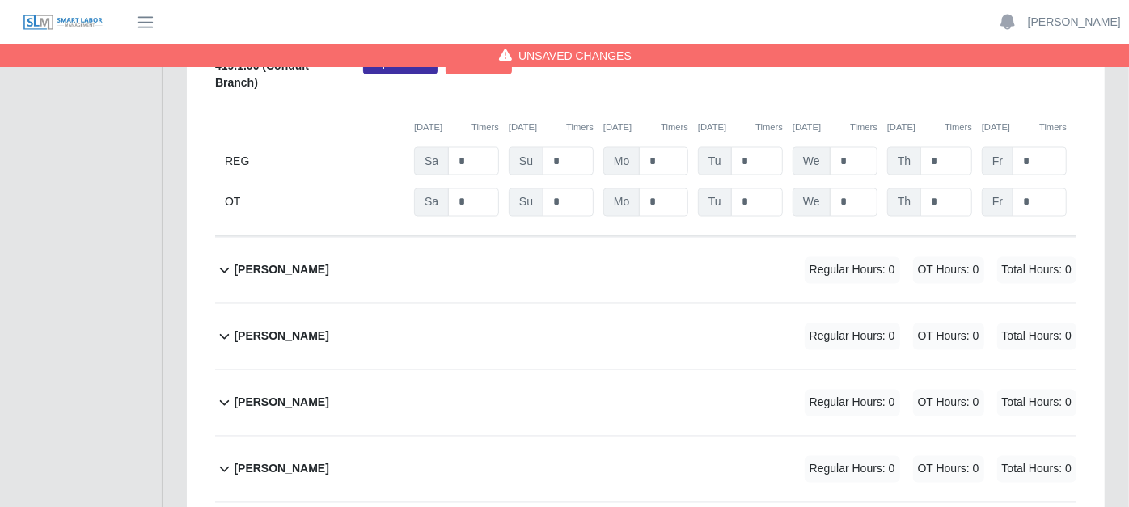
click at [222, 393] on icon at bounding box center [224, 402] width 19 height 19
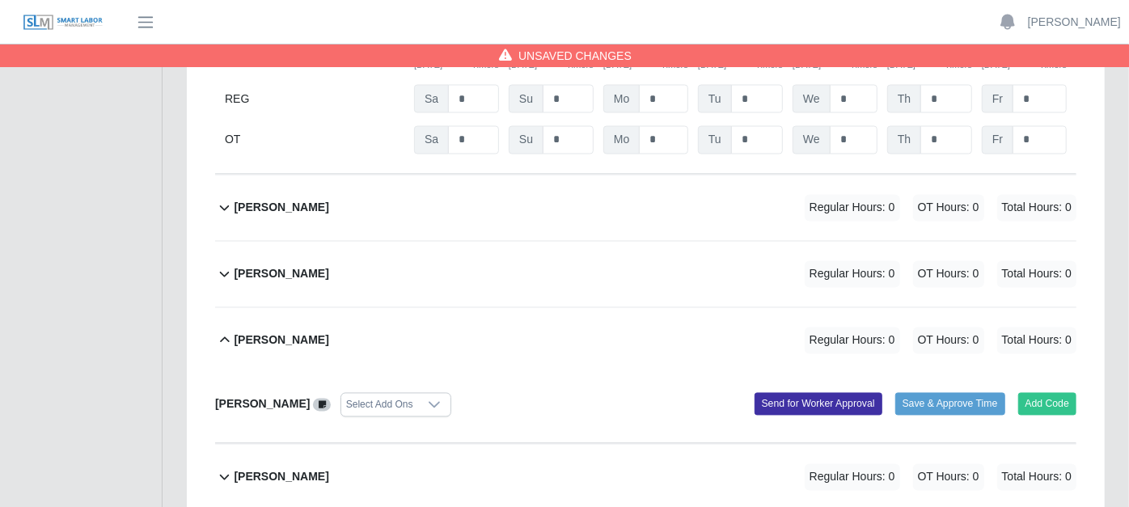
scroll to position [1796, 0]
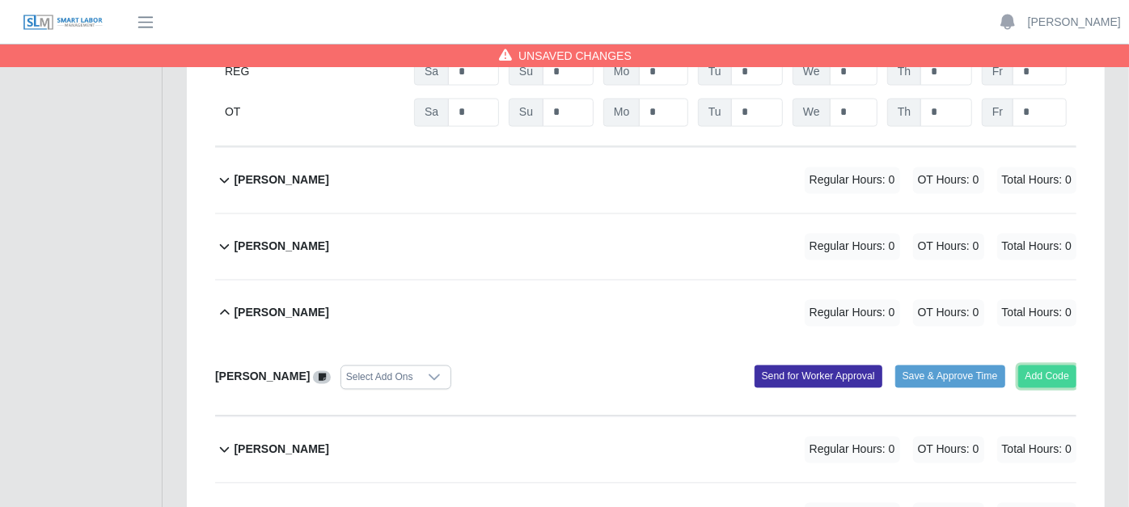
click at [1041, 365] on button "Add Code" at bounding box center [1047, 376] width 59 height 23
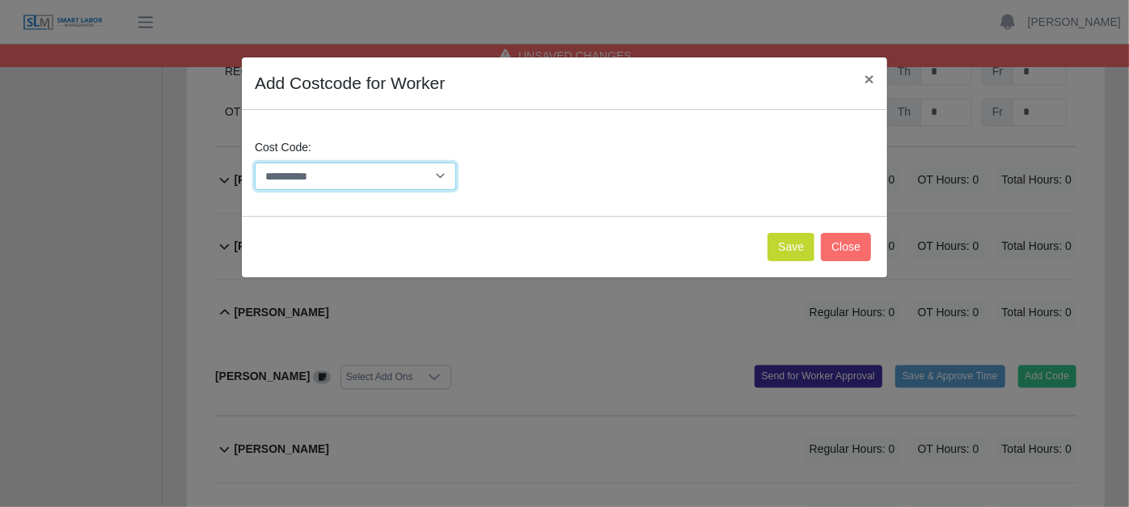
click at [446, 179] on select "**********" at bounding box center [355, 176] width 201 height 28
select select "**********"
click at [255, 162] on select "**********" at bounding box center [355, 176] width 201 height 28
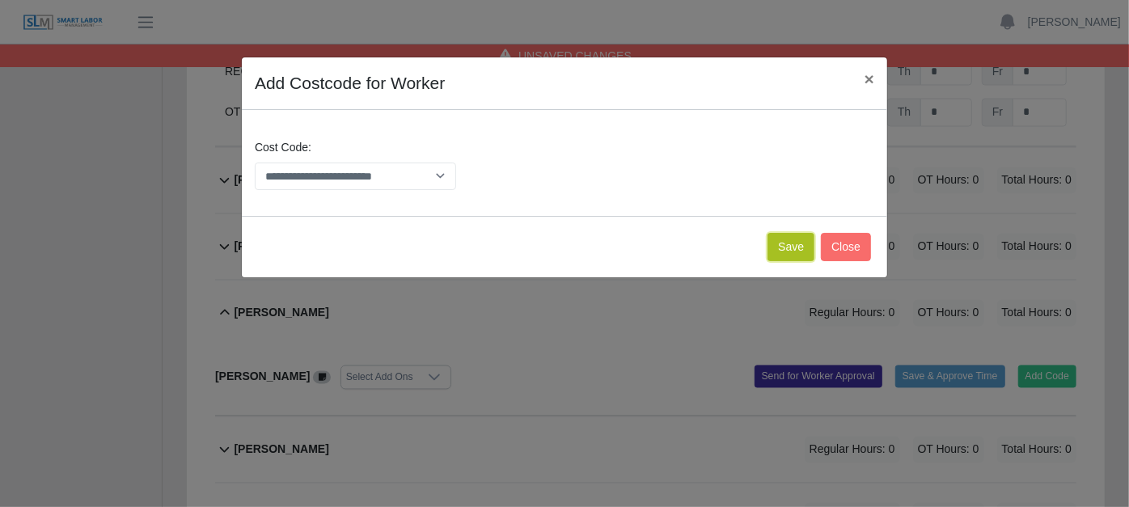
click at [788, 240] on button "Save" at bounding box center [790, 247] width 47 height 28
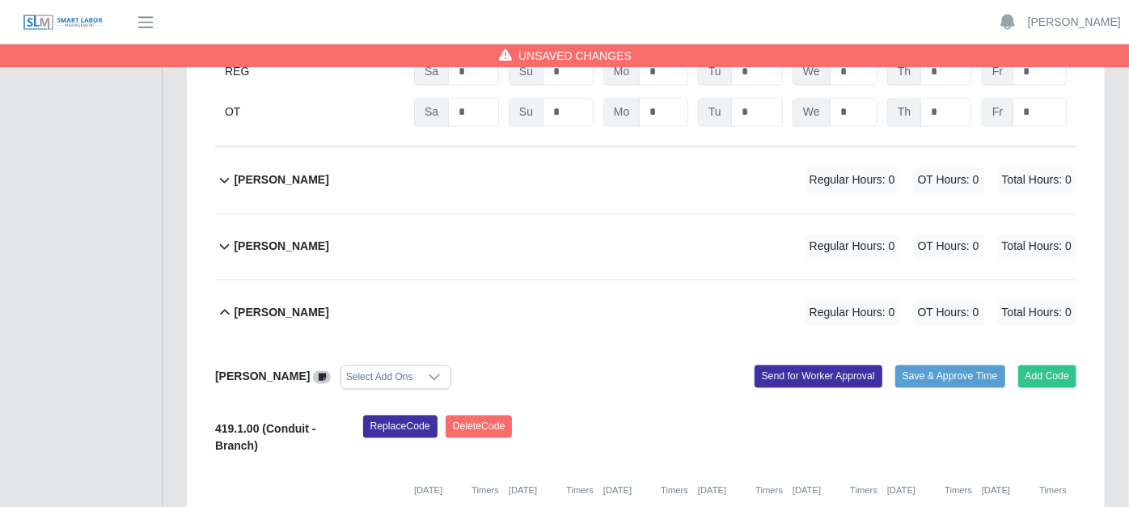
type input "*"
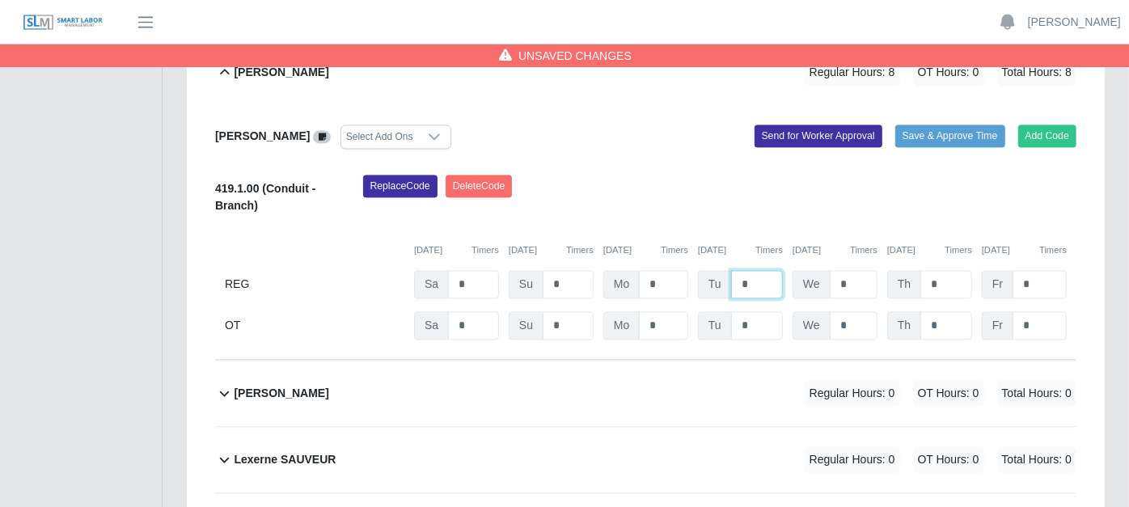
scroll to position [2066, 0]
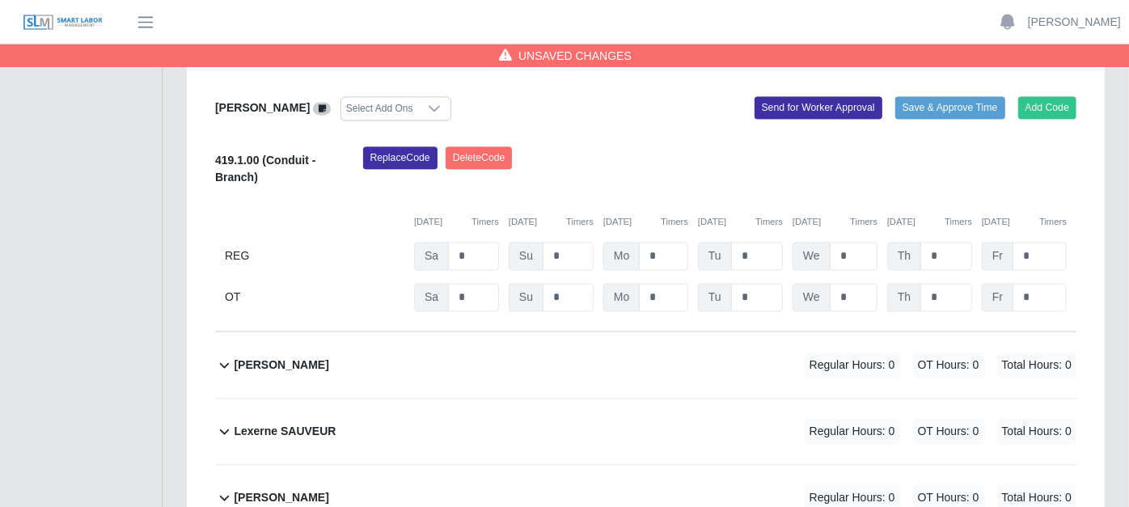
click at [222, 355] on icon at bounding box center [224, 364] width 19 height 19
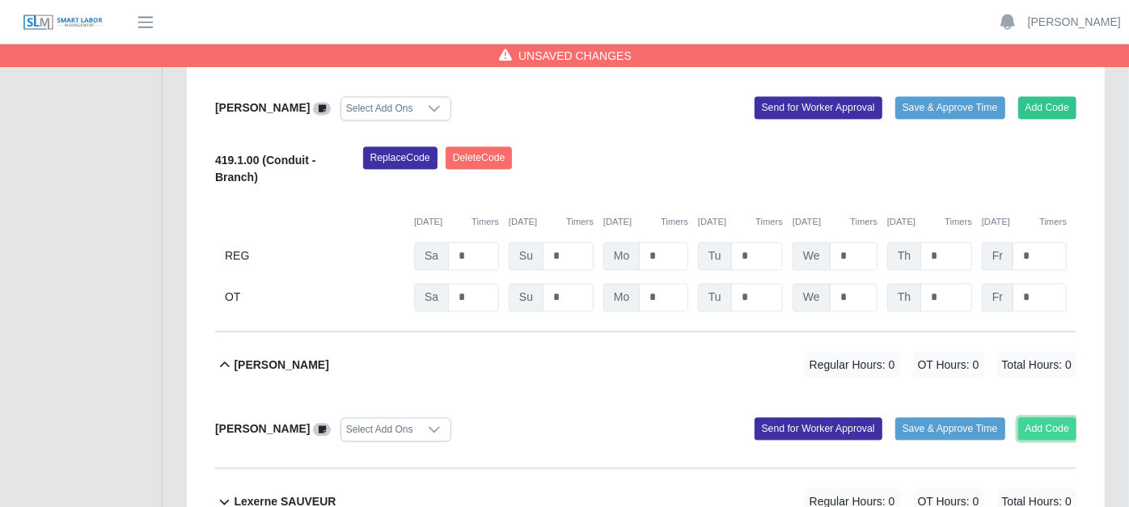
click at [1045, 417] on button "Add Code" at bounding box center [1047, 428] width 59 height 23
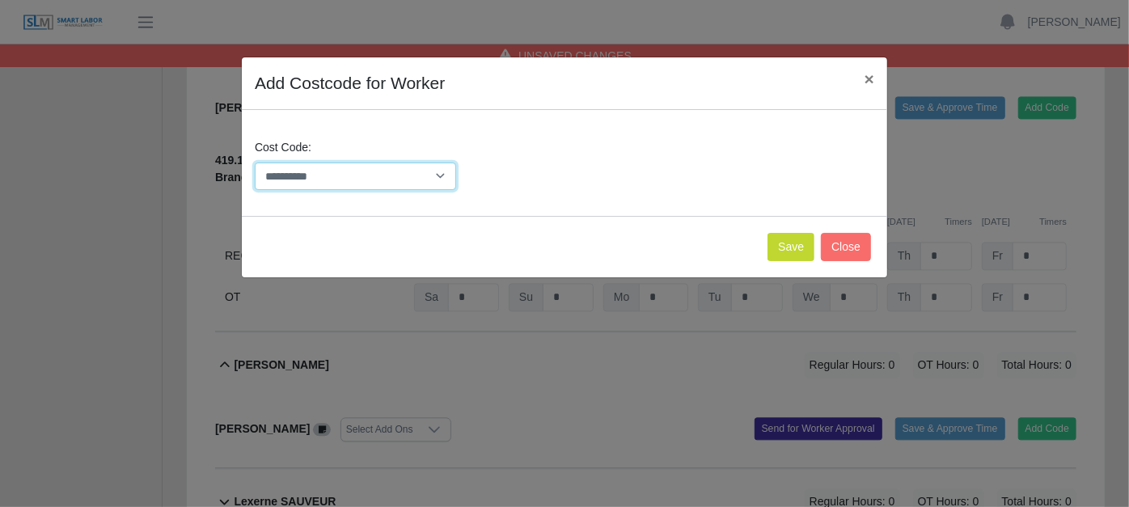
click at [446, 175] on select "**********" at bounding box center [355, 176] width 201 height 28
select select "**********"
click at [255, 162] on select "**********" at bounding box center [355, 176] width 201 height 28
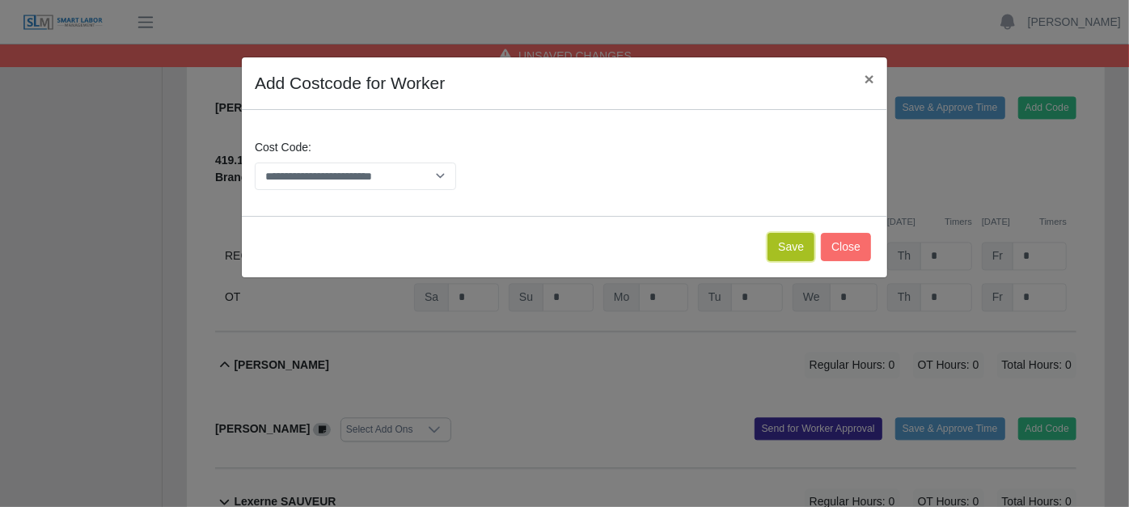
click at [804, 247] on button "Save" at bounding box center [790, 247] width 47 height 28
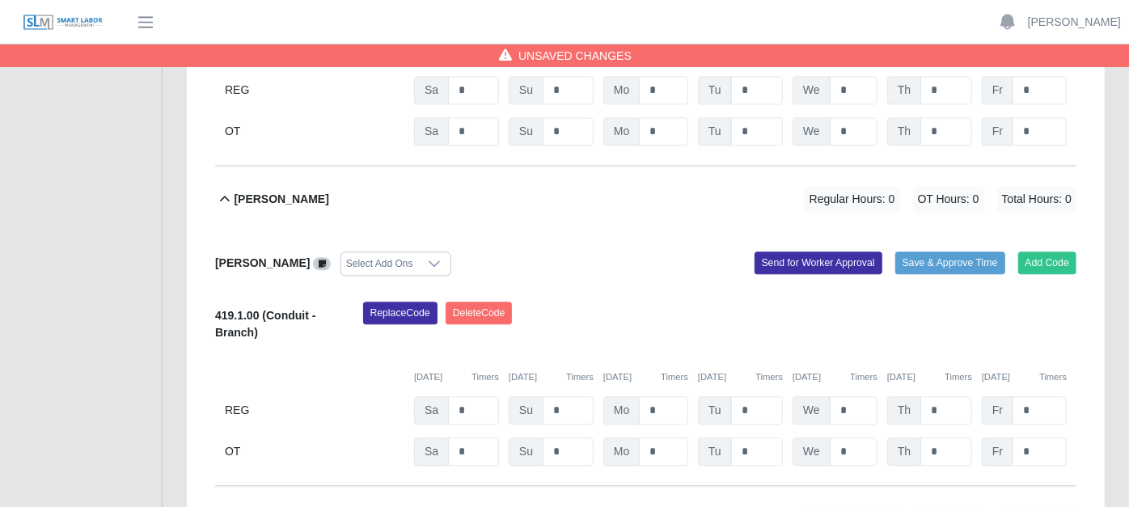
scroll to position [2245, 0]
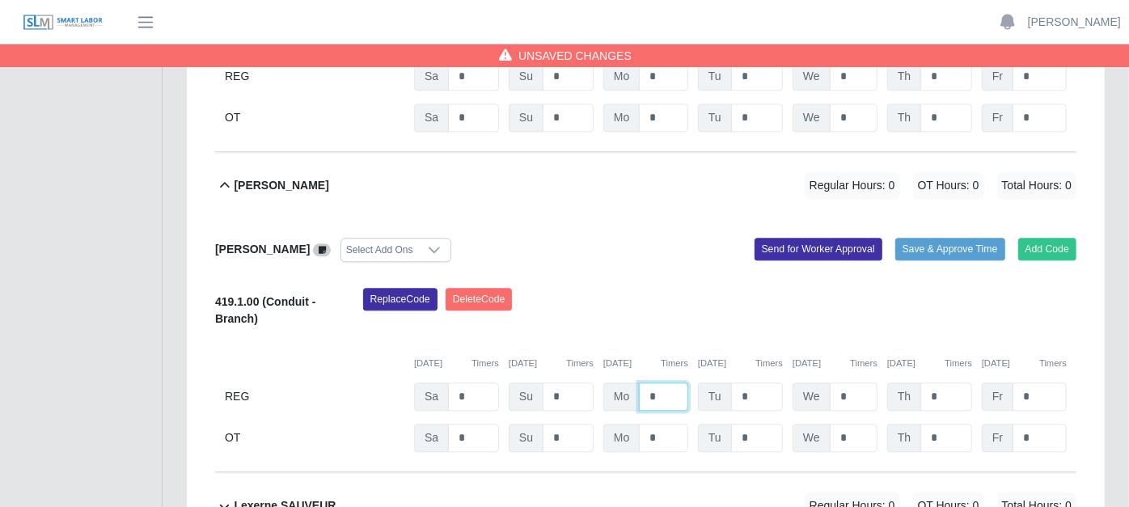
click at [665, 382] on input "*" at bounding box center [663, 396] width 49 height 28
type input "*"
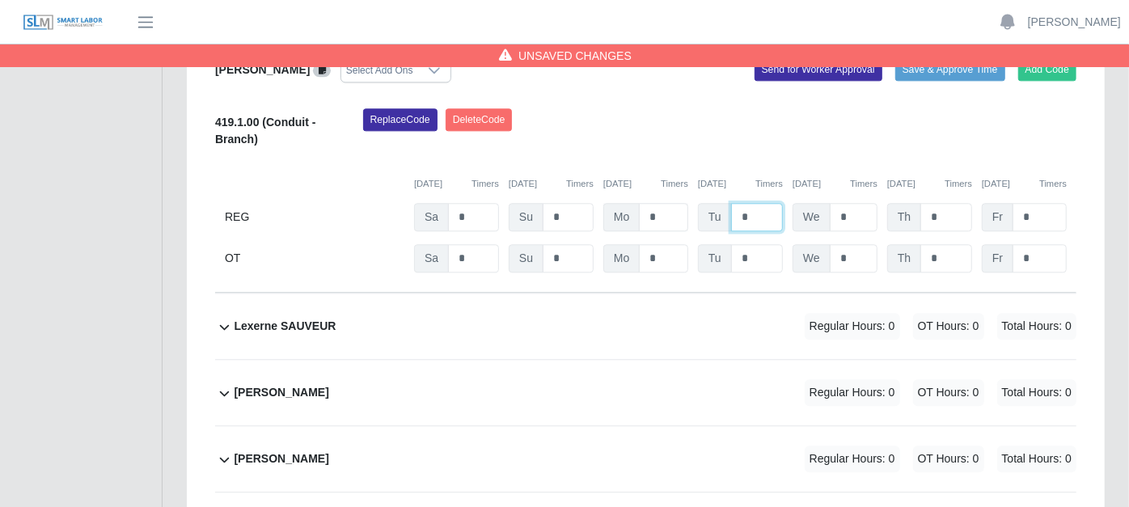
scroll to position [2425, 0]
click at [224, 382] on icon at bounding box center [224, 391] width 19 height 19
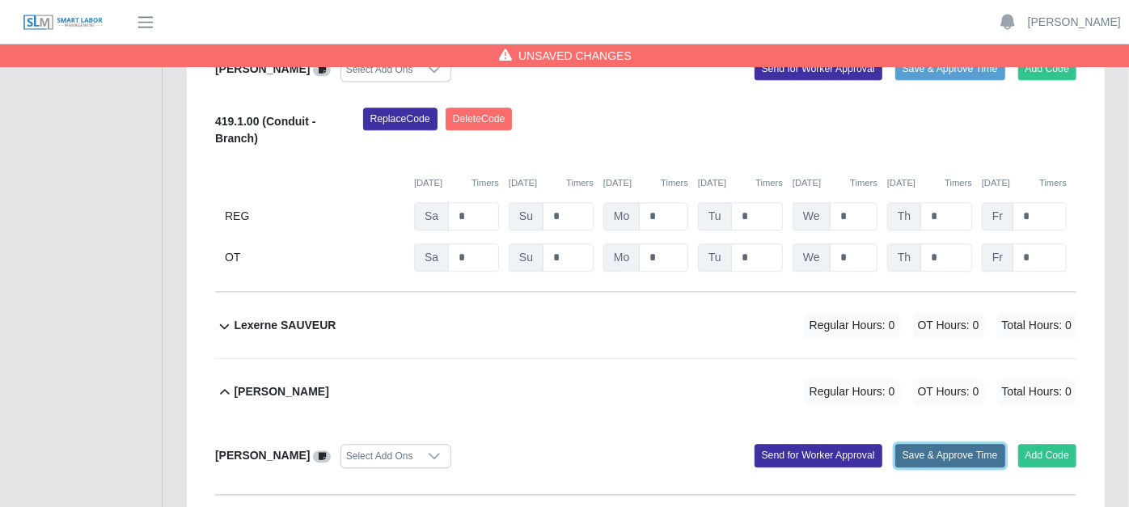
click at [965, 444] on button "Save & Approve Time" at bounding box center [950, 455] width 110 height 23
click at [1055, 444] on button "Add Code" at bounding box center [1047, 455] width 59 height 23
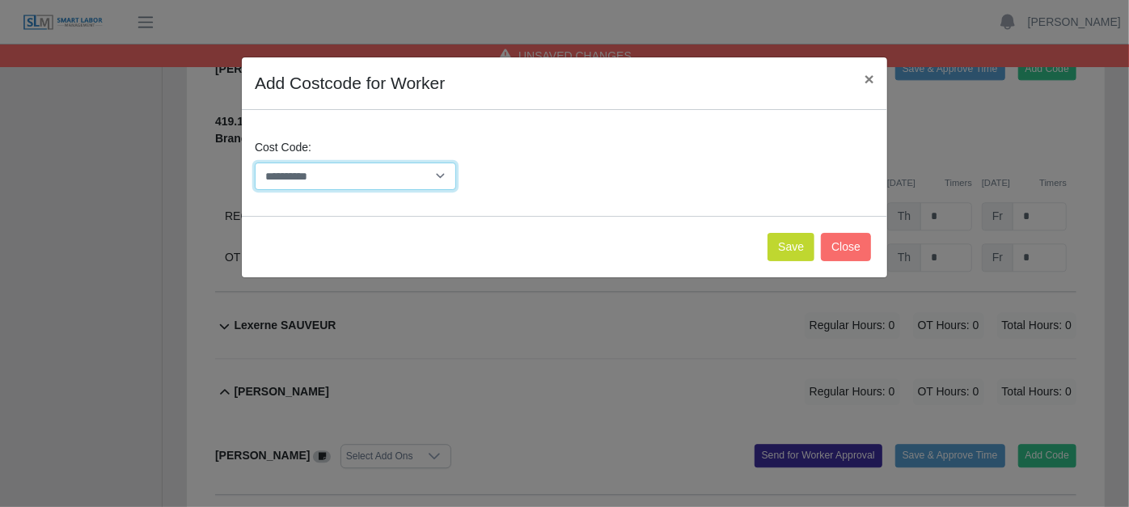
click at [442, 173] on select "**********" at bounding box center [355, 176] width 201 height 28
select select "**********"
click at [255, 162] on select "**********" at bounding box center [355, 176] width 201 height 28
click at [785, 239] on button "Save" at bounding box center [790, 247] width 47 height 28
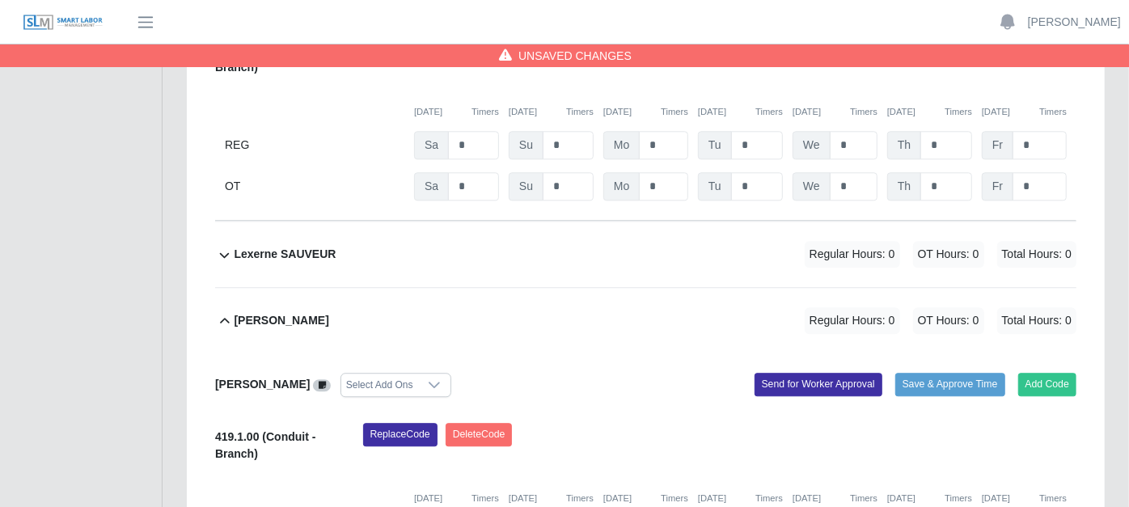
scroll to position [2695, 0]
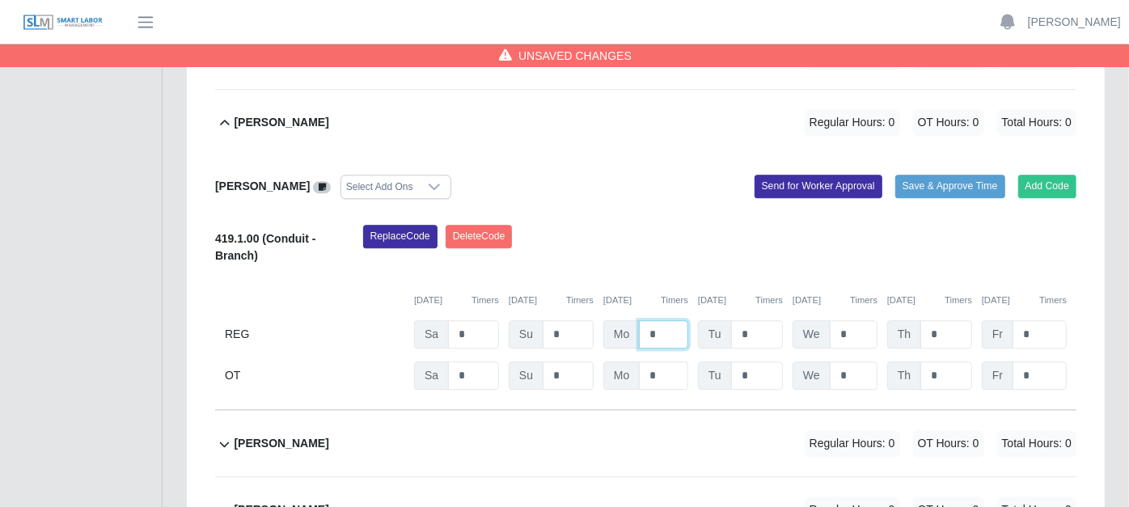
click at [672, 320] on input "*" at bounding box center [663, 334] width 49 height 28
type input "*"
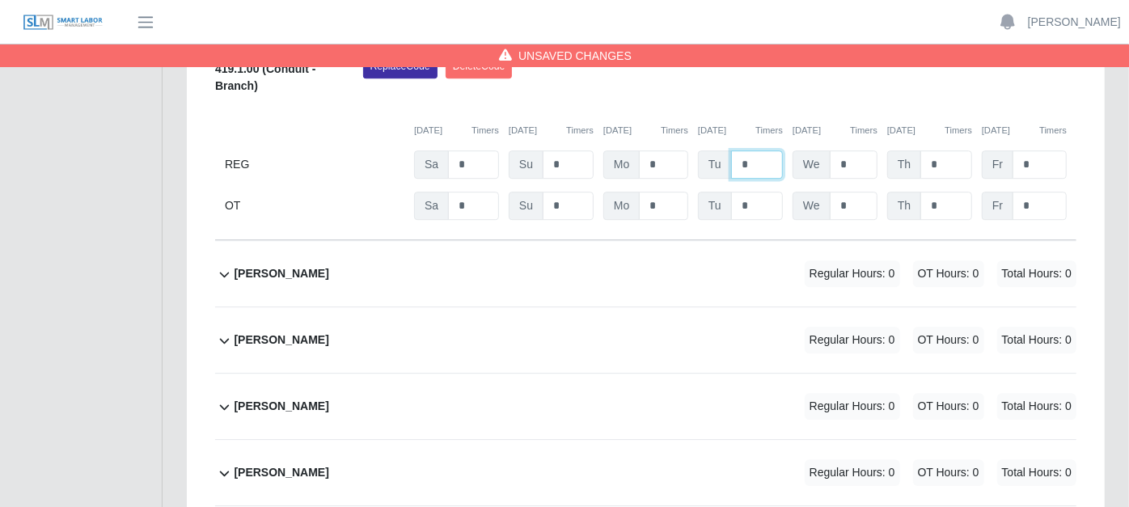
scroll to position [2890, 0]
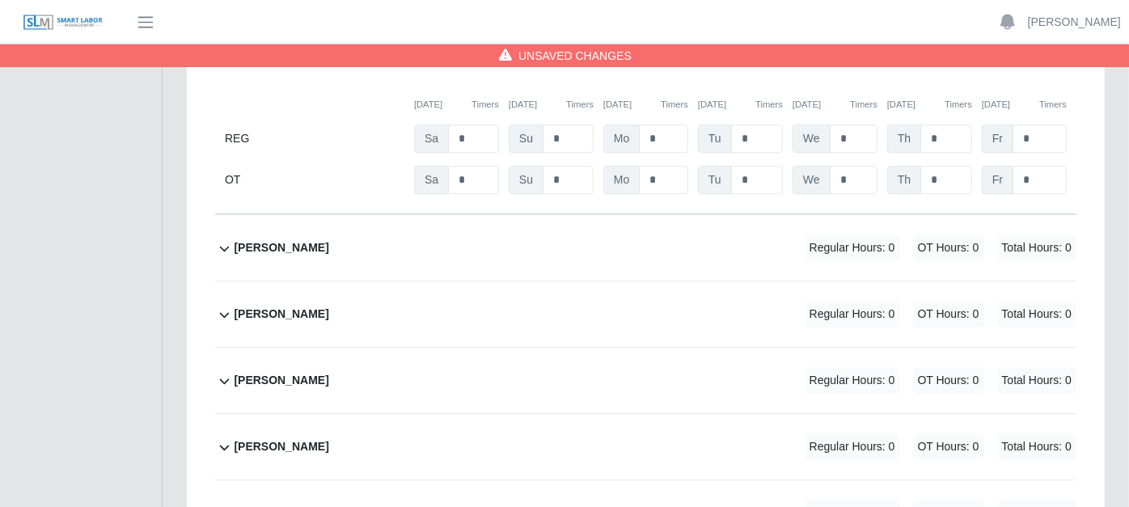
click at [225, 305] on icon at bounding box center [224, 314] width 19 height 19
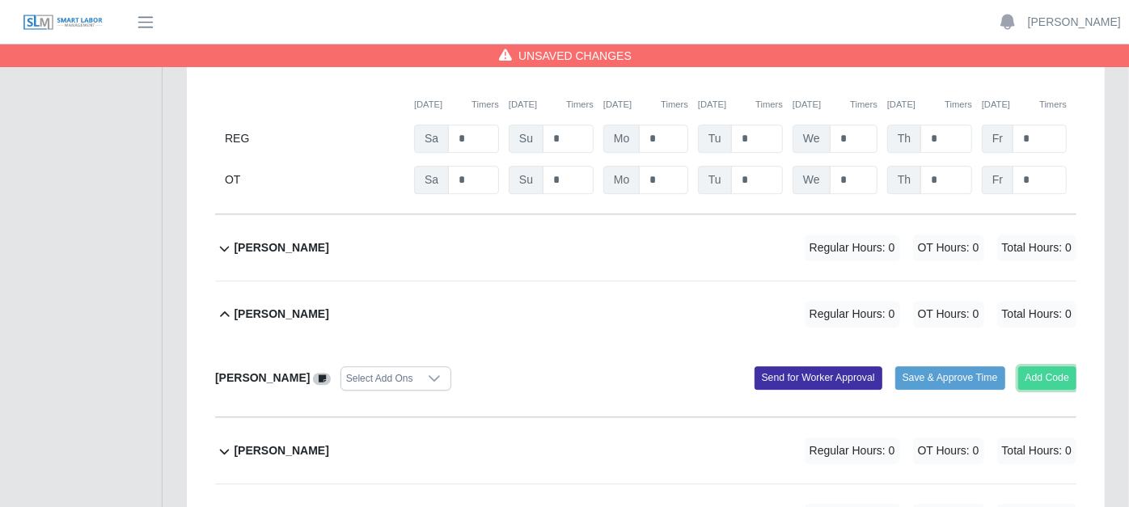
click at [1043, 366] on button "Add Code" at bounding box center [1047, 377] width 59 height 23
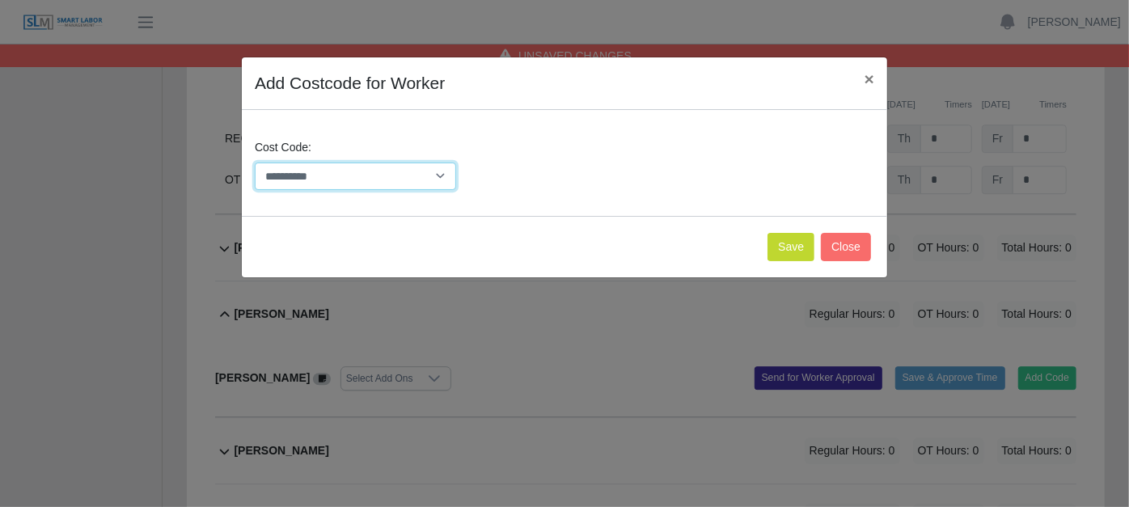
click at [445, 171] on select "**********" at bounding box center [355, 176] width 201 height 28
select select "**********"
click at [255, 162] on select "**********" at bounding box center [355, 176] width 201 height 28
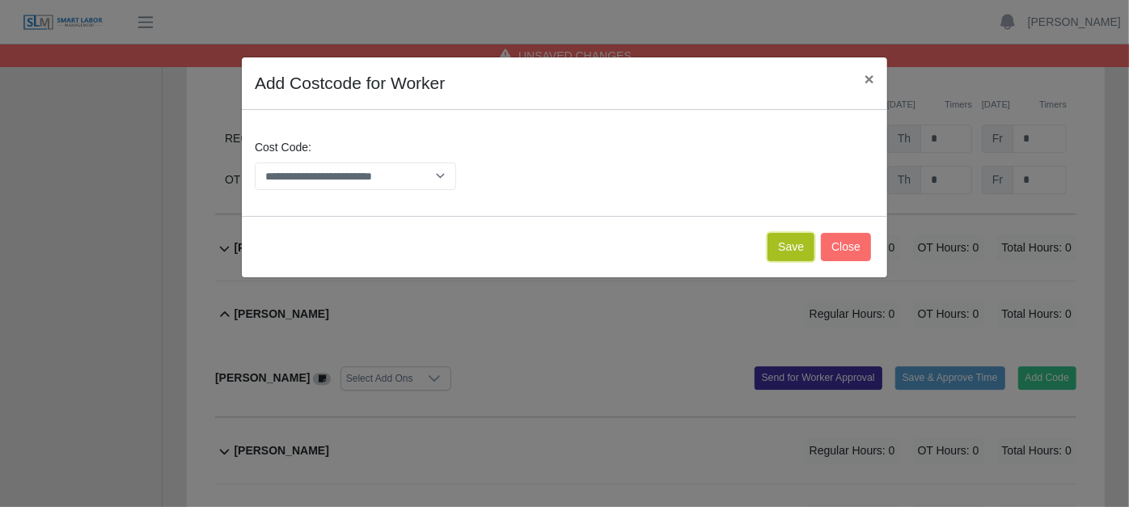
click at [792, 245] on button "Save" at bounding box center [790, 247] width 47 height 28
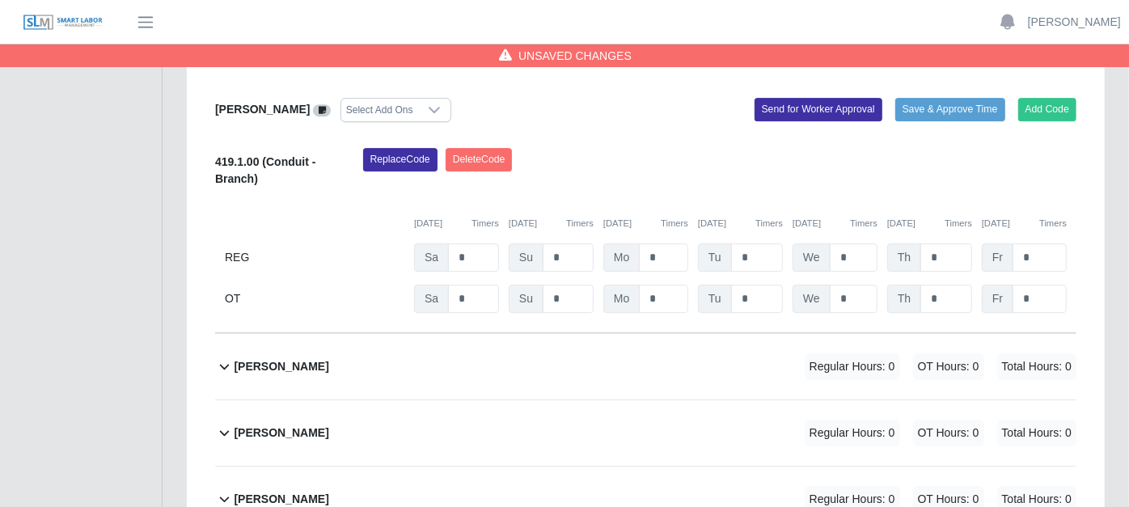
scroll to position [3159, 0]
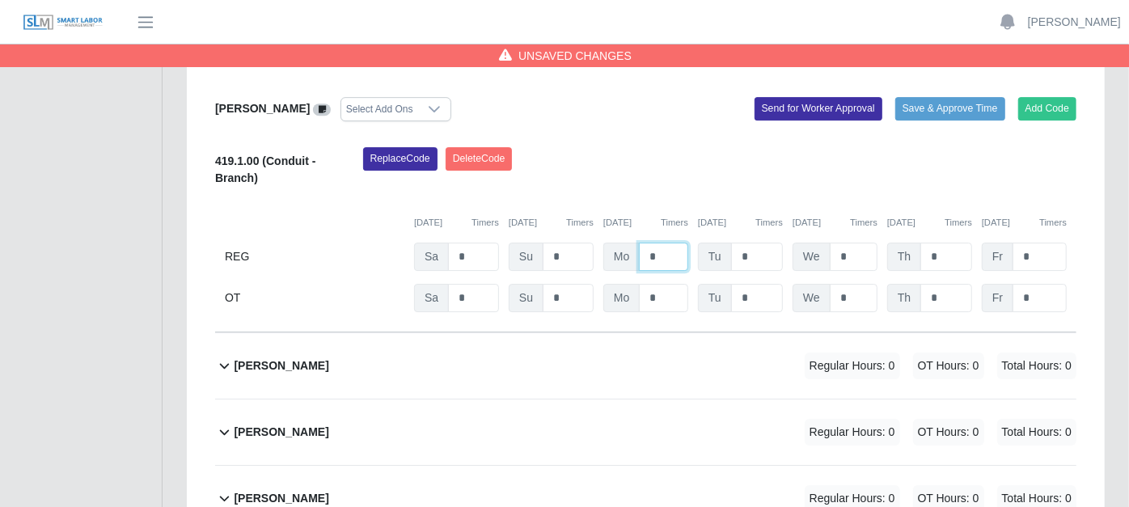
click at [666, 243] on input "*" at bounding box center [663, 257] width 49 height 28
type input "*"
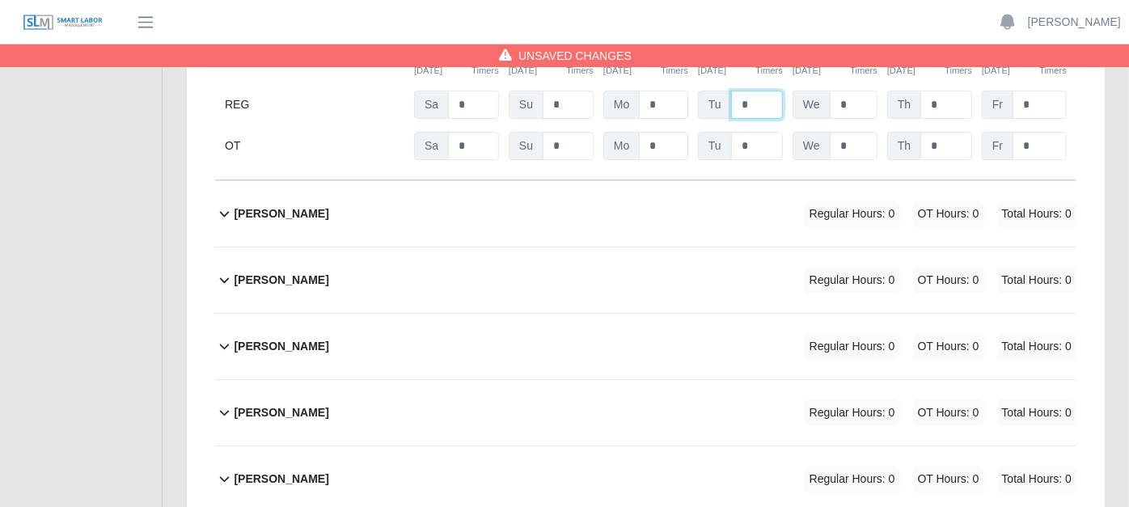
scroll to position [3340, 0]
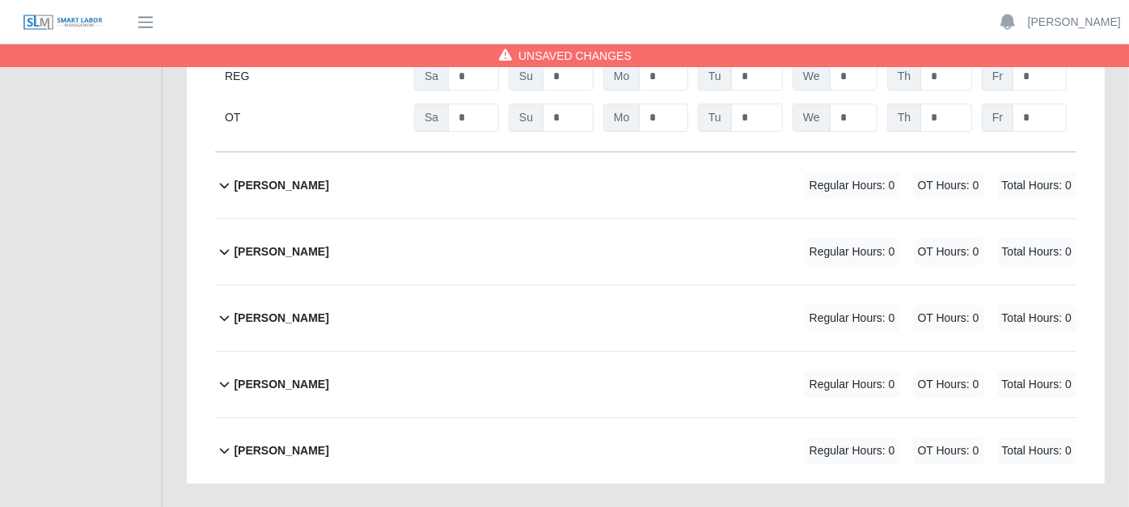
click at [221, 374] on icon at bounding box center [224, 383] width 19 height 19
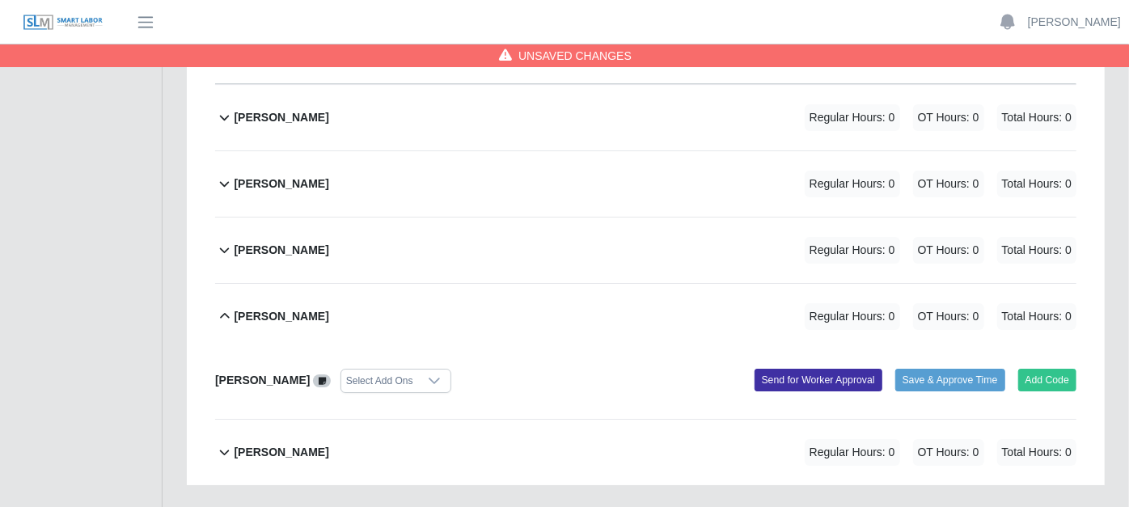
scroll to position [3409, 0]
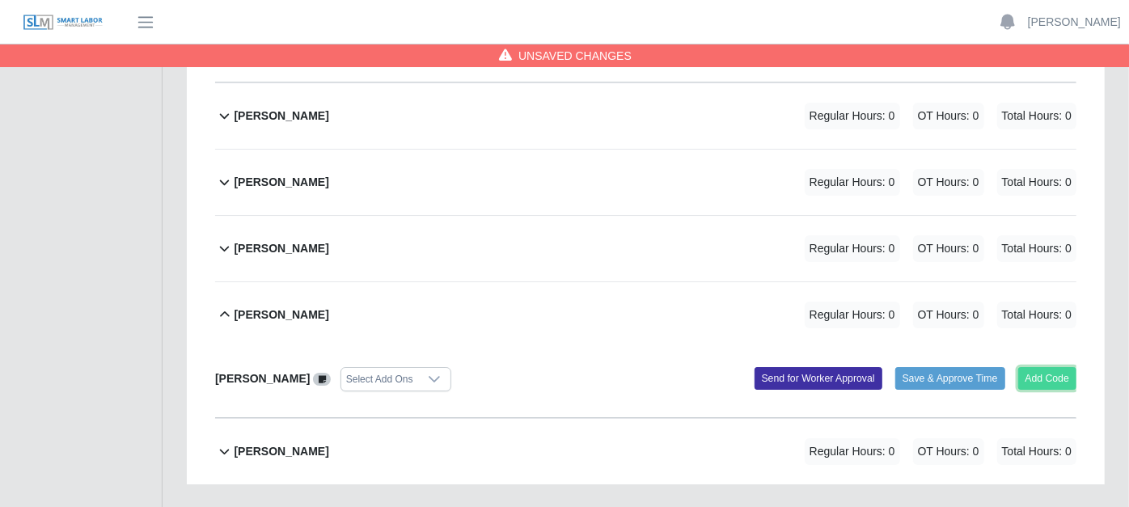
click at [1072, 367] on button "Add Code" at bounding box center [1047, 378] width 59 height 23
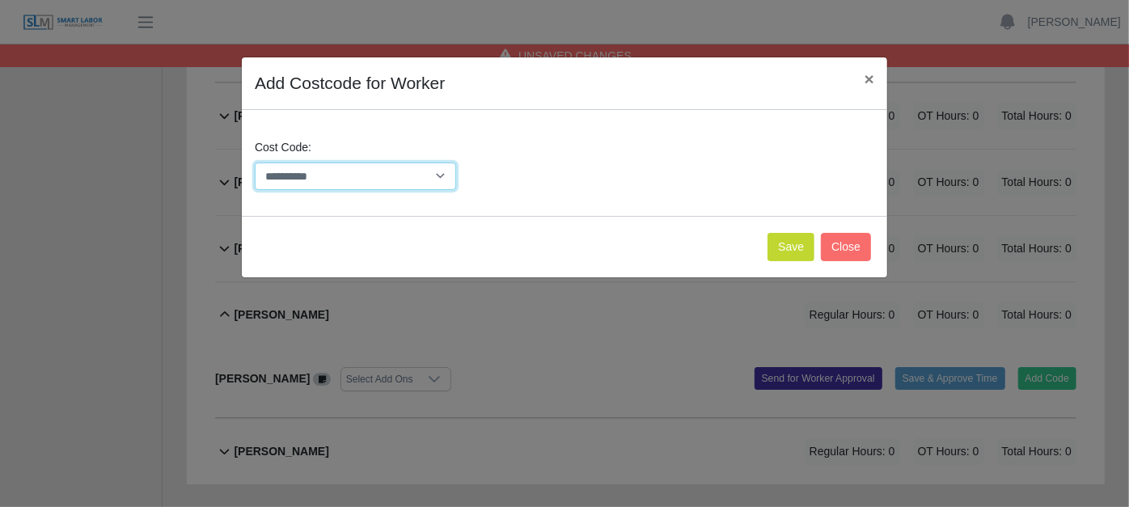
click at [440, 182] on select "**********" at bounding box center [355, 176] width 201 height 28
select select "**********"
click at [255, 162] on select "**********" at bounding box center [355, 176] width 201 height 28
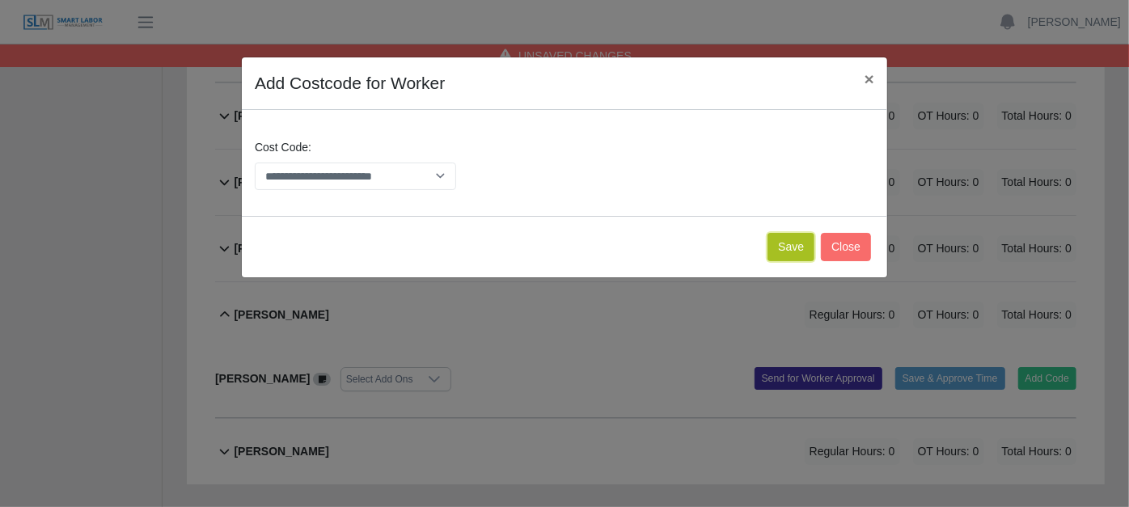
click at [803, 234] on button "Save" at bounding box center [790, 247] width 47 height 28
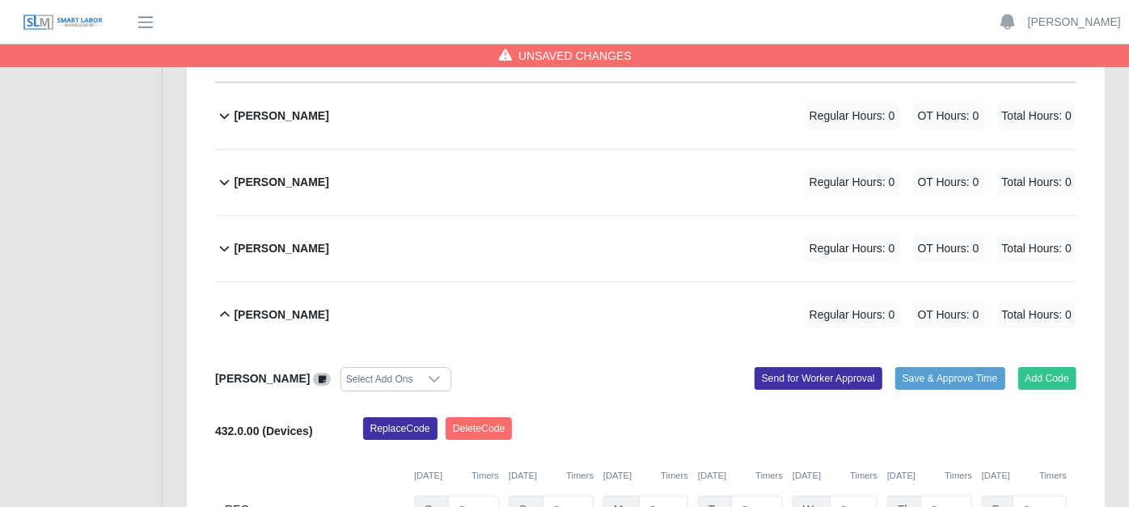
scroll to position [3577, 0]
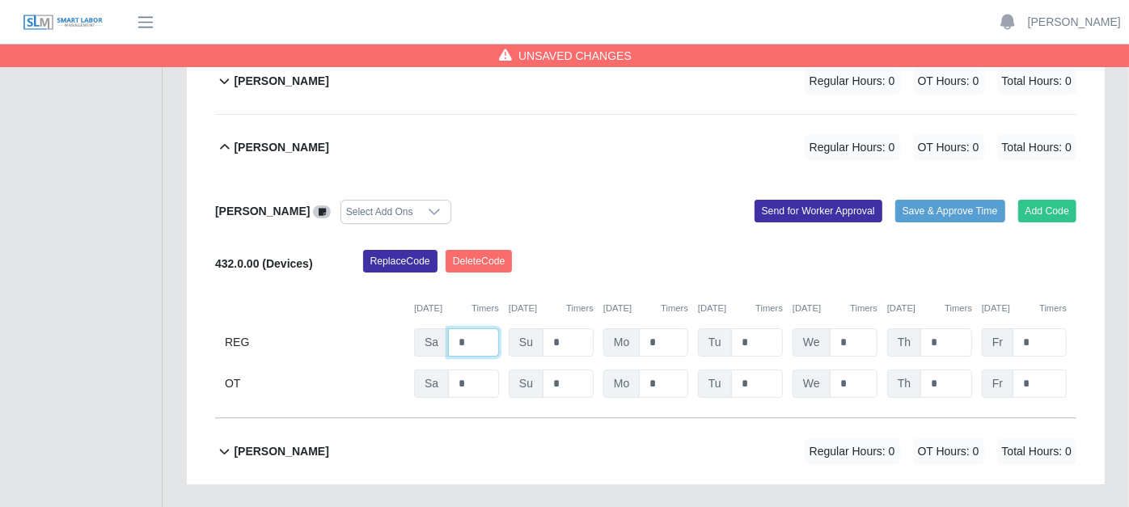
click at [485, 328] on input "*" at bounding box center [473, 342] width 51 height 28
type input "*"
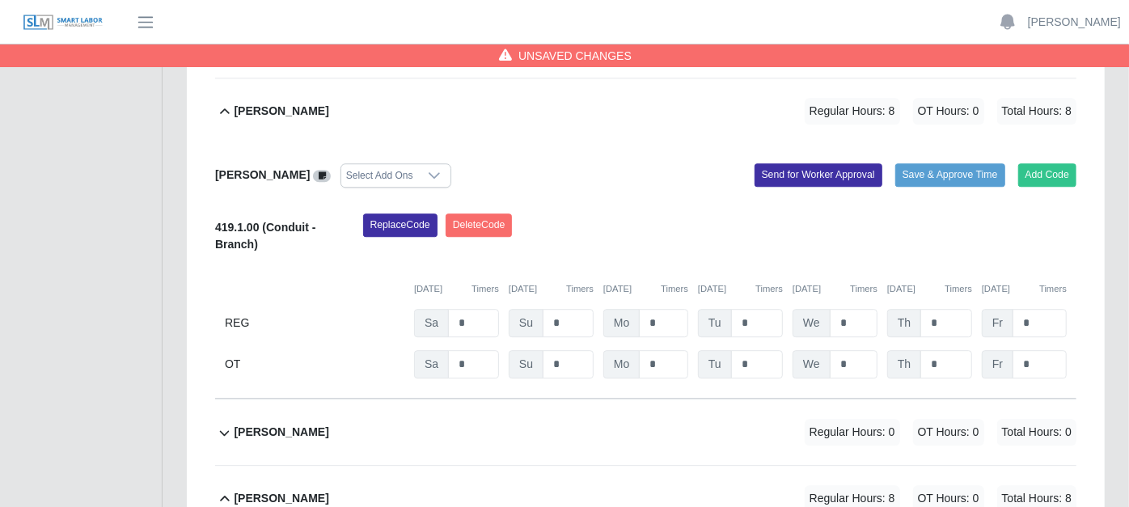
scroll to position [2678, 0]
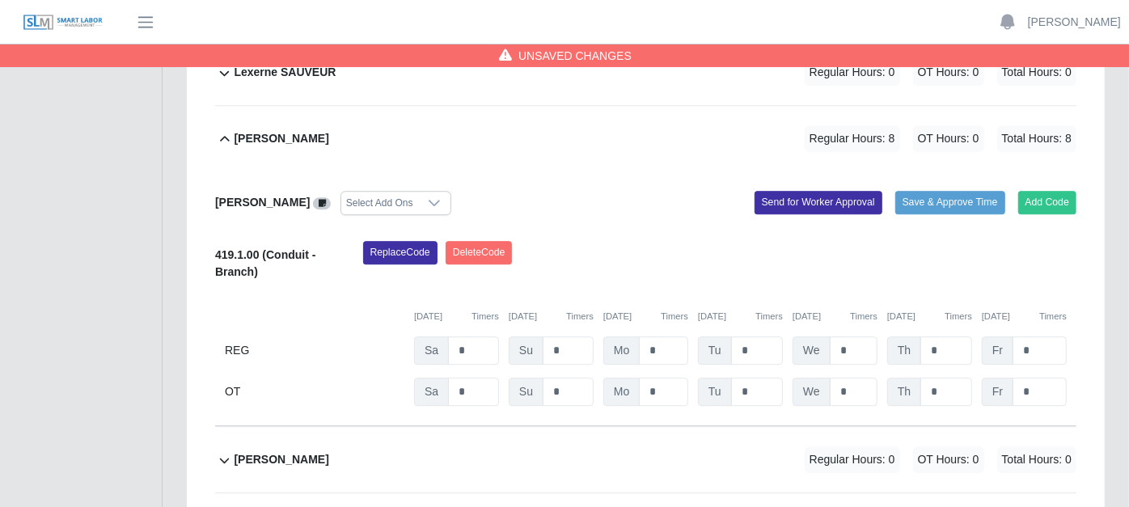
type input "*"
click at [485, 336] on input "*" at bounding box center [473, 350] width 51 height 28
type input "*"
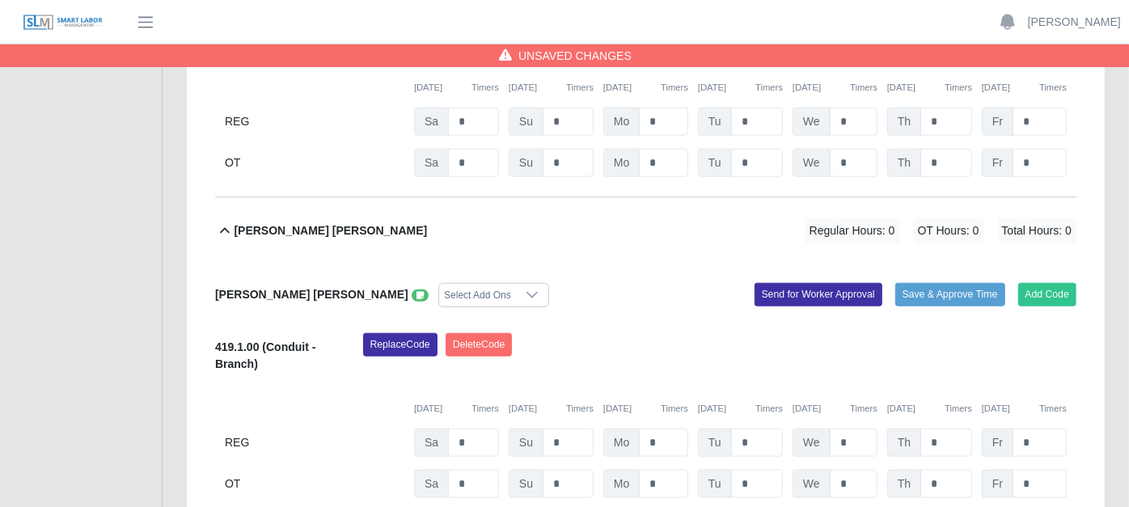
scroll to position [882, 0]
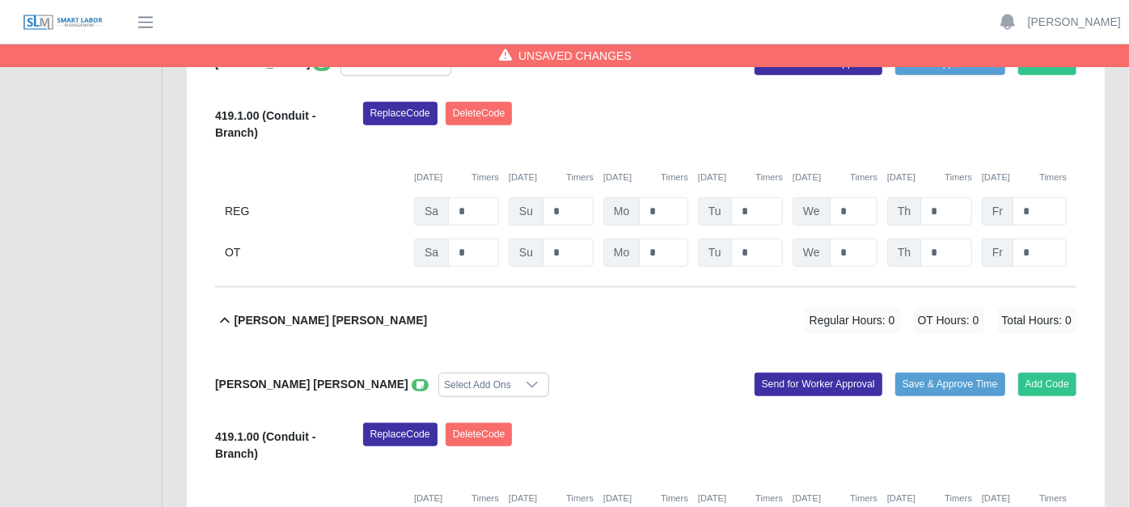
type input "*"
click at [667, 423] on div "Replace Code [GEOGRAPHIC_DATA] Code" at bounding box center [720, 447] width 738 height 49
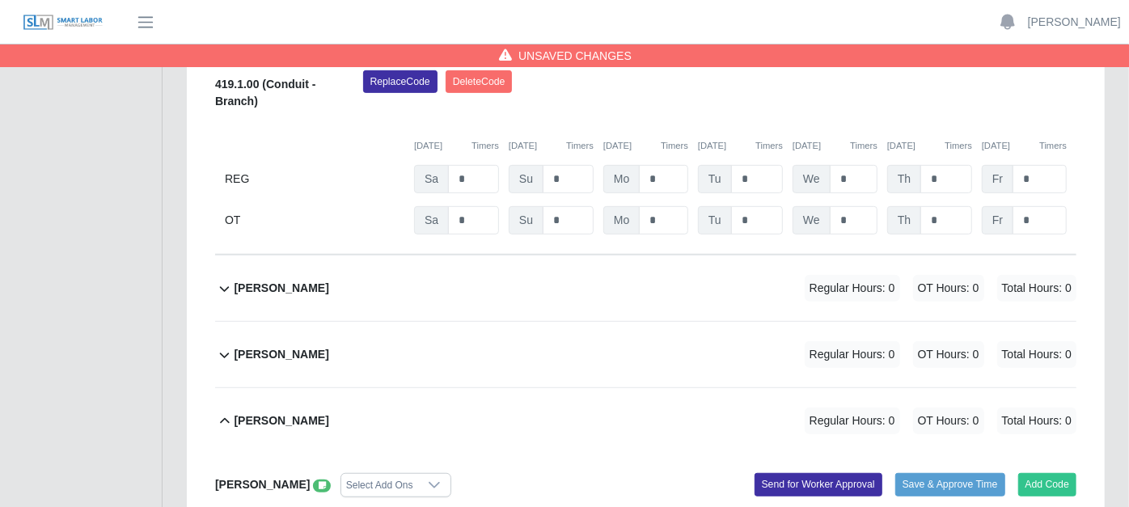
scroll to position [433, 0]
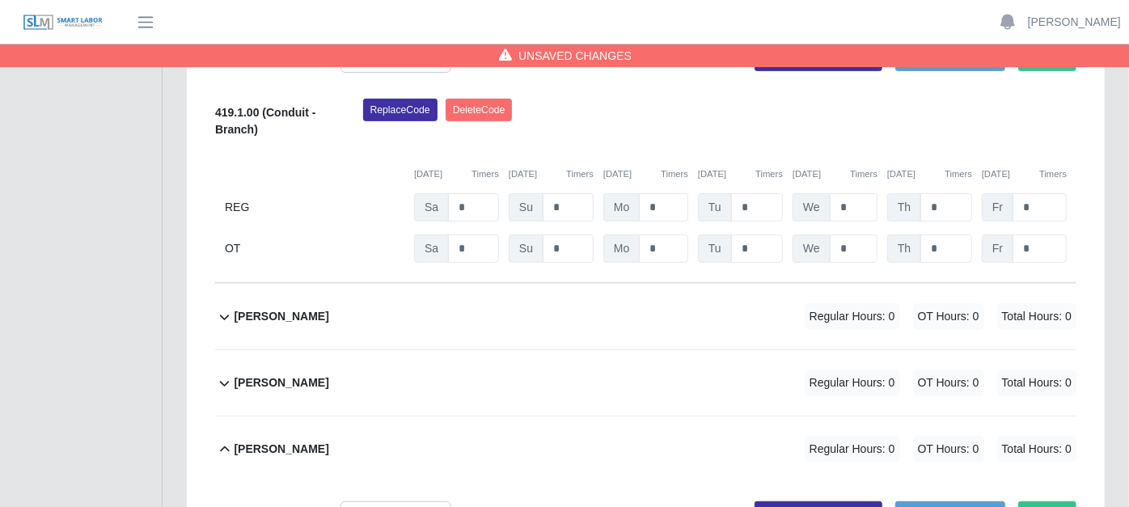
click at [224, 307] on icon at bounding box center [224, 316] width 19 height 19
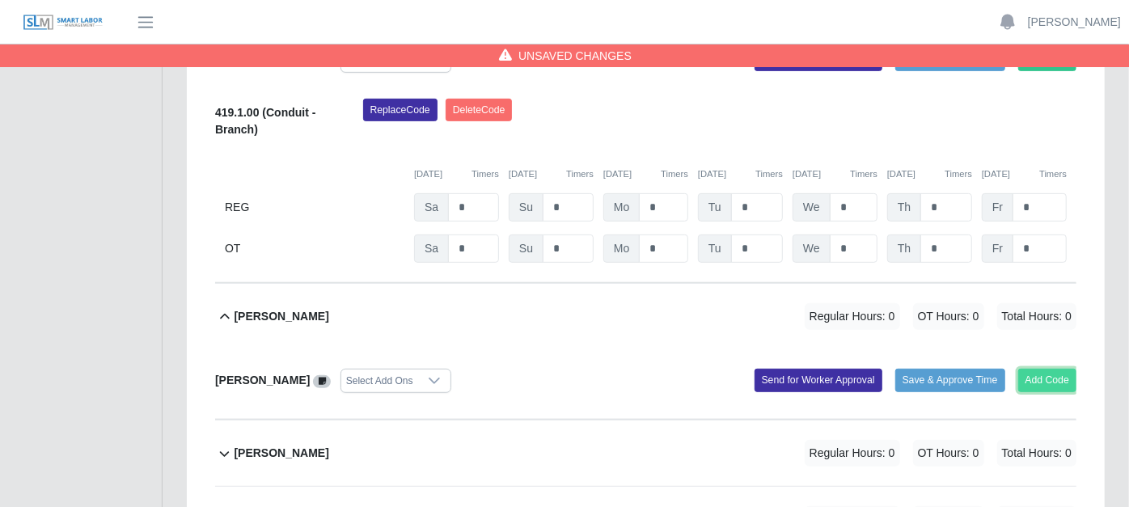
click at [1048, 369] on button "Add Code" at bounding box center [1047, 380] width 59 height 23
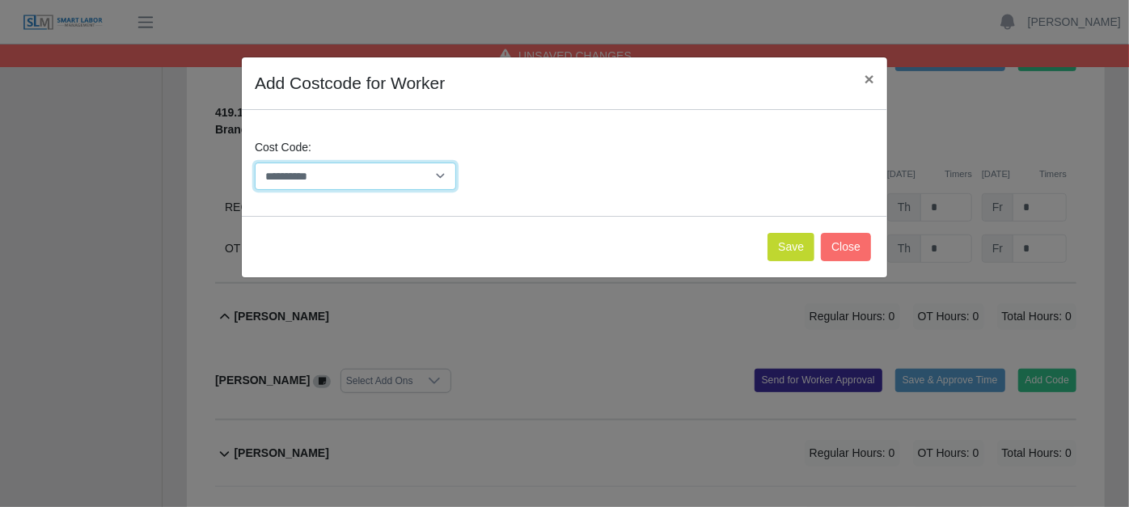
click at [448, 176] on select "**********" at bounding box center [355, 176] width 201 height 28
select select "**********"
click at [255, 162] on select "**********" at bounding box center [355, 176] width 201 height 28
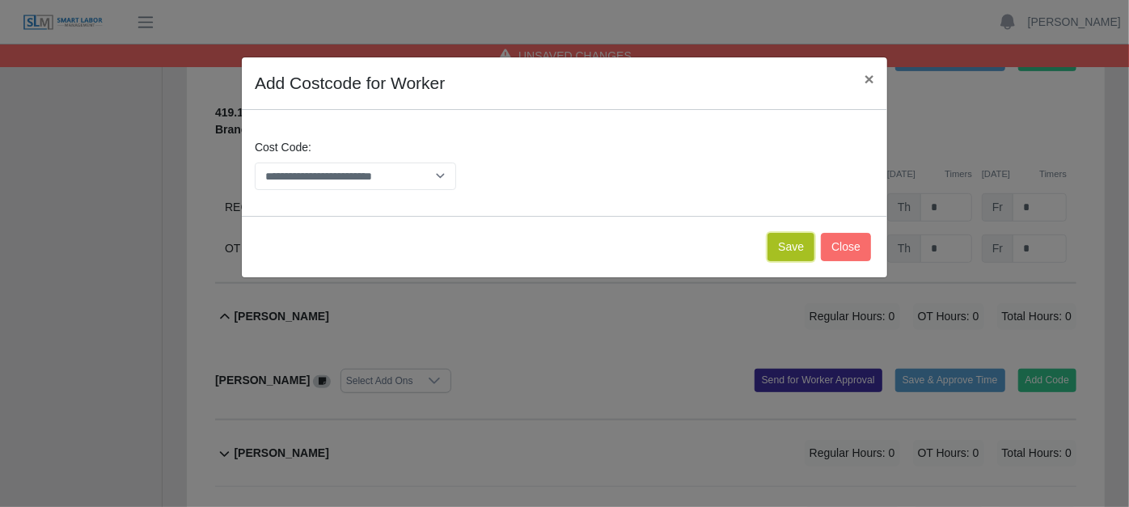
click at [808, 238] on button "Save" at bounding box center [790, 247] width 47 height 28
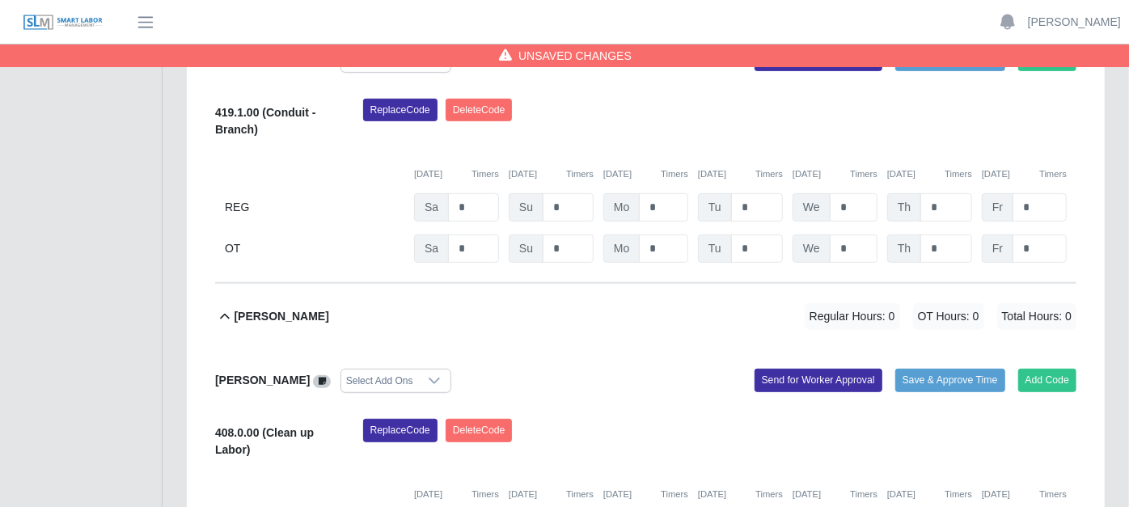
type input "*"
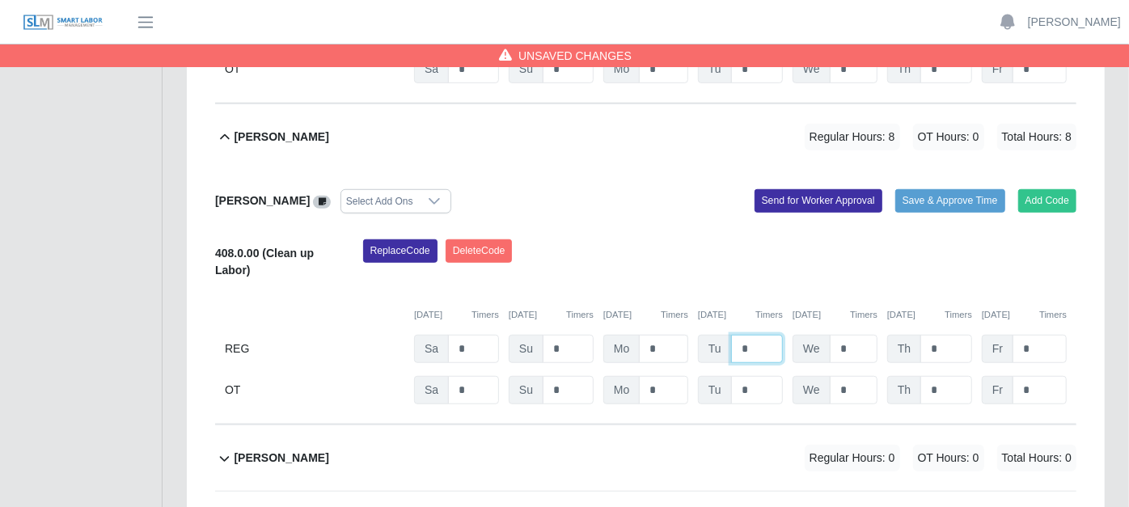
scroll to position [612, 0]
click at [218, 449] on icon at bounding box center [224, 458] width 19 height 19
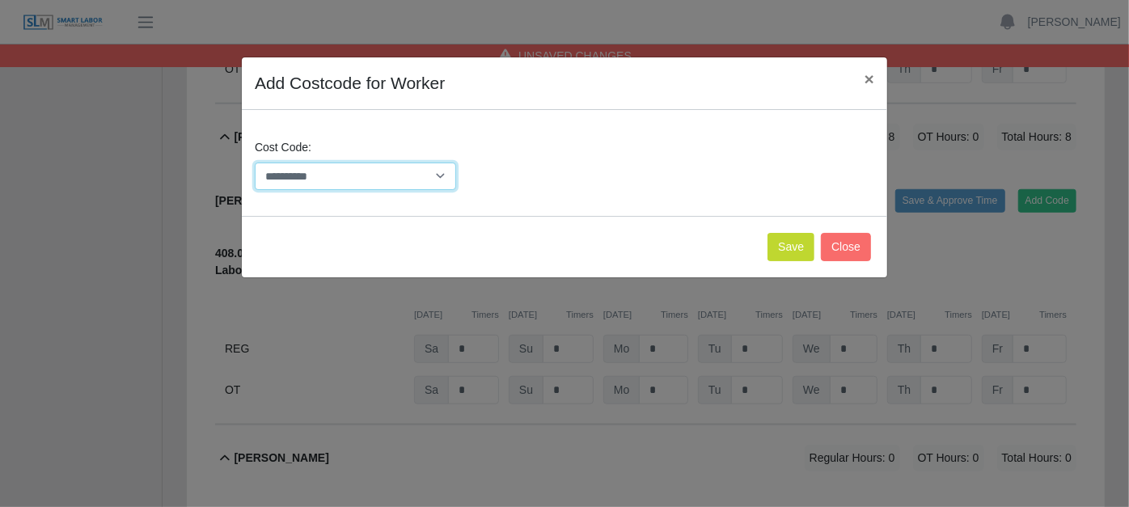
click at [441, 175] on select "**********" at bounding box center [355, 176] width 201 height 28
select select "**********"
click at [255, 162] on select "**********" at bounding box center [355, 176] width 201 height 28
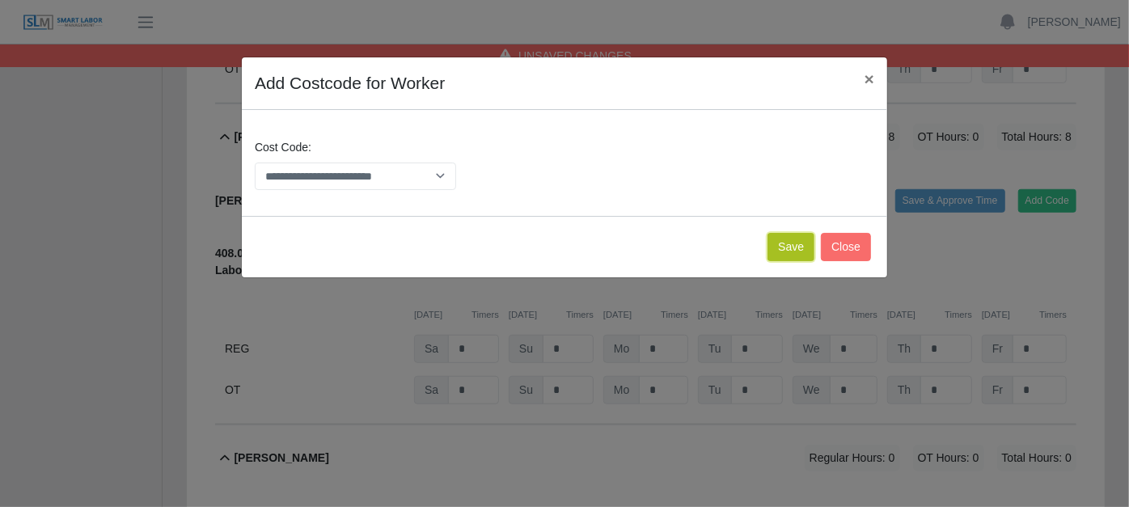
click at [785, 238] on button "Save" at bounding box center [790, 247] width 47 height 28
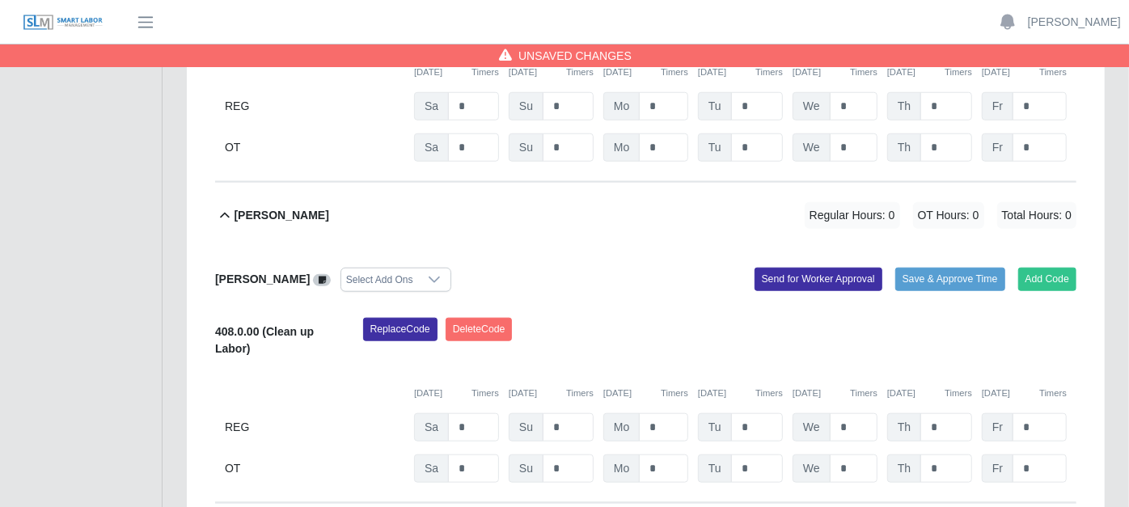
scroll to position [882, 0]
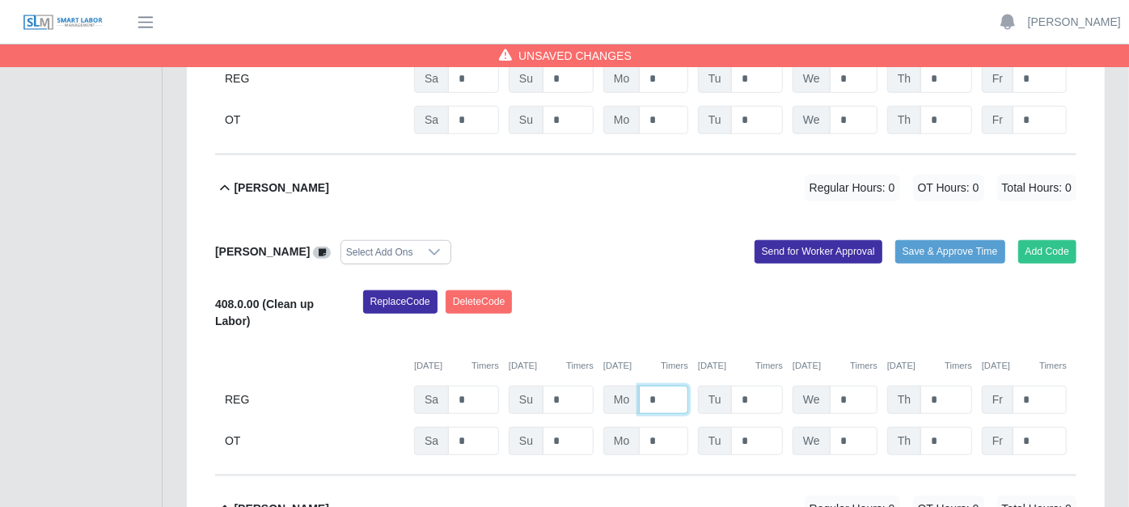
click at [667, 386] on input "*" at bounding box center [663, 400] width 49 height 28
type input "*"
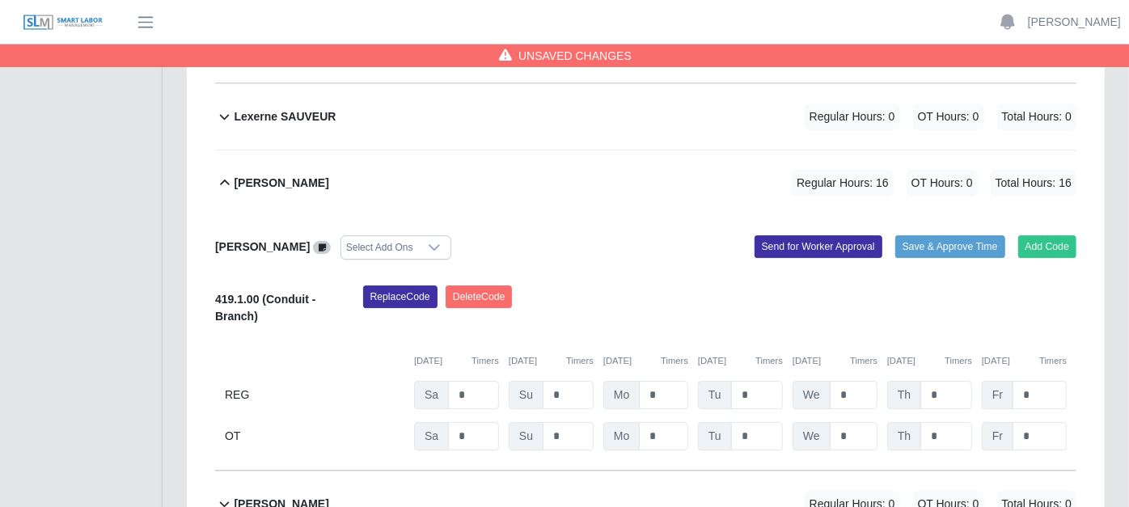
scroll to position [3234, 0]
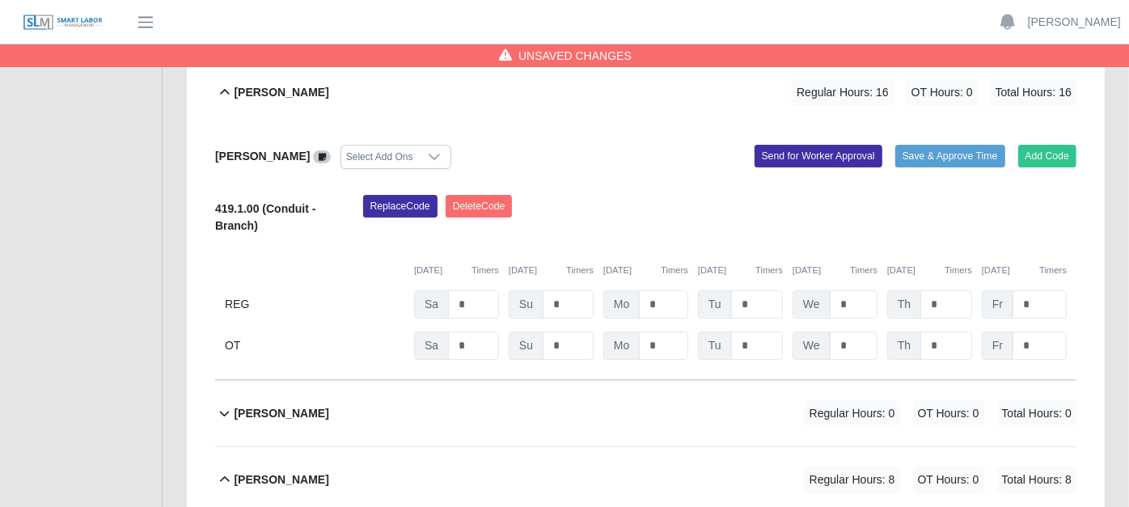
click at [218, 403] on icon at bounding box center [224, 412] width 19 height 19
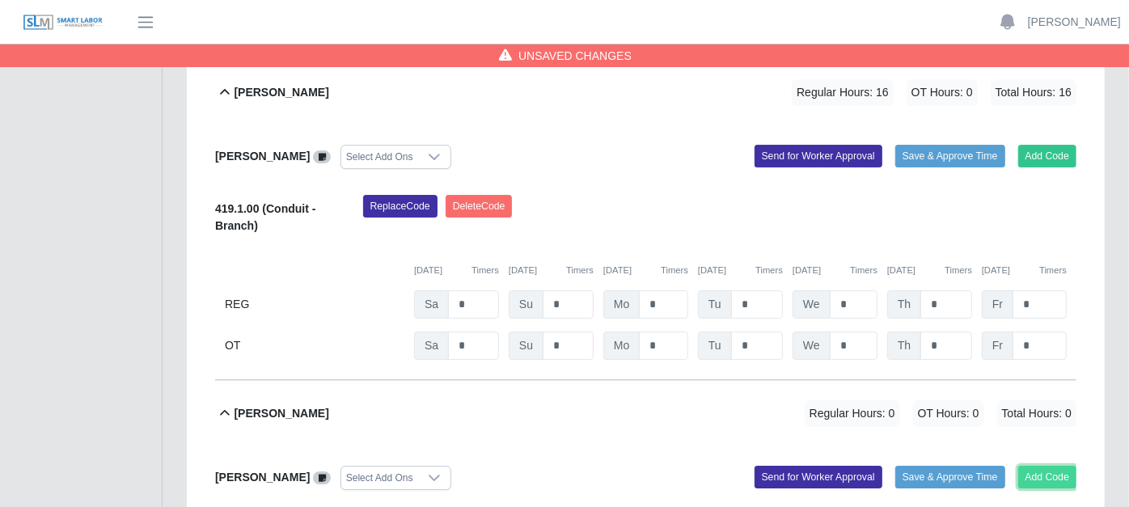
click at [1037, 466] on button "Add Code" at bounding box center [1047, 477] width 59 height 23
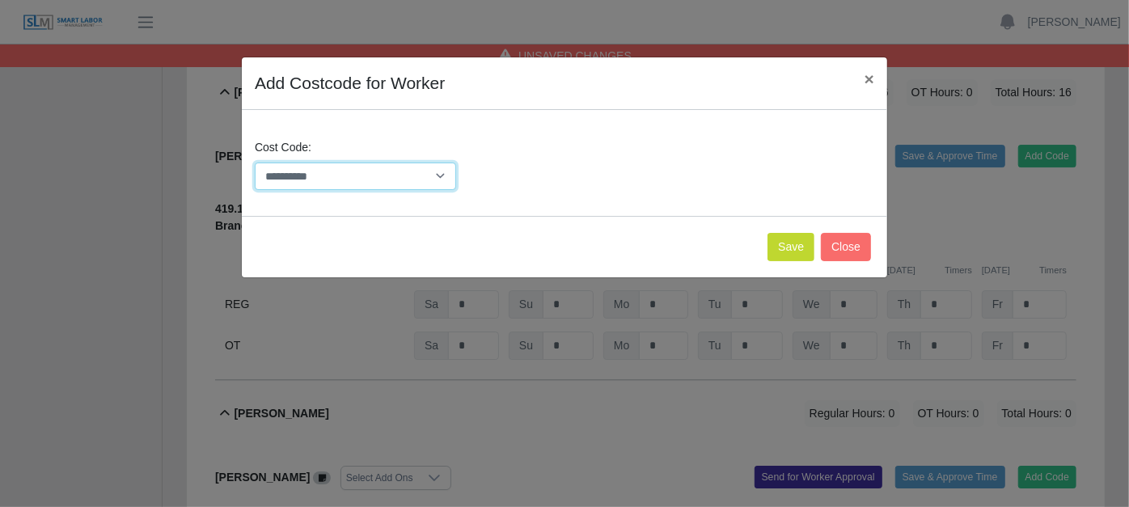
click at [445, 175] on select "**********" at bounding box center [355, 176] width 201 height 28
select select "**********"
click at [255, 162] on select "**********" at bounding box center [355, 176] width 201 height 28
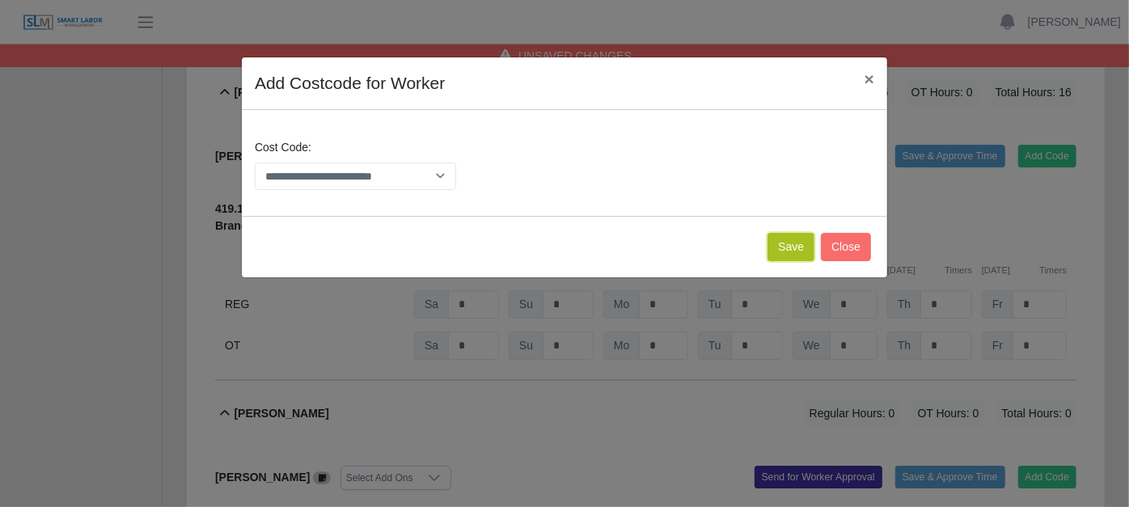
click at [795, 246] on button "Save" at bounding box center [790, 247] width 47 height 28
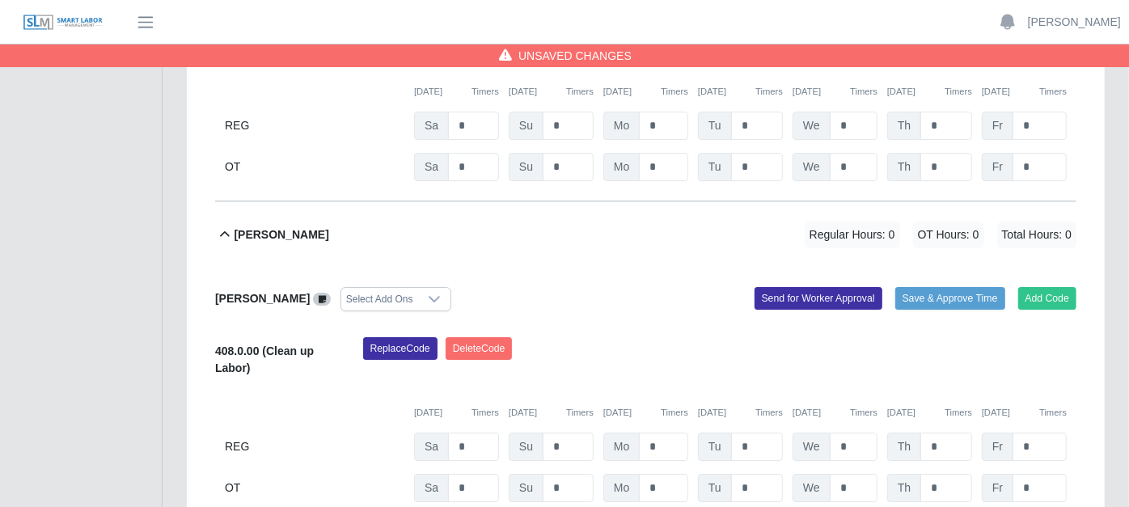
scroll to position [3413, 0]
click at [685, 432] on input "*" at bounding box center [663, 446] width 49 height 28
type input "*"
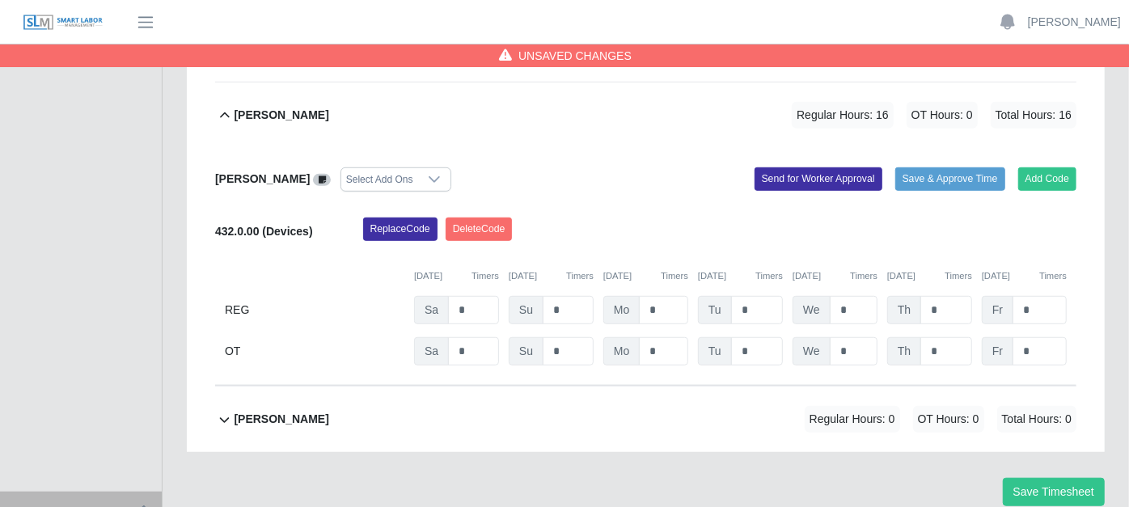
scroll to position [4384, 0]
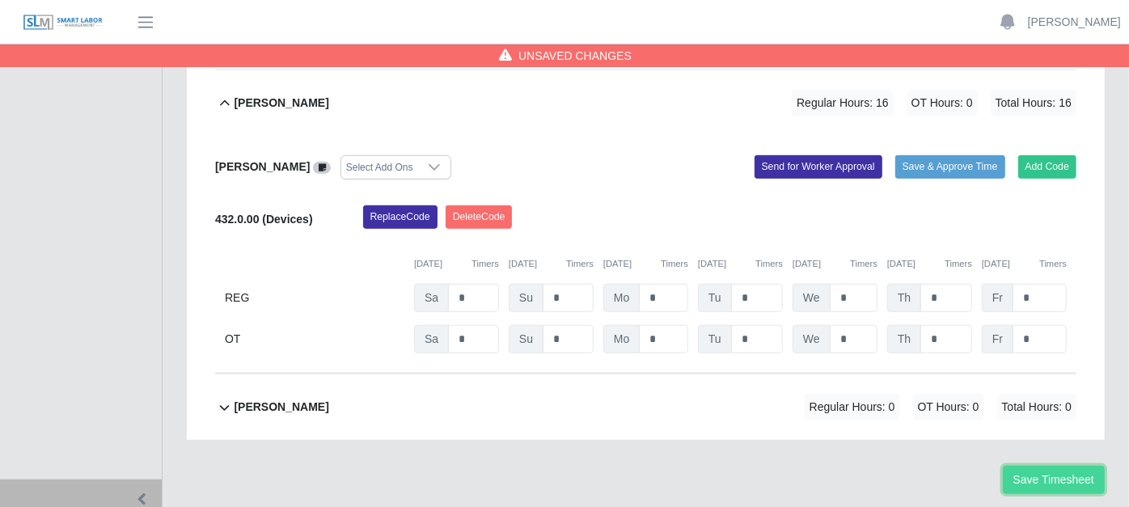
click at [1015, 466] on button "Save Timesheet" at bounding box center [1053, 480] width 102 height 28
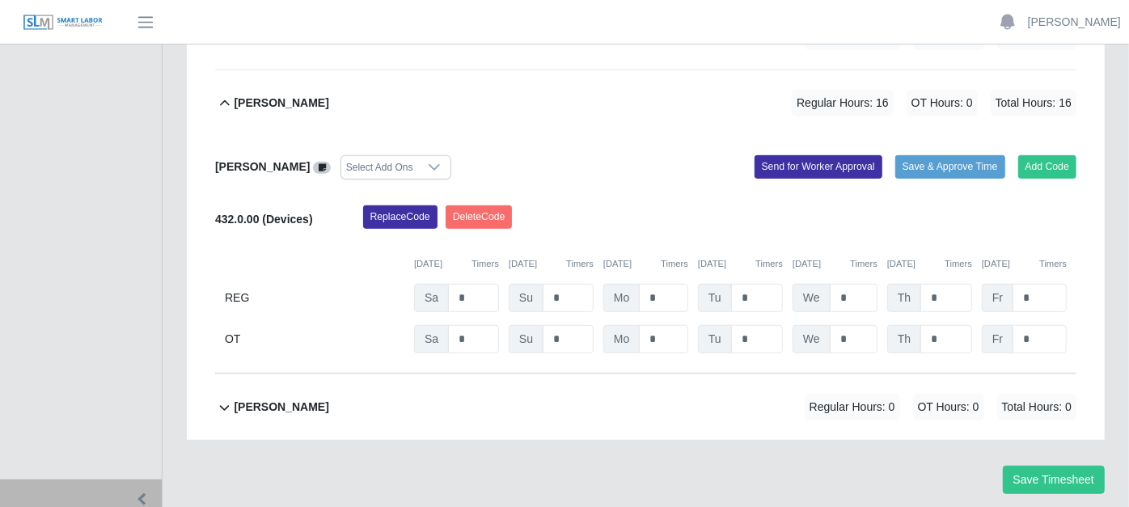
click at [686, 136] on div "[PERSON_NAME] Select Add Ons Add Code Save & Approve Time Send for Worker Appro…" at bounding box center [645, 255] width 861 height 238
